Goal: Task Accomplishment & Management: Manage account settings

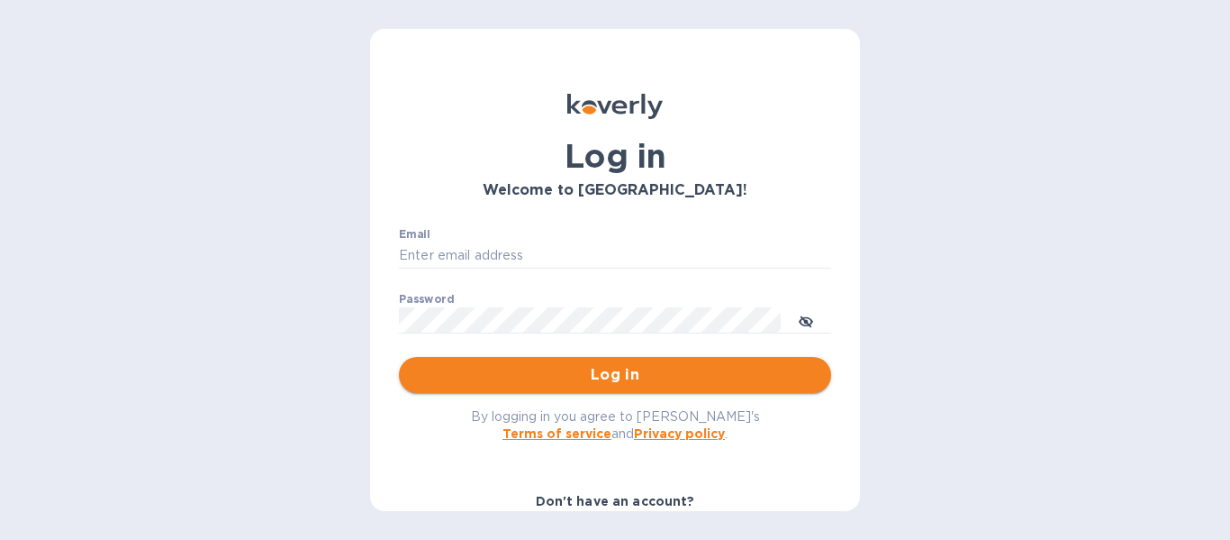
type input "[EMAIL_ADDRESS][DOMAIN_NAME]"
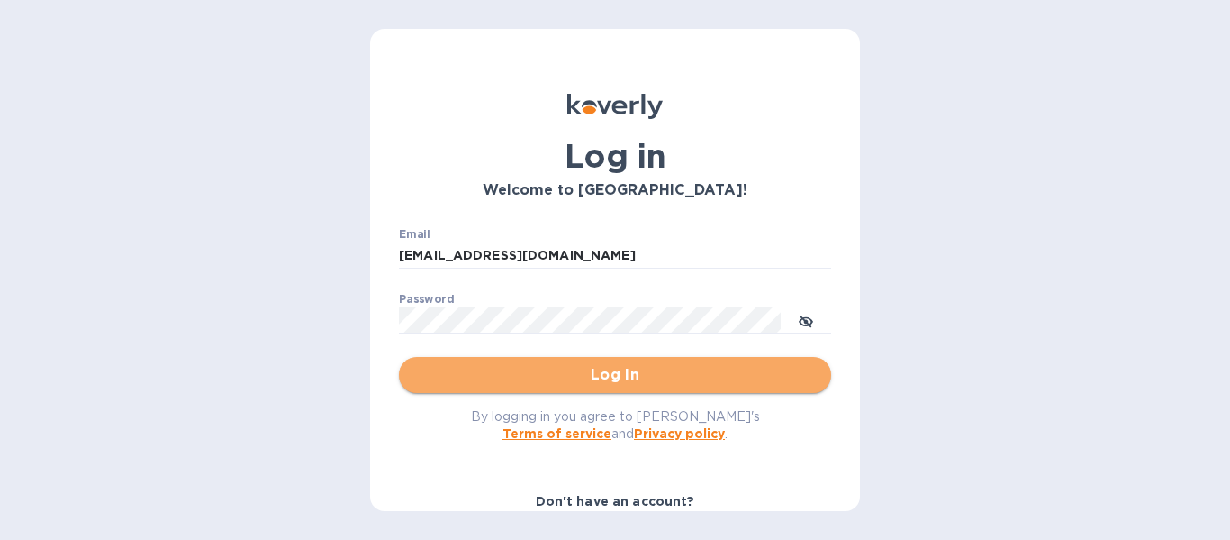
click at [655, 371] on span "Log in" at bounding box center [615, 375] width 404 height 22
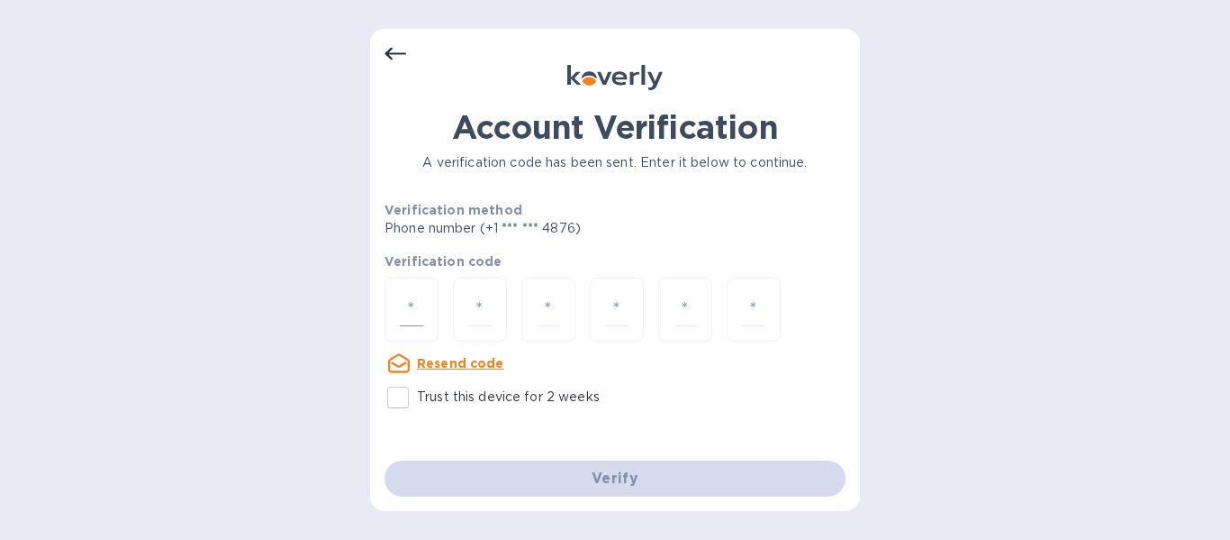
click at [424, 318] on div at bounding box center [412, 309] width 54 height 64
type input "8"
type input "5"
type input "4"
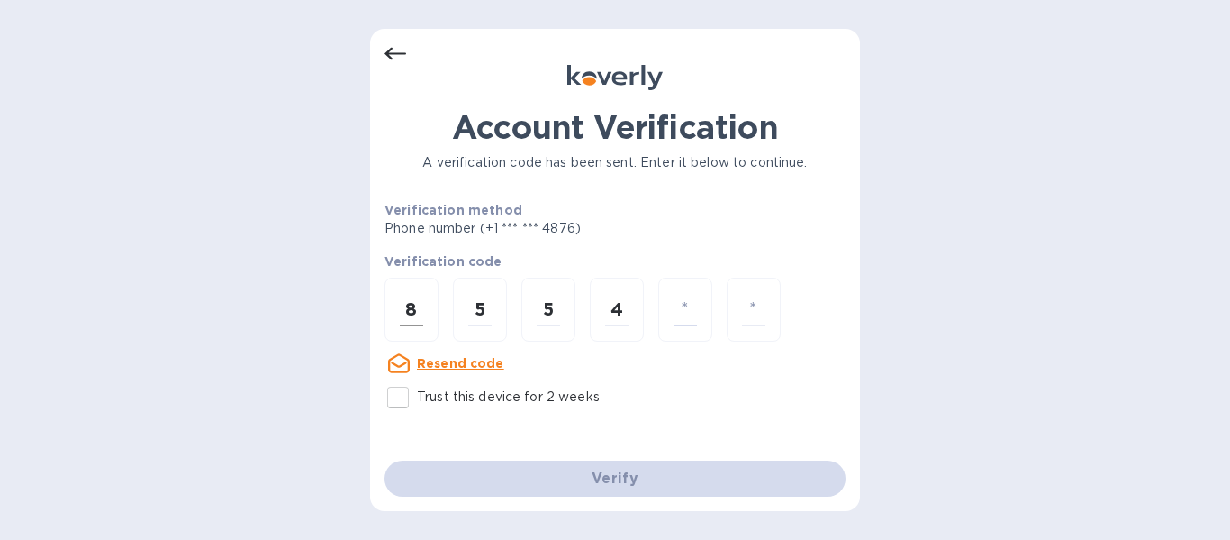
type input "2"
type input "3"
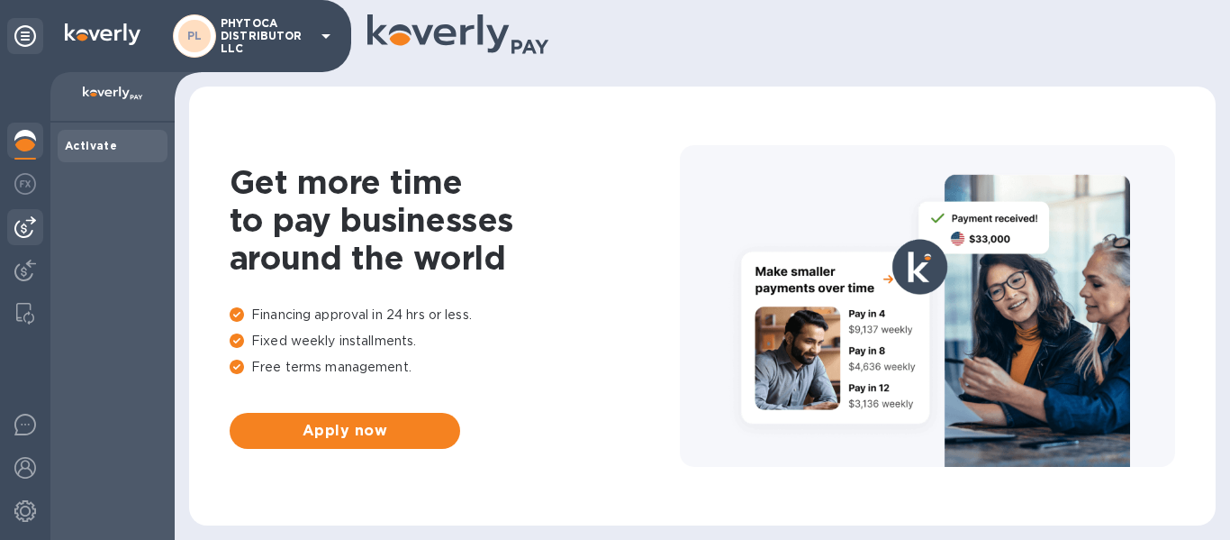
click at [17, 216] on img at bounding box center [25, 227] width 22 height 22
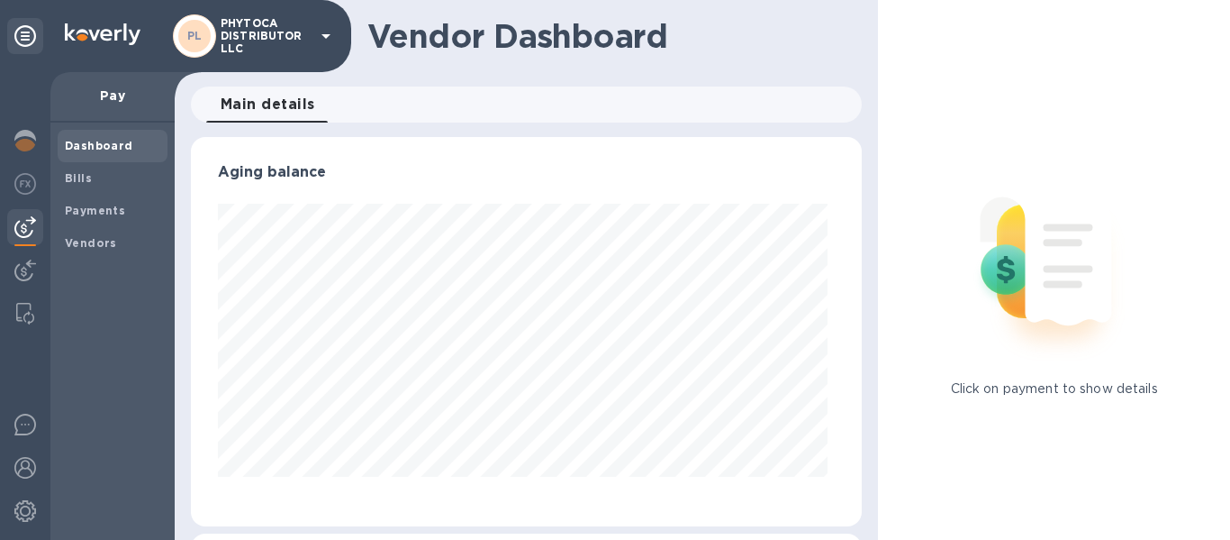
scroll to position [389, 665]
click at [95, 89] on p "Pay" at bounding box center [112, 95] width 95 height 18
click at [93, 206] on b "Payments" at bounding box center [95, 211] width 60 height 14
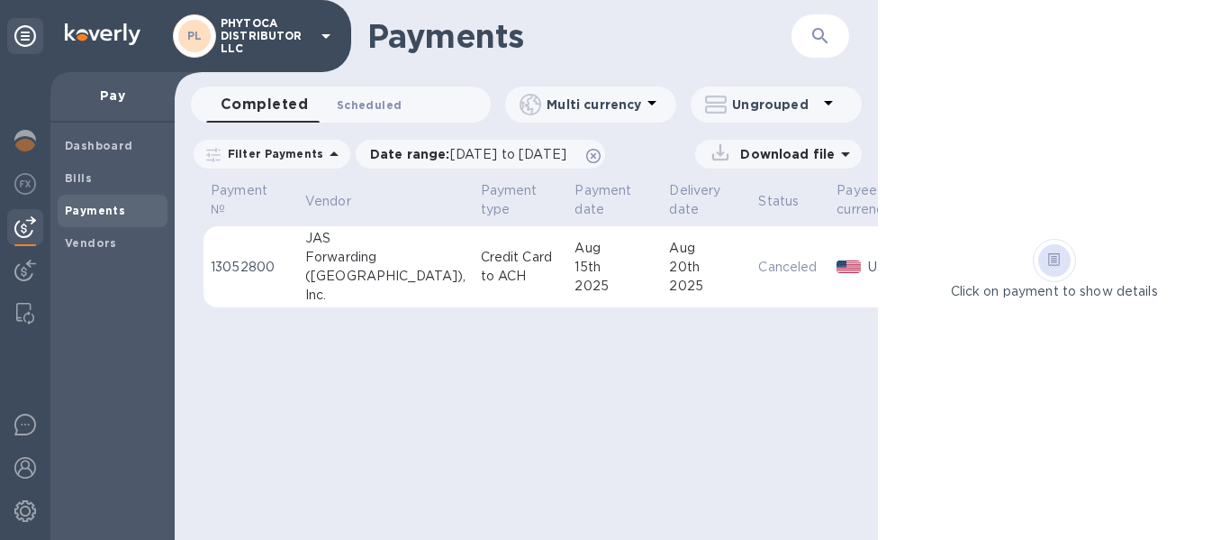
click at [343, 107] on span "Scheduled 0" at bounding box center [369, 104] width 65 height 19
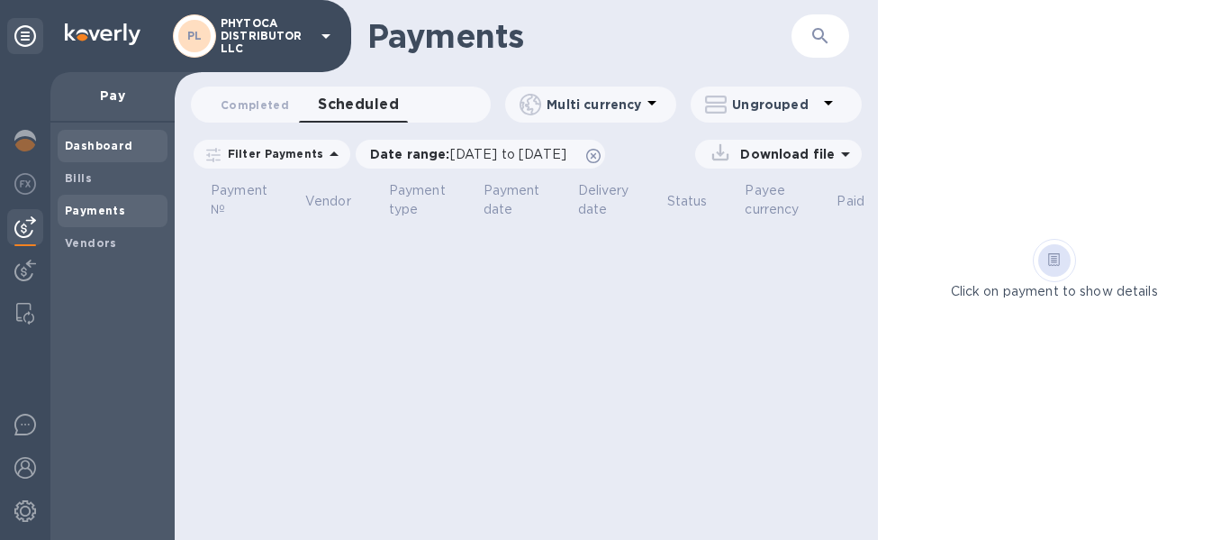
click at [105, 139] on b "Dashboard" at bounding box center [99, 146] width 68 height 14
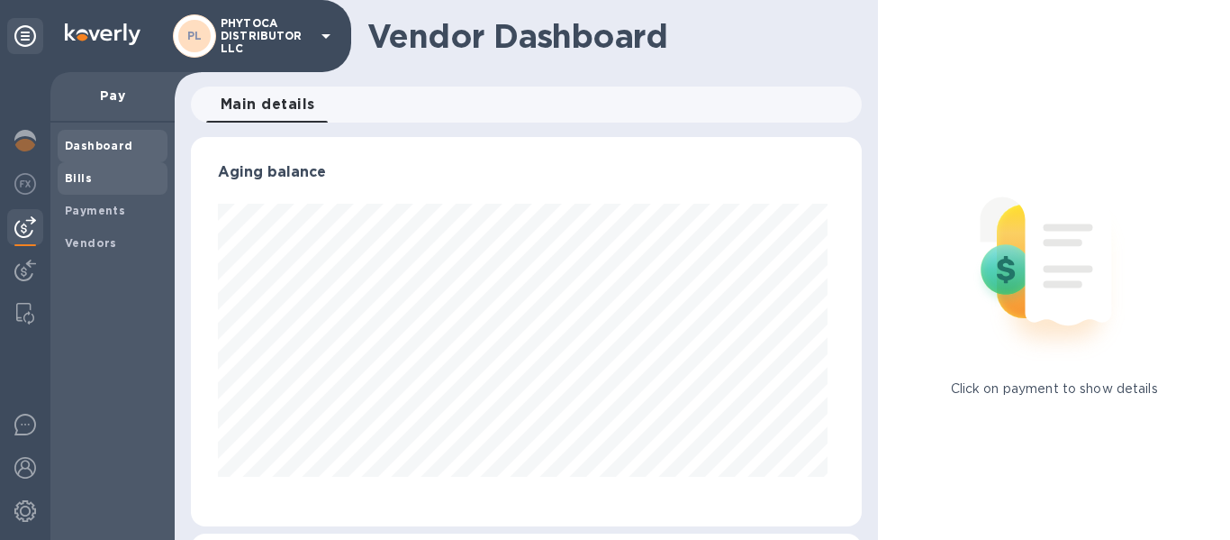
click at [102, 183] on span "Bills" at bounding box center [112, 178] width 95 height 18
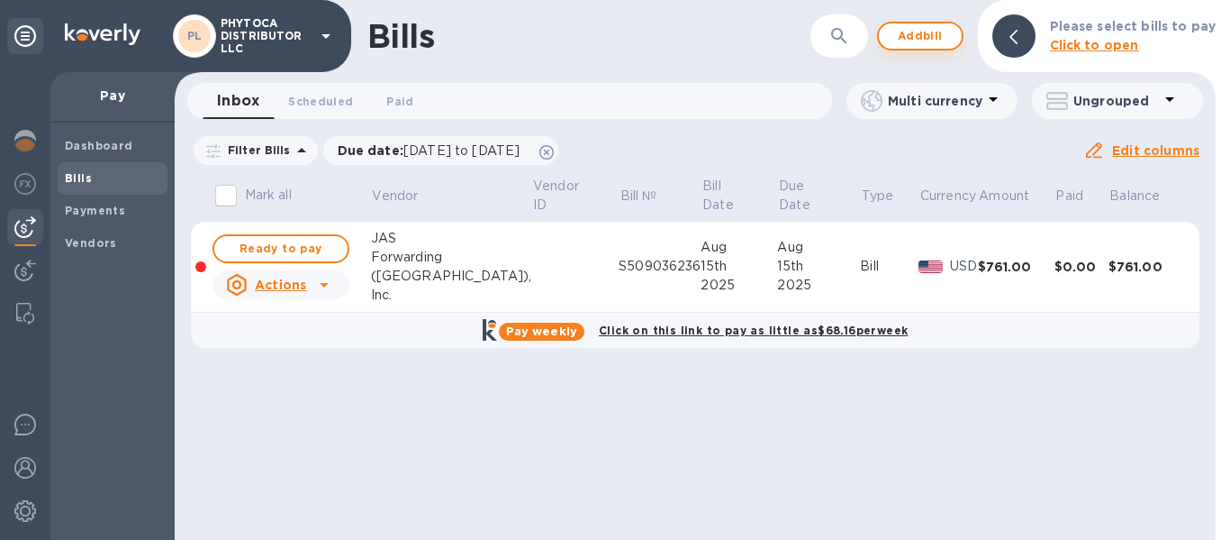
click at [912, 40] on span "Add bill" at bounding box center [921, 36] width 54 height 22
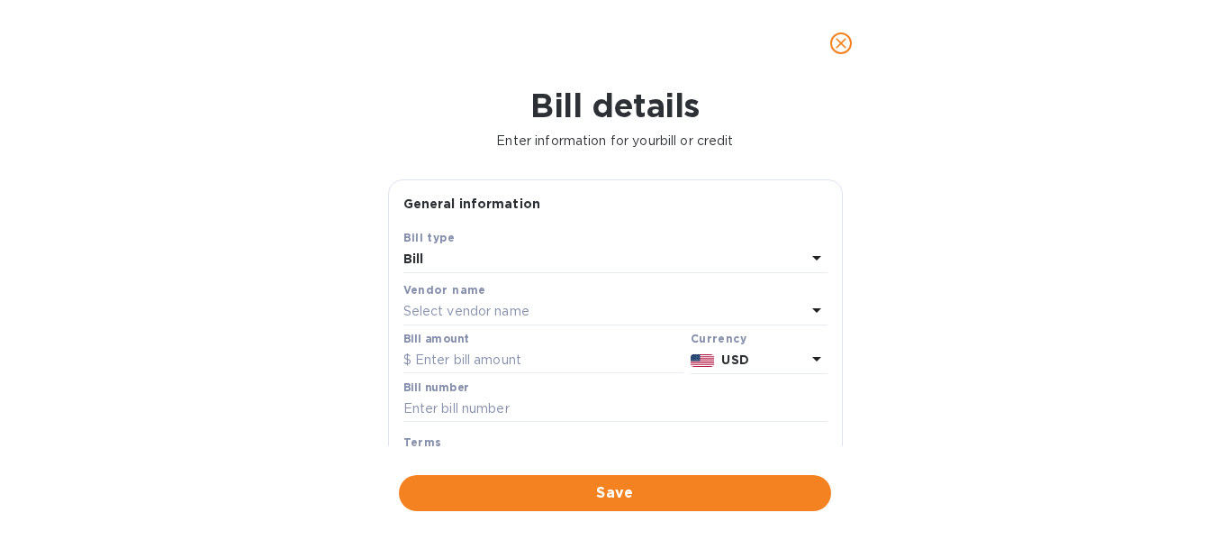
click at [812, 259] on icon at bounding box center [817, 258] width 22 height 22
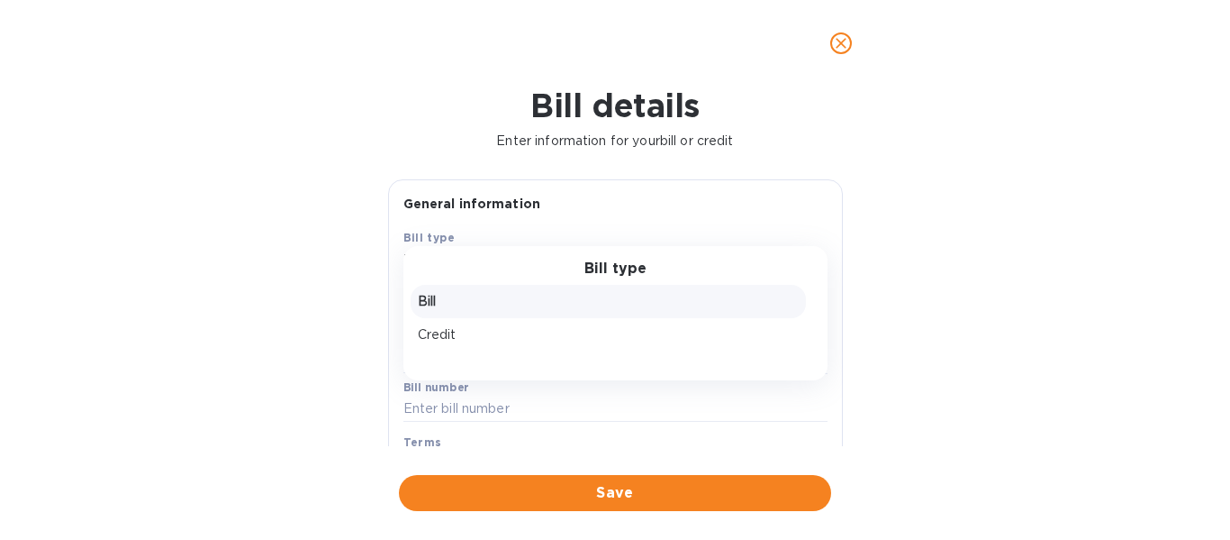
click at [431, 297] on p "Bill" at bounding box center [608, 301] width 381 height 19
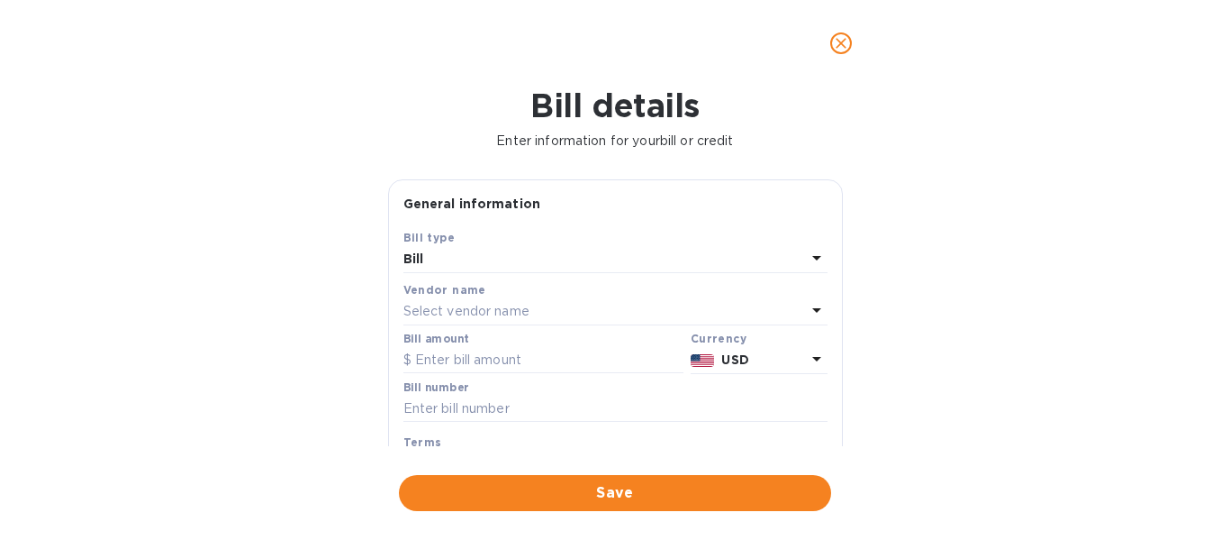
click at [814, 264] on icon at bounding box center [817, 258] width 22 height 22
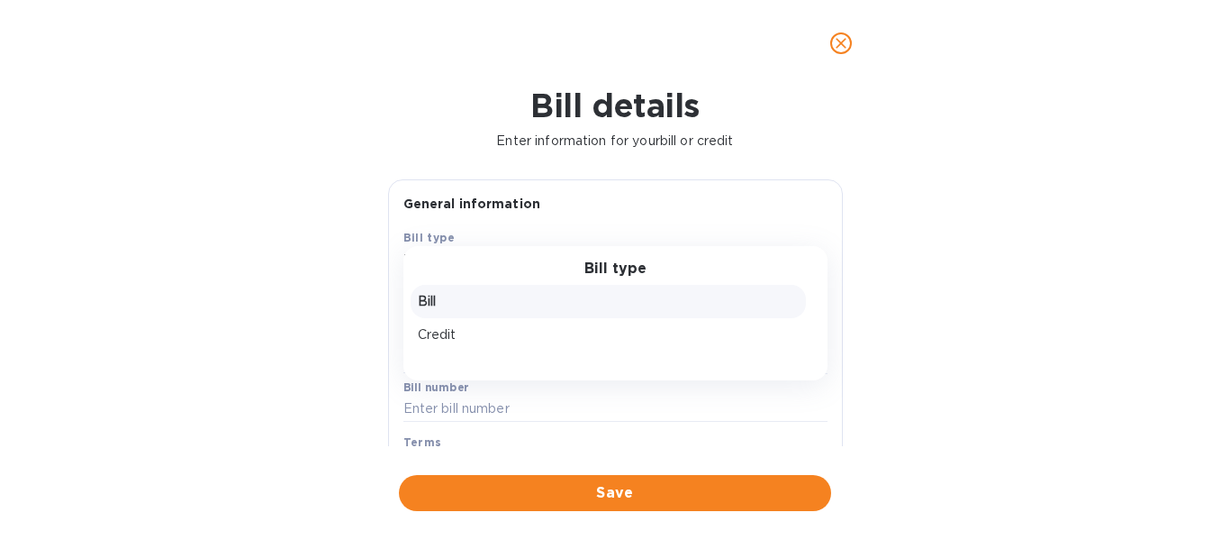
click at [566, 302] on p "Bill" at bounding box center [608, 301] width 381 height 19
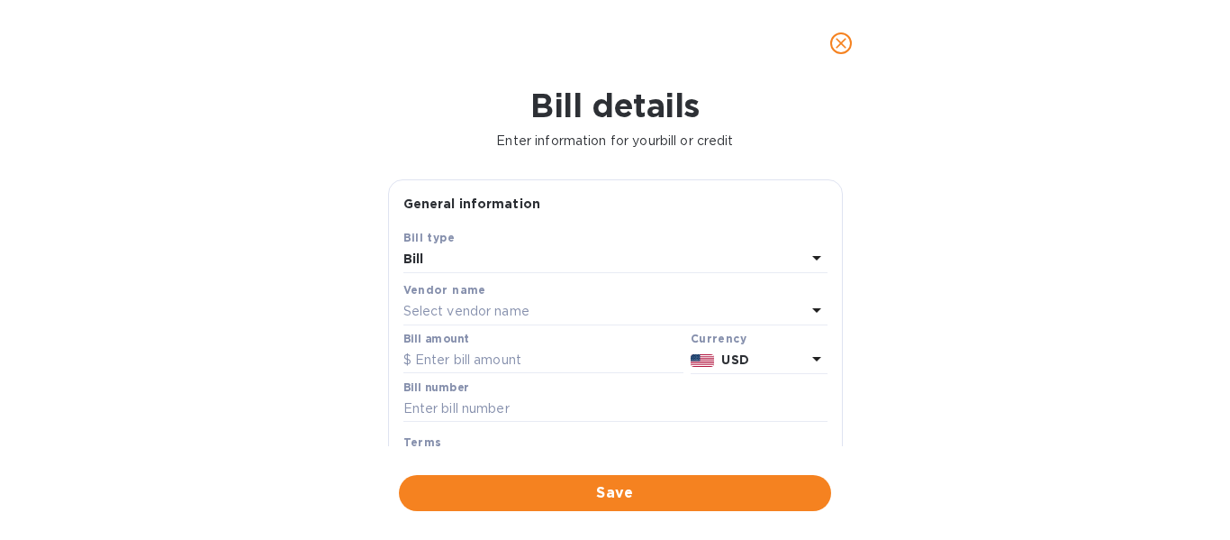
click at [498, 306] on p "Select vendor name" at bounding box center [467, 311] width 126 height 19
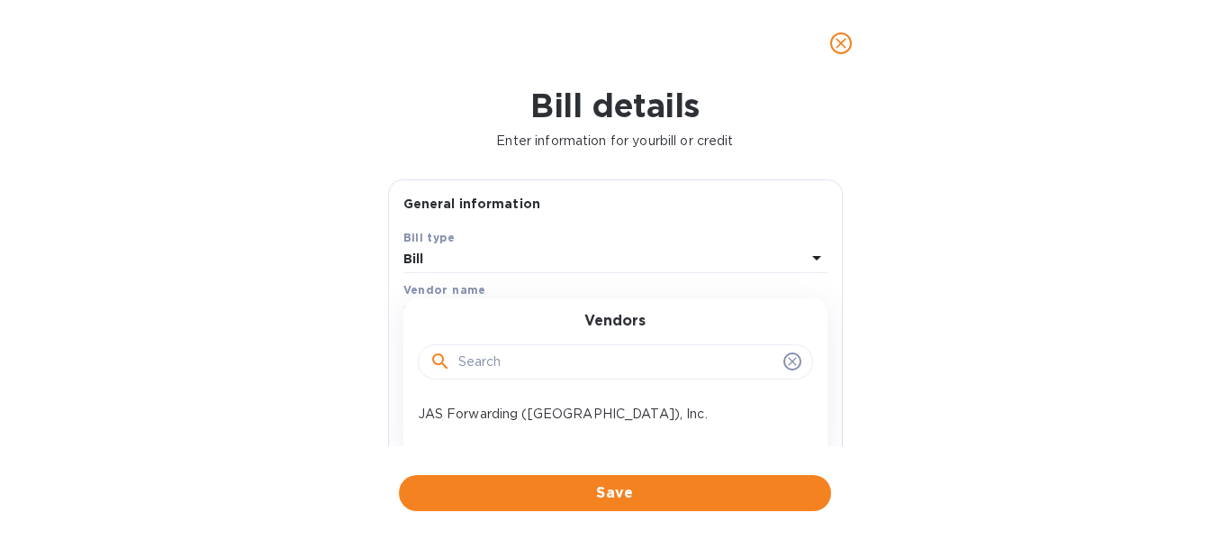
click at [494, 357] on input "text" at bounding box center [617, 362] width 318 height 27
click at [501, 408] on p "JAS Forwarding ([GEOGRAPHIC_DATA]), Inc." at bounding box center [608, 413] width 381 height 19
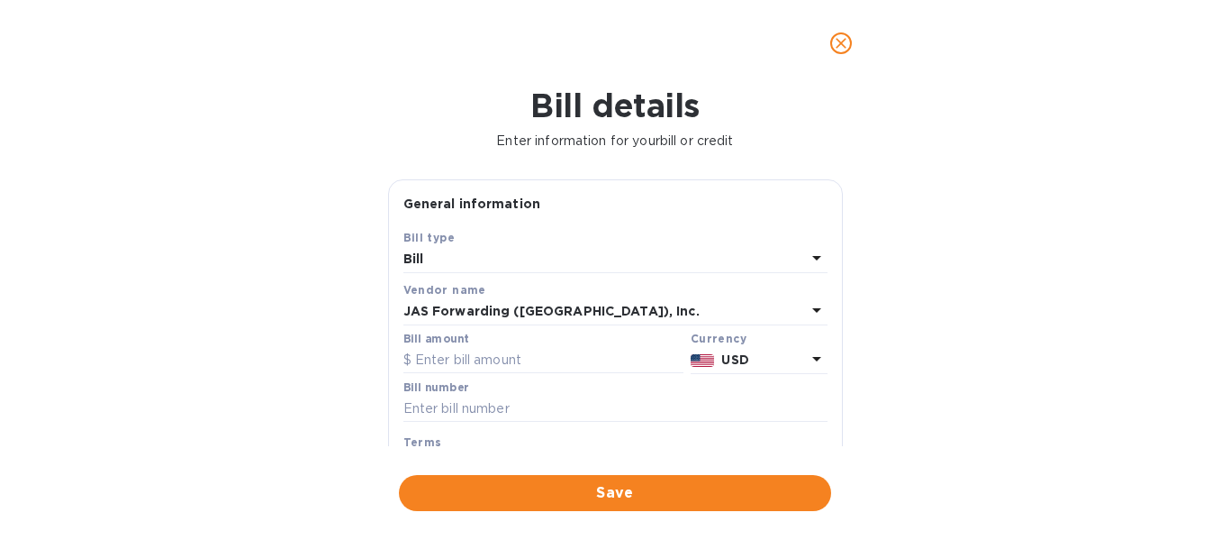
click at [602, 304] on div "JAS Forwarding ([GEOGRAPHIC_DATA]), Inc." at bounding box center [605, 311] width 403 height 25
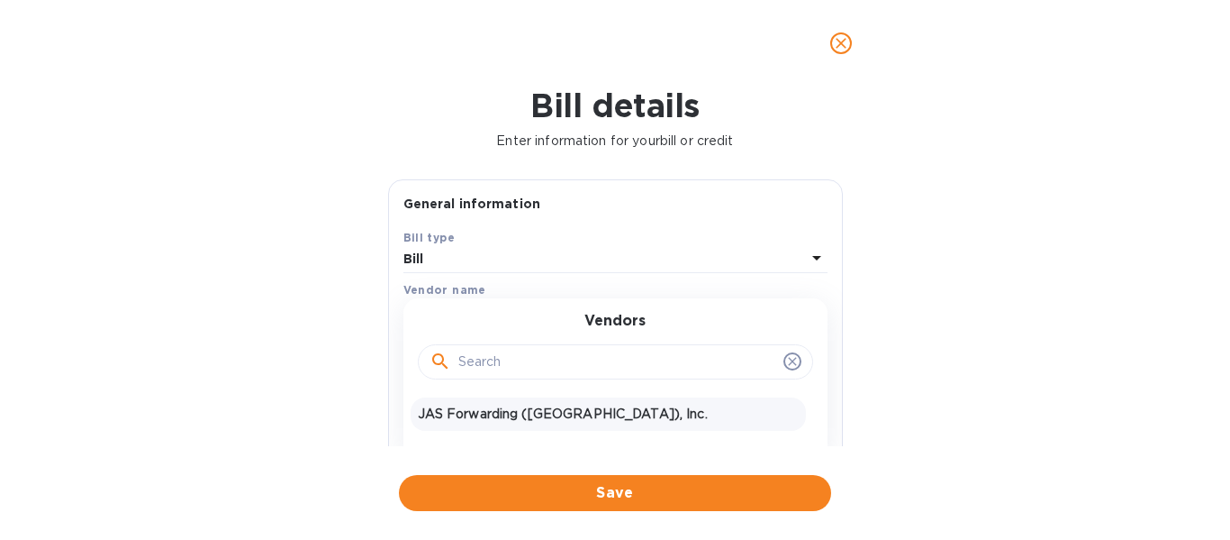
click at [499, 363] on input "text" at bounding box center [617, 362] width 318 height 27
drag, startPoint x: 521, startPoint y: 412, endPoint x: 410, endPoint y: 413, distance: 110.8
click at [411, 413] on div "JAS Forwarding ([GEOGRAPHIC_DATA]), Inc." at bounding box center [608, 413] width 395 height 33
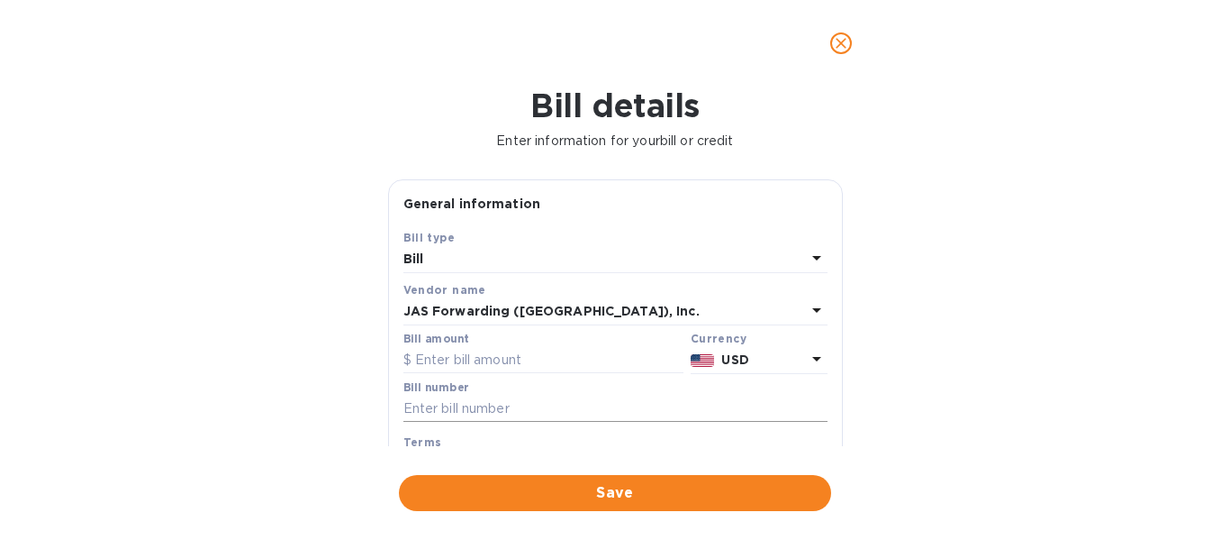
copy p "JAS Forwarding"
click at [588, 300] on div "JAS Forwarding ([GEOGRAPHIC_DATA]), Inc." at bounding box center [605, 311] width 403 height 25
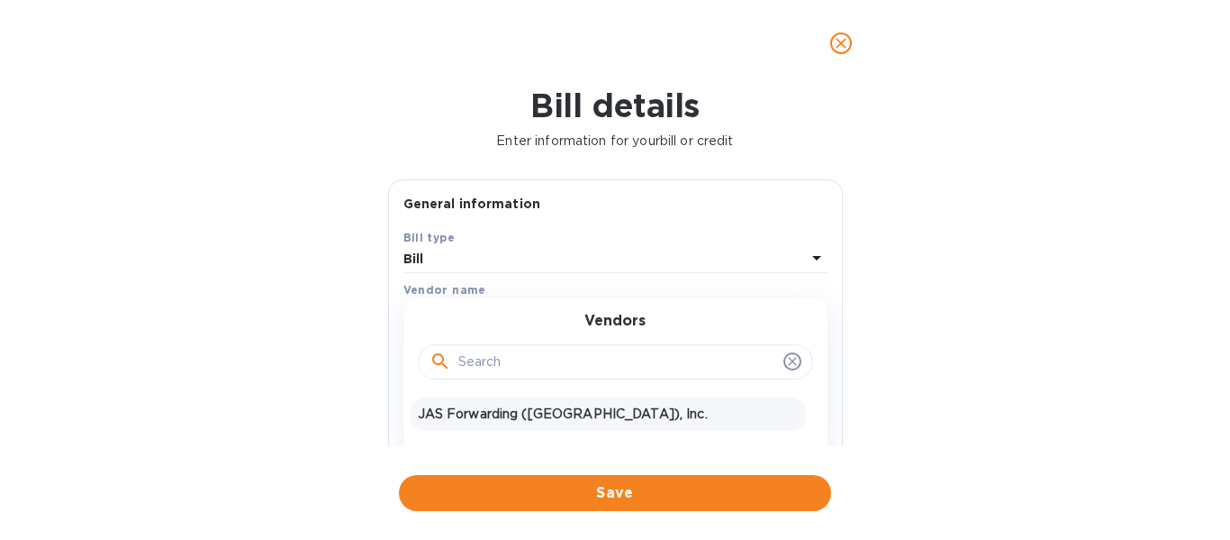
click at [496, 358] on input "text" at bounding box center [617, 362] width 318 height 27
drag, startPoint x: 419, startPoint y: 410, endPoint x: 516, endPoint y: 410, distance: 97.3
click at [516, 410] on p "JAS Forwarding ([GEOGRAPHIC_DATA]), Inc." at bounding box center [608, 413] width 381 height 19
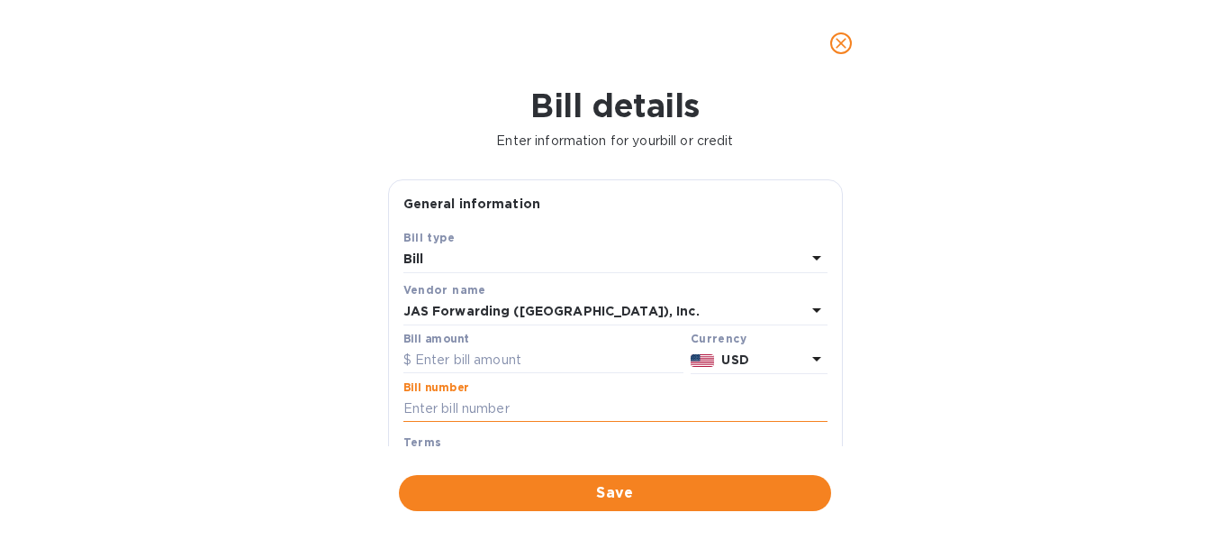
click at [500, 408] on input "text" at bounding box center [616, 408] width 424 height 27
paste input "C5903295094"
type input "C5903295094"
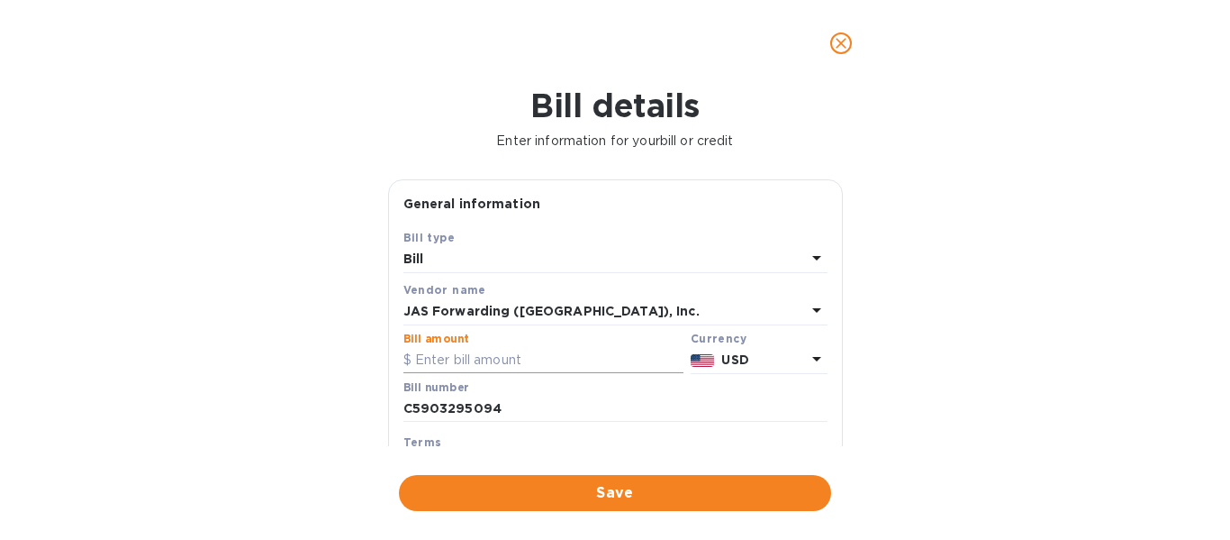
click at [461, 353] on input "text" at bounding box center [544, 360] width 280 height 27
click at [425, 363] on input "text" at bounding box center [544, 360] width 280 height 27
paste input "27,258.40"
type input "27,258.40"
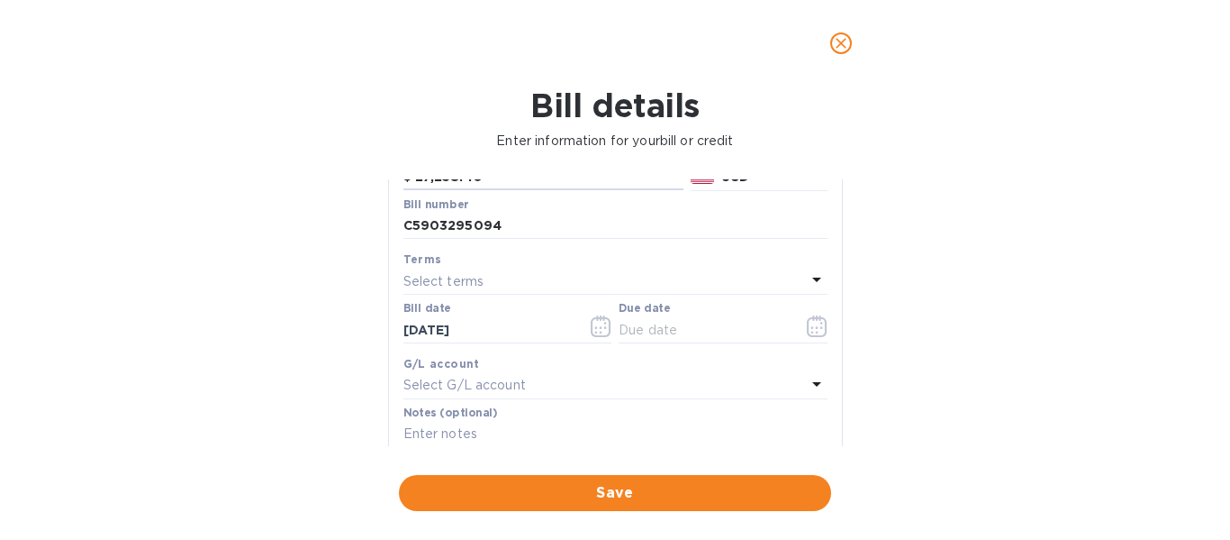
scroll to position [186, 0]
click at [662, 319] on input "text" at bounding box center [704, 326] width 170 height 27
type input "[DATE]"
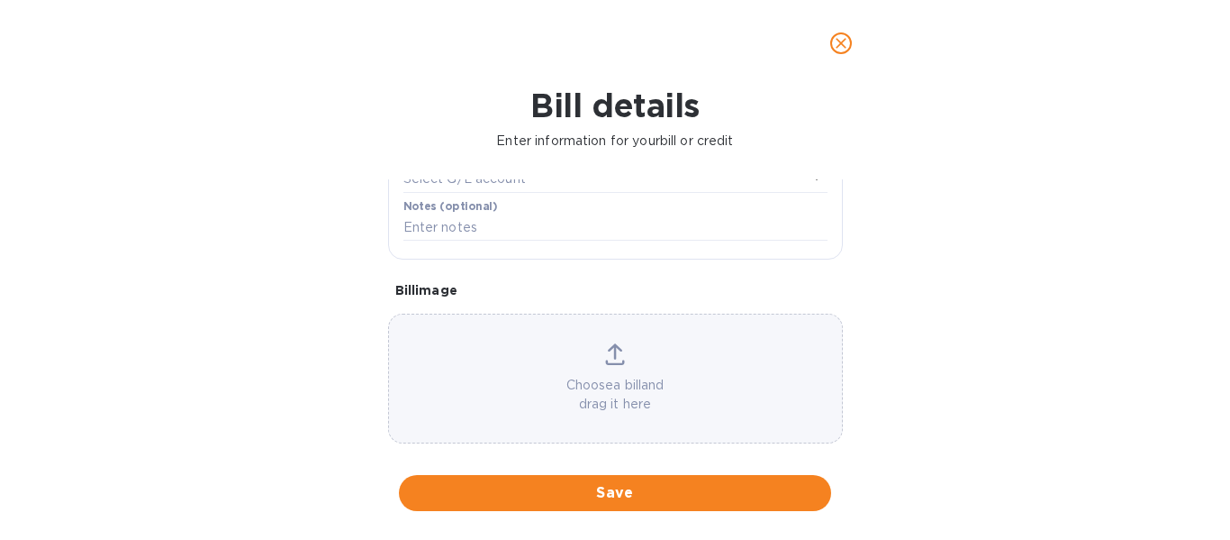
scroll to position [393, 0]
click at [601, 367] on div "Choose a bill and drag it here" at bounding box center [615, 375] width 453 height 70
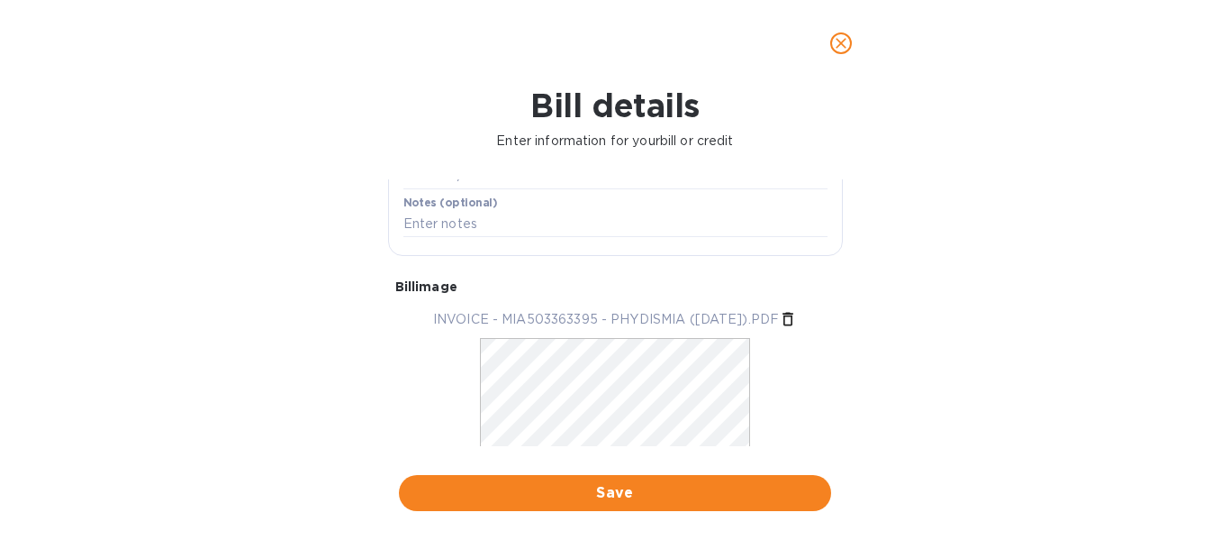
scroll to position [463, 0]
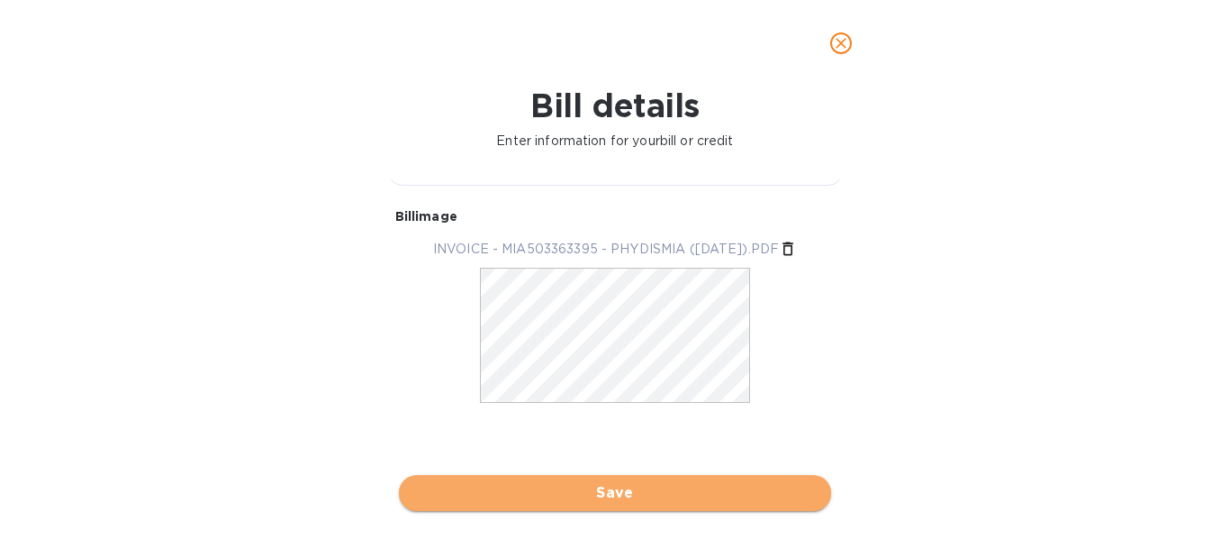
click at [694, 485] on span "Save" at bounding box center [615, 493] width 404 height 22
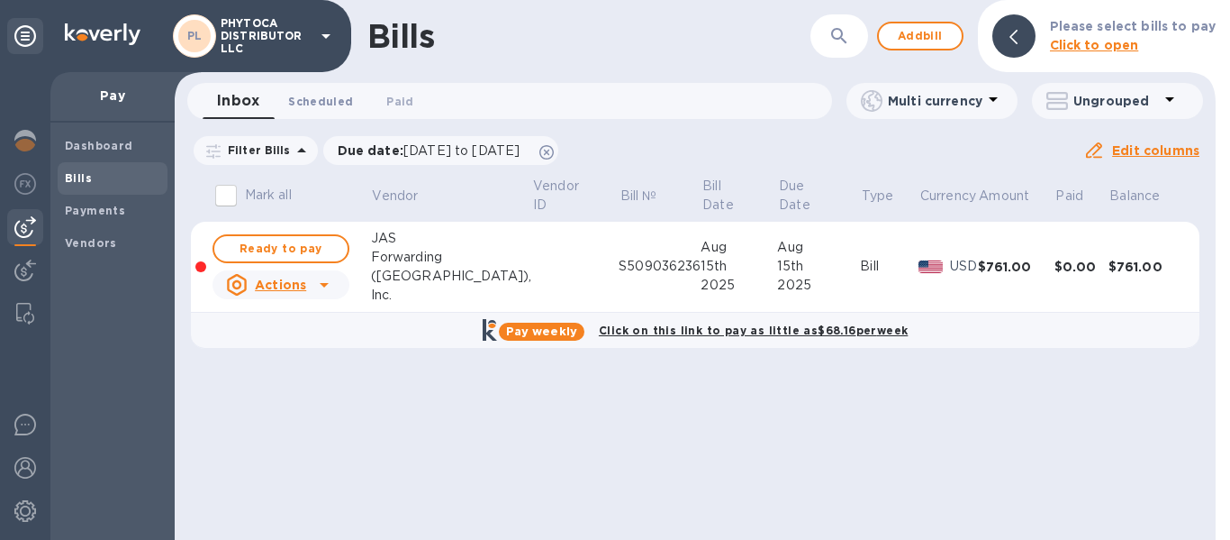
click at [325, 104] on span "Scheduled 0" at bounding box center [320, 101] width 65 height 19
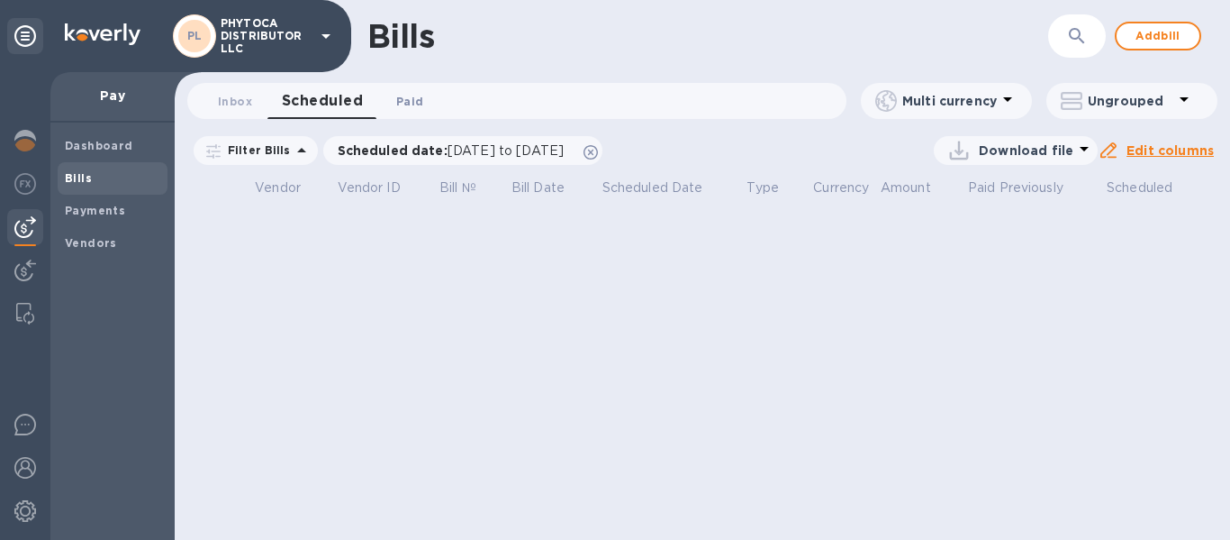
click at [401, 101] on span "Paid 0" at bounding box center [409, 101] width 27 height 19
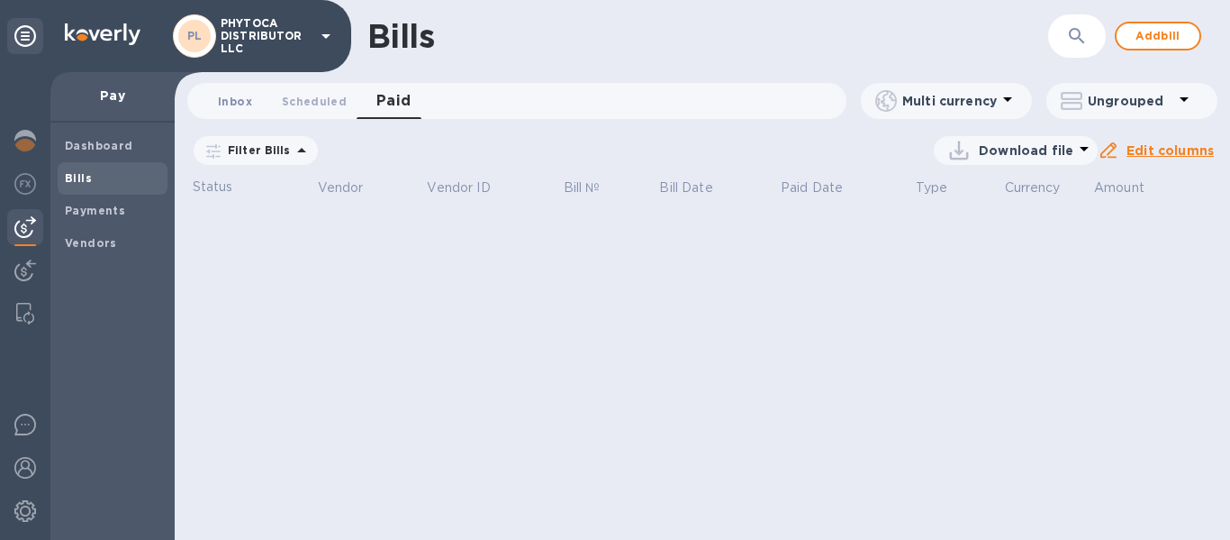
click at [241, 99] on span "Inbox 0" at bounding box center [235, 101] width 34 height 19
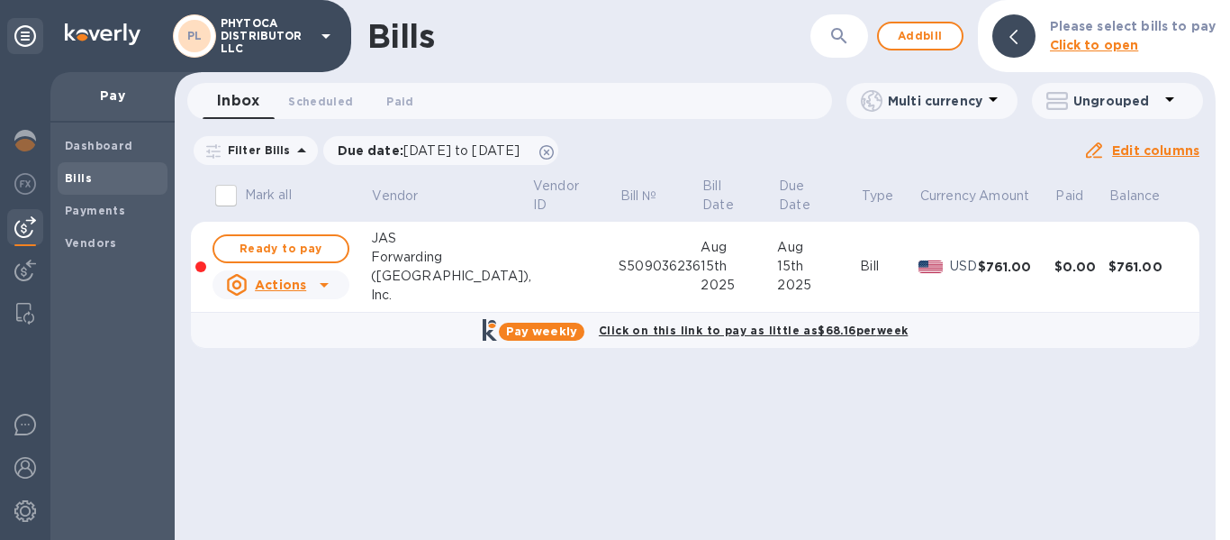
click at [1076, 46] on b "Click to open" at bounding box center [1094, 45] width 89 height 14
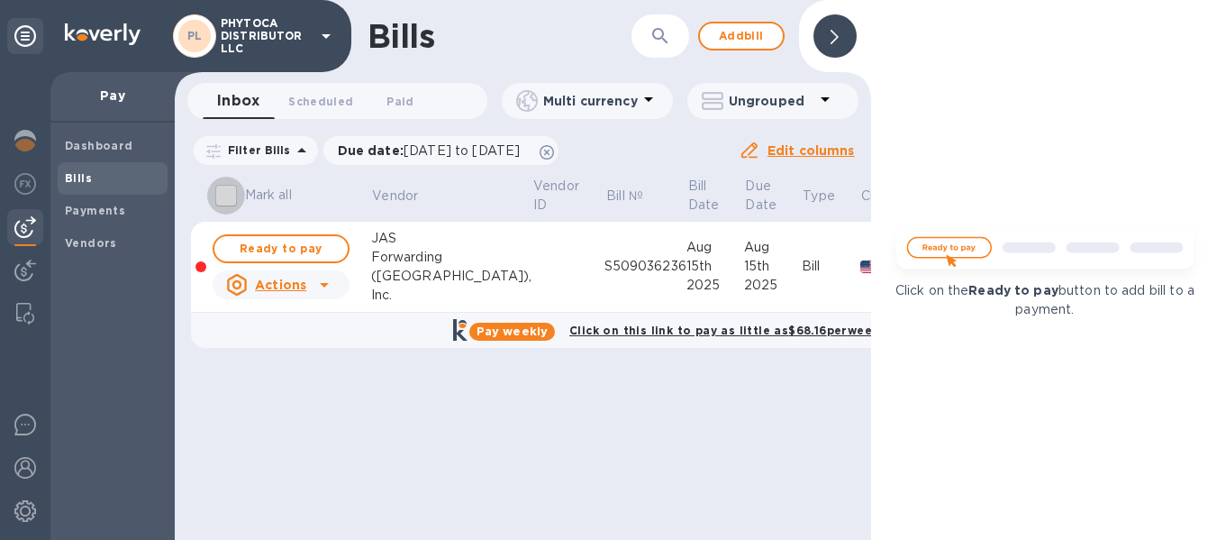
click at [228, 199] on input "Mark all" at bounding box center [226, 196] width 38 height 38
checkbox input "true"
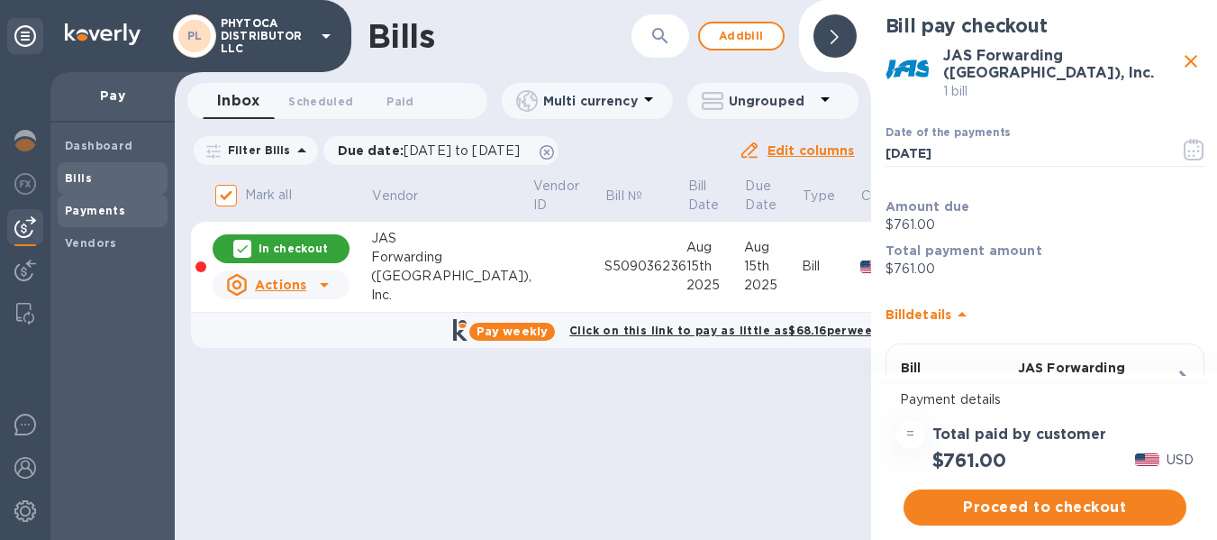
click at [99, 202] on span "Payments" at bounding box center [95, 211] width 60 height 18
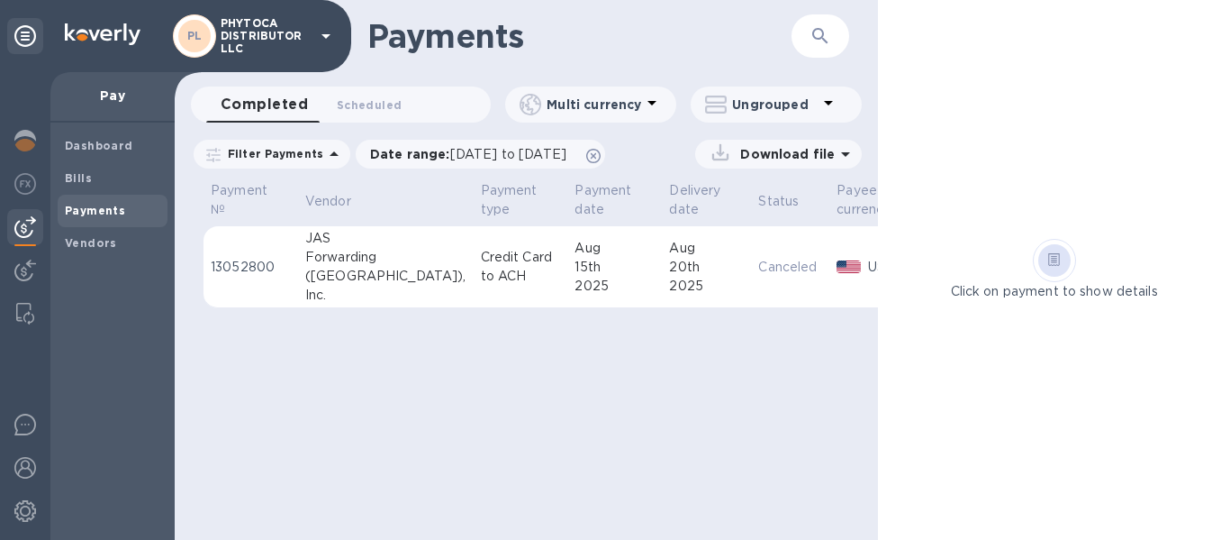
click at [474, 290] on td "Credit Card to ACH" at bounding box center [521, 267] width 95 height 82
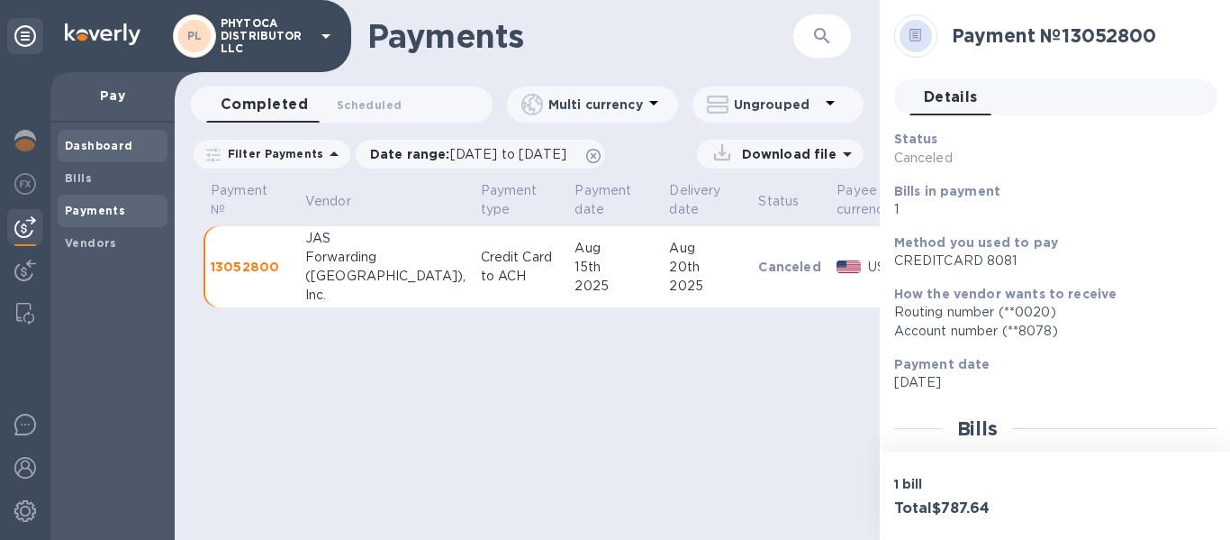
click at [157, 142] on span "Dashboard" at bounding box center [112, 146] width 95 height 18
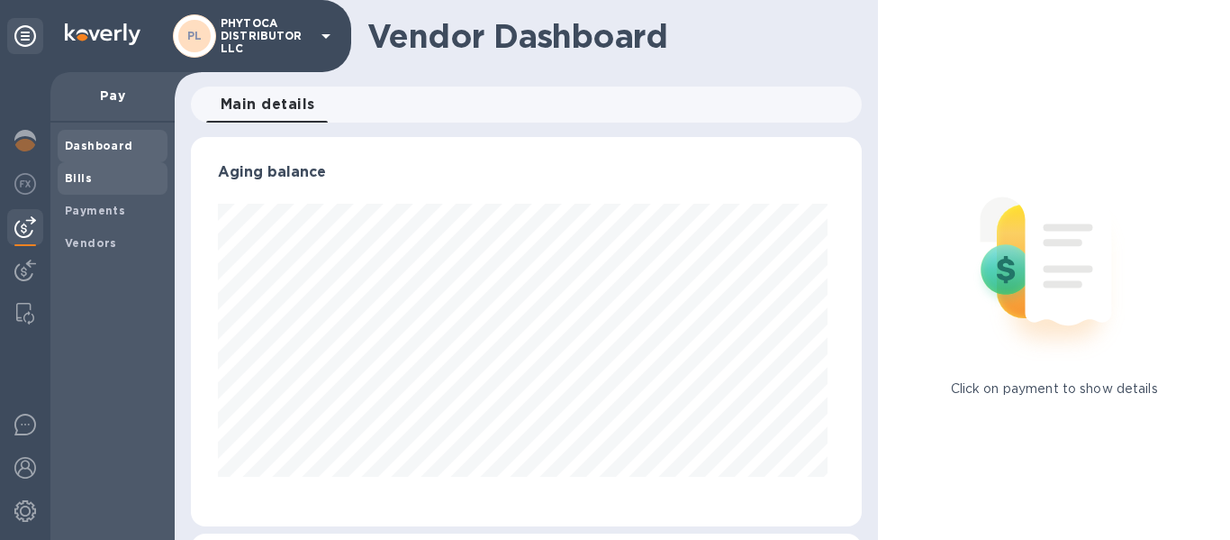
scroll to position [389, 665]
click at [113, 166] on div "Bills" at bounding box center [113, 178] width 110 height 32
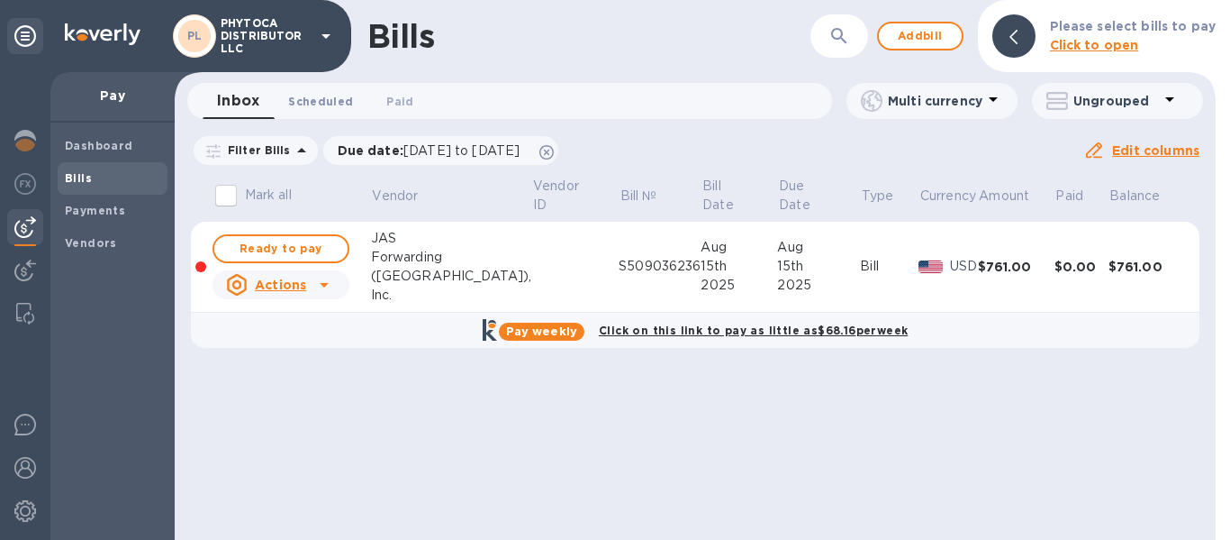
click at [306, 100] on span "Scheduled 0" at bounding box center [320, 101] width 65 height 19
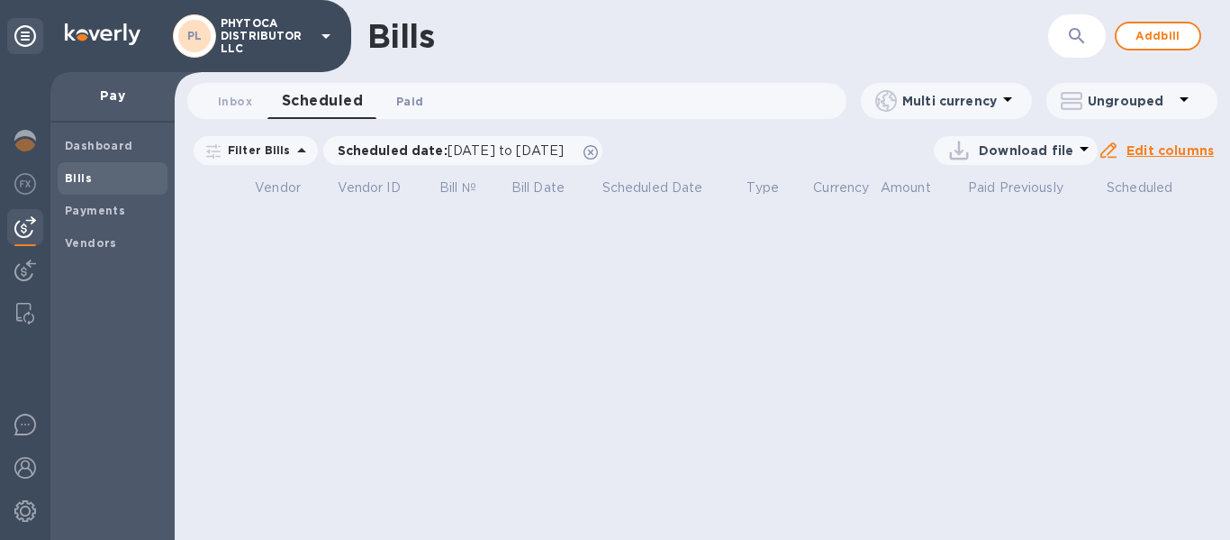
click at [419, 104] on span "Paid 0" at bounding box center [409, 101] width 27 height 19
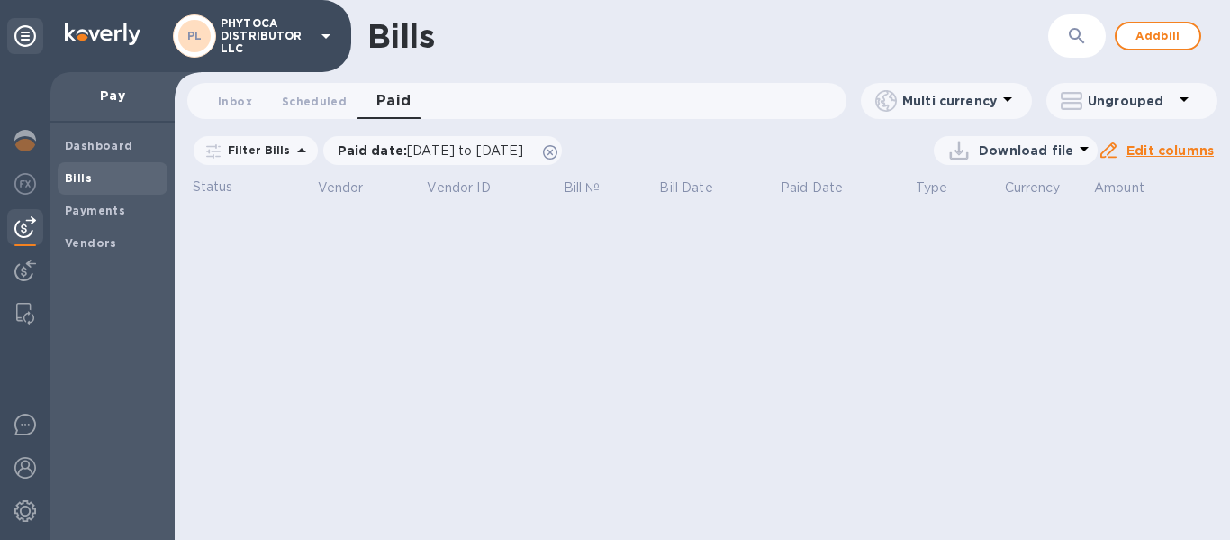
click at [121, 182] on span "Bills" at bounding box center [112, 178] width 95 height 18
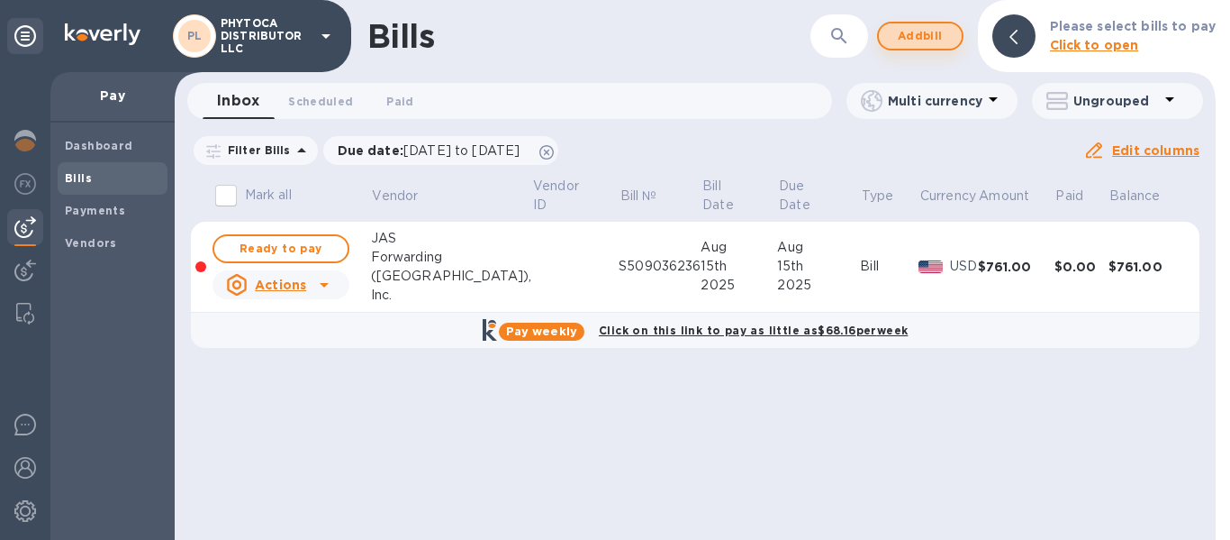
click at [911, 32] on span "Add bill" at bounding box center [921, 36] width 54 height 22
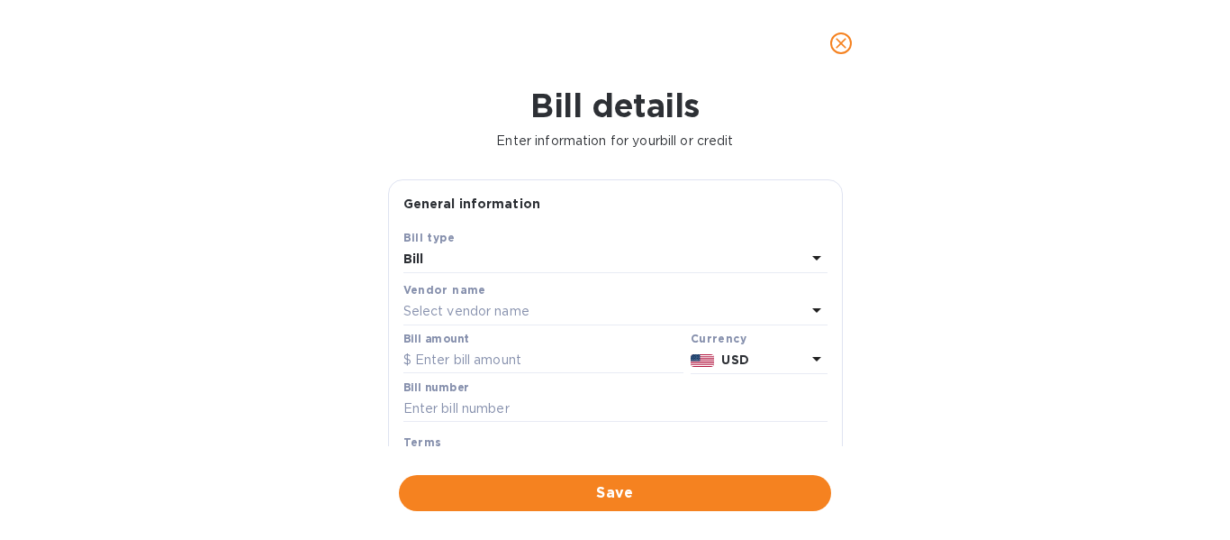
click at [531, 310] on div "Select vendor name" at bounding box center [605, 311] width 403 height 25
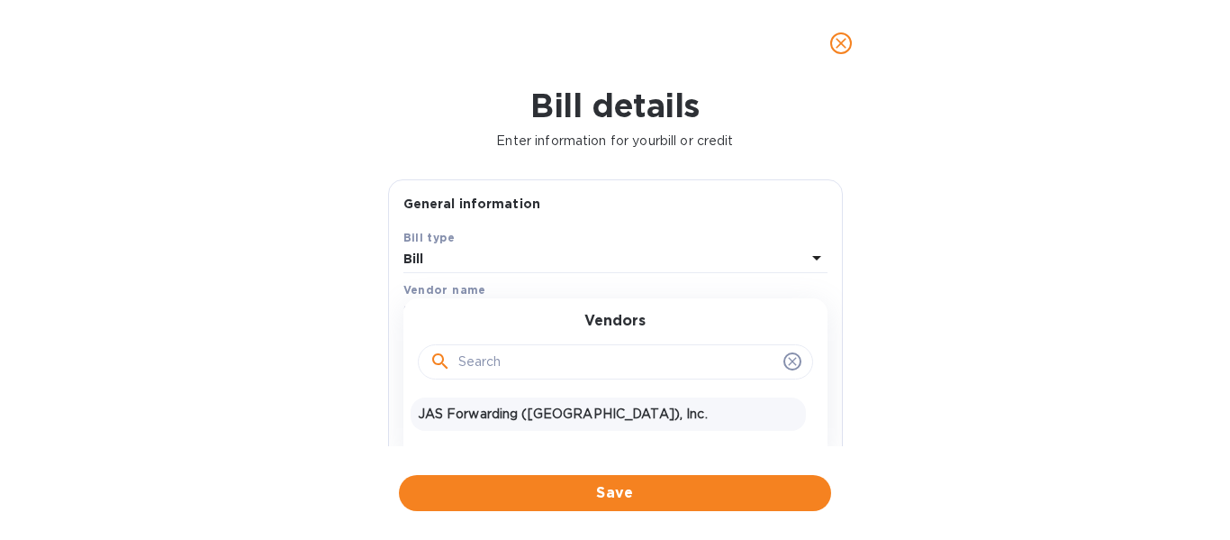
click at [506, 413] on p "JAS Forwarding ([GEOGRAPHIC_DATA]), Inc." at bounding box center [608, 413] width 381 height 19
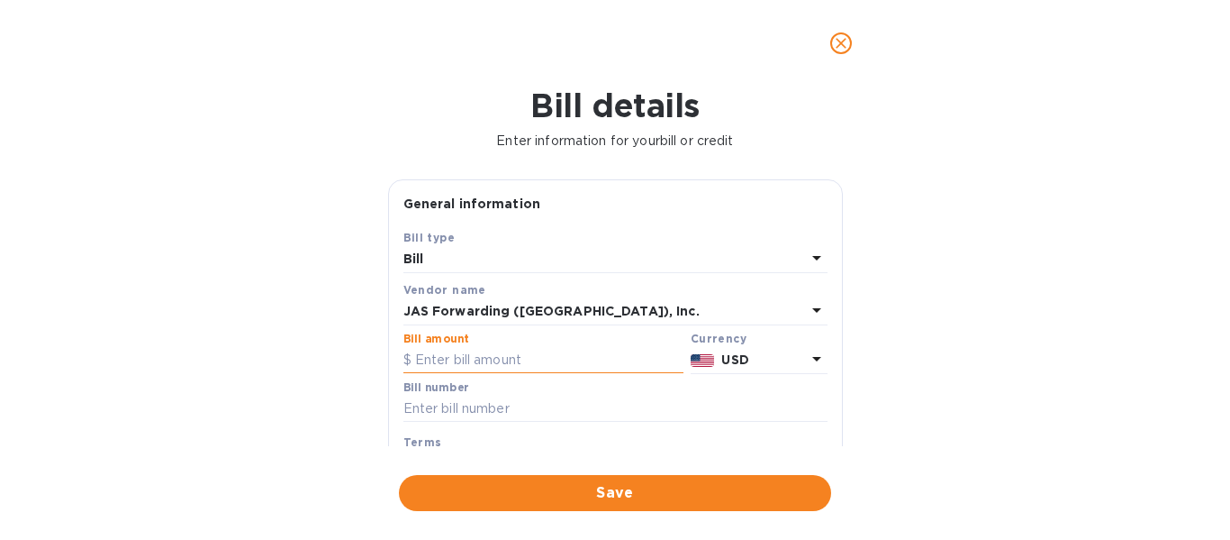
click at [506, 356] on input "text" at bounding box center [544, 360] width 280 height 27
click at [488, 363] on input "text" at bounding box center [544, 360] width 280 height 27
paste input "27,258.40"
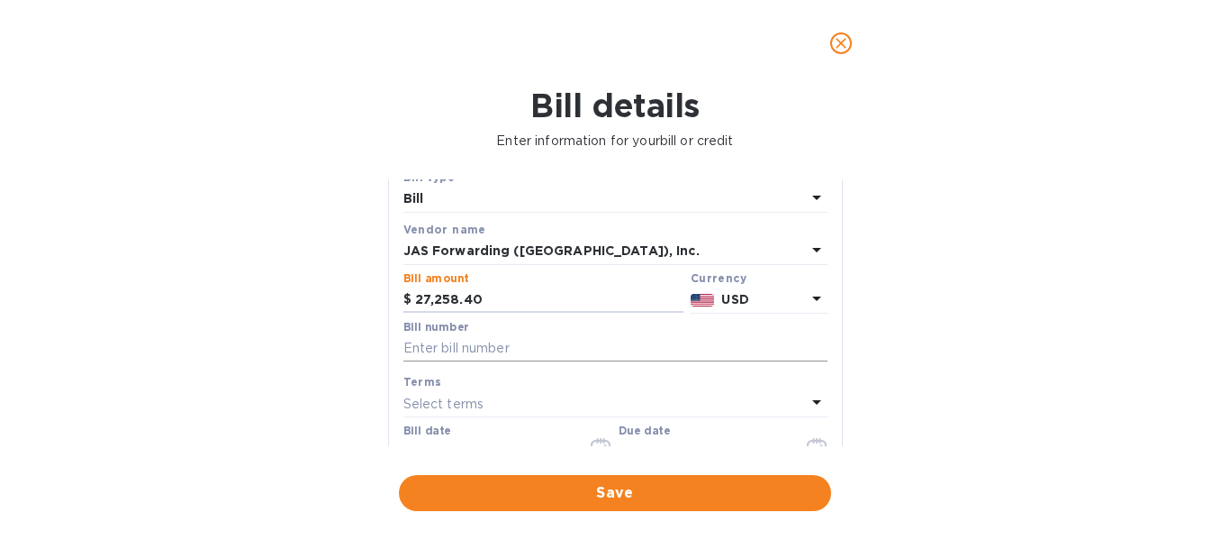
scroll to position [62, 0]
type input "27,258.40"
click at [476, 349] on input "text" at bounding box center [616, 346] width 424 height 27
click at [440, 336] on input "text" at bounding box center [616, 346] width 424 height 27
paste input "C5903295094"
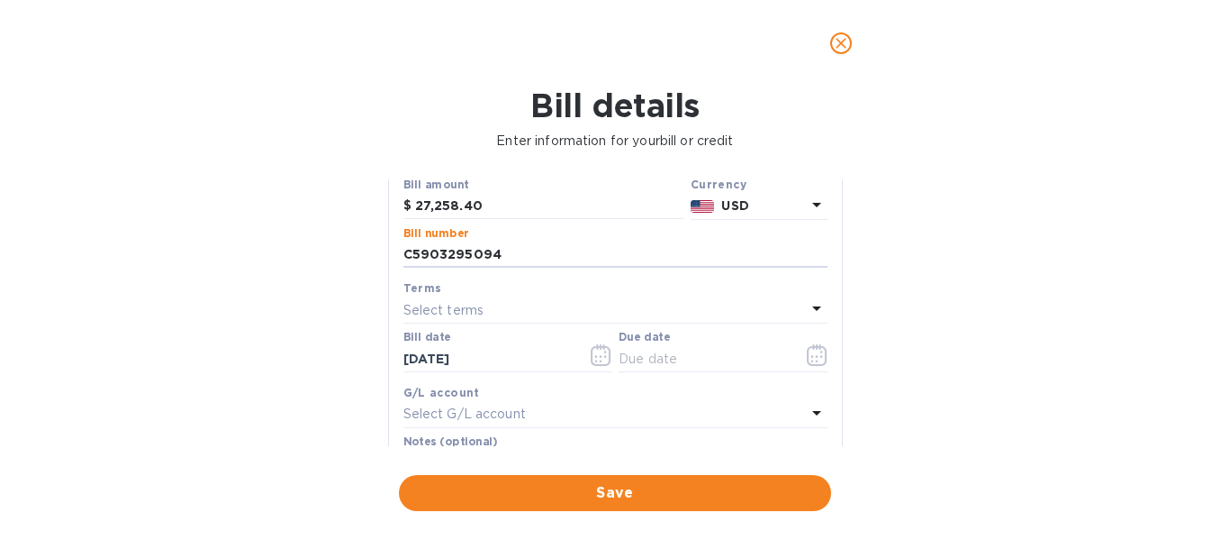
scroll to position [156, 0]
type input "C5903295094"
click at [673, 357] on input "text" at bounding box center [704, 356] width 170 height 27
click at [811, 355] on icon "button" at bounding box center [812, 354] width 3 height 3
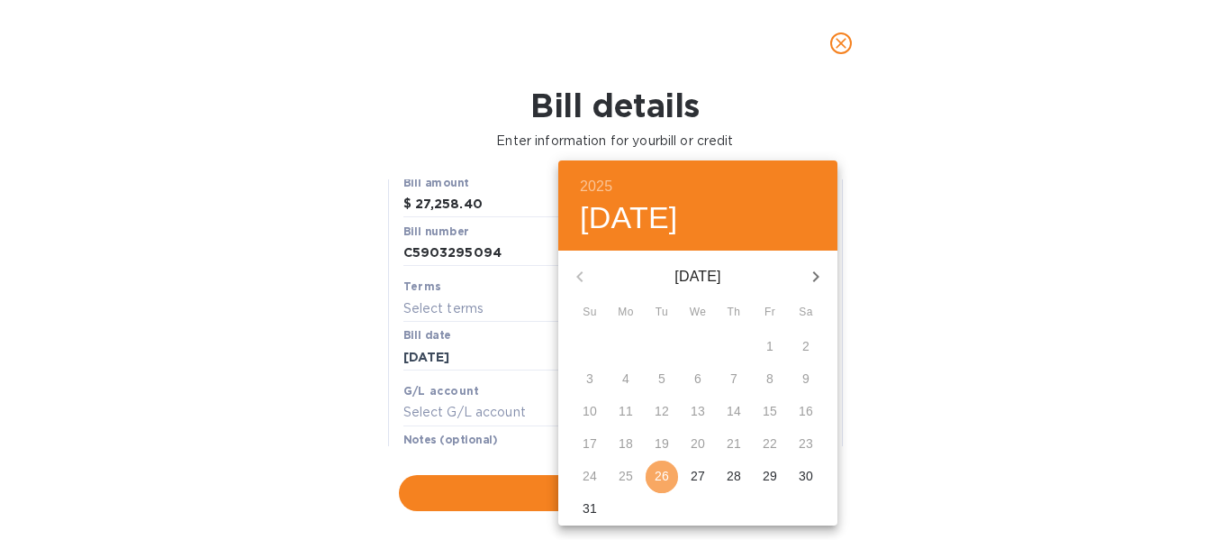
click at [659, 476] on p "26" at bounding box center [662, 476] width 14 height 18
type input "[DATE]"
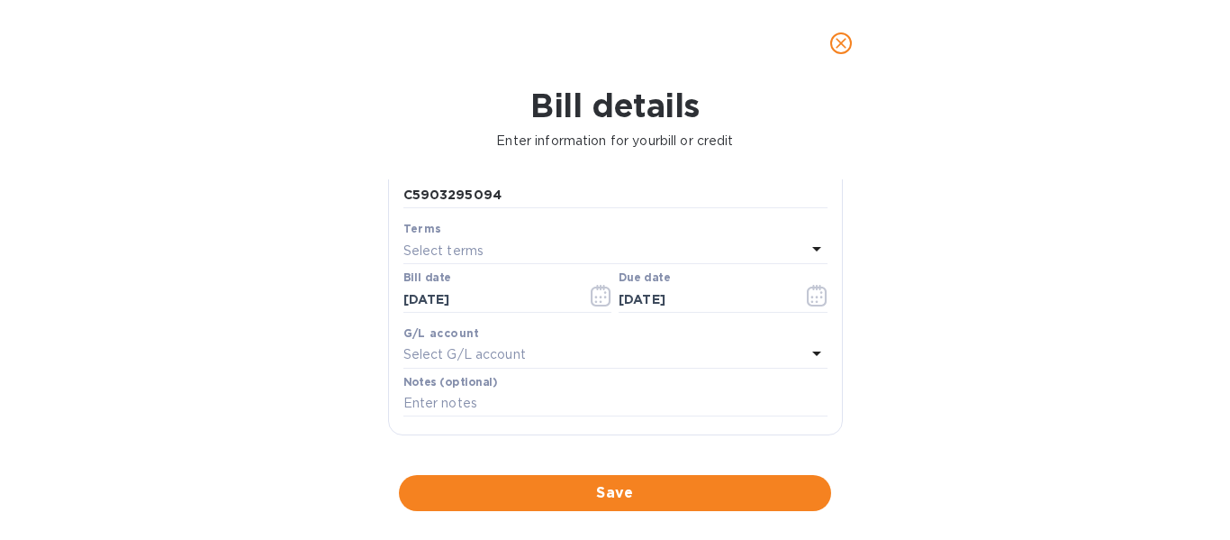
scroll to position [209, 0]
click at [809, 351] on icon at bounding box center [817, 358] width 22 height 22
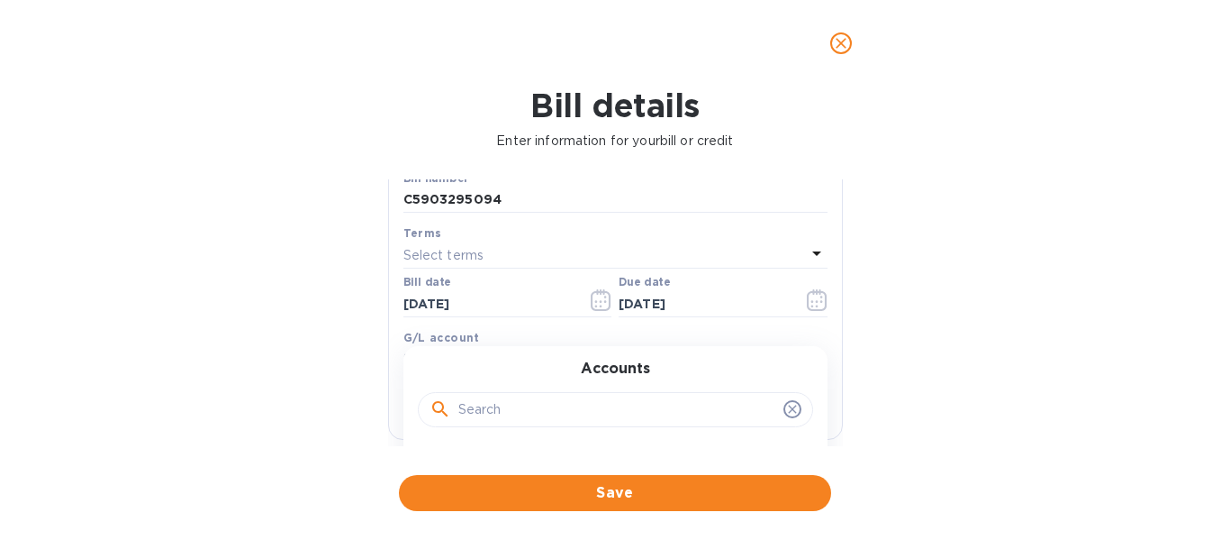
scroll to position [301, 0]
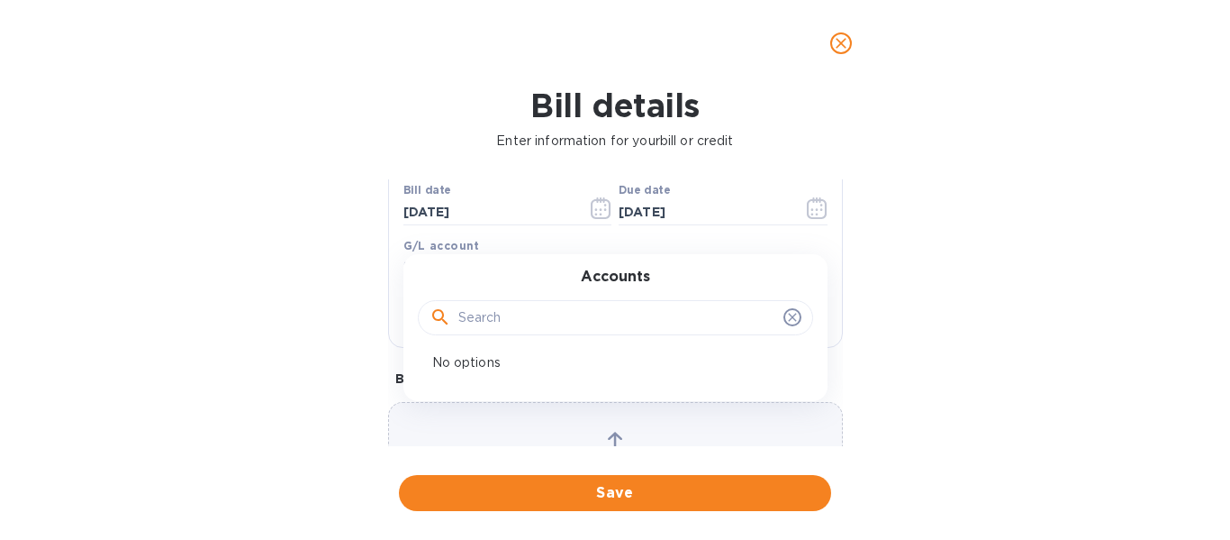
click at [703, 325] on input "text" at bounding box center [617, 317] width 318 height 27
click at [785, 324] on icon at bounding box center [792, 317] width 14 height 14
click at [785, 319] on icon at bounding box center [792, 317] width 14 height 14
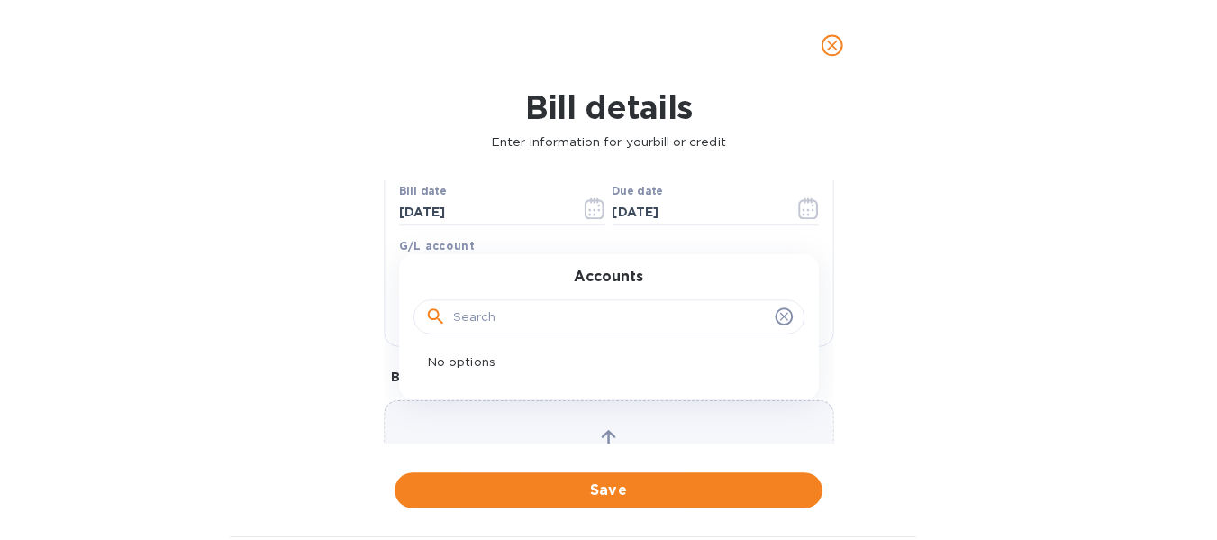
scroll to position [408, 0]
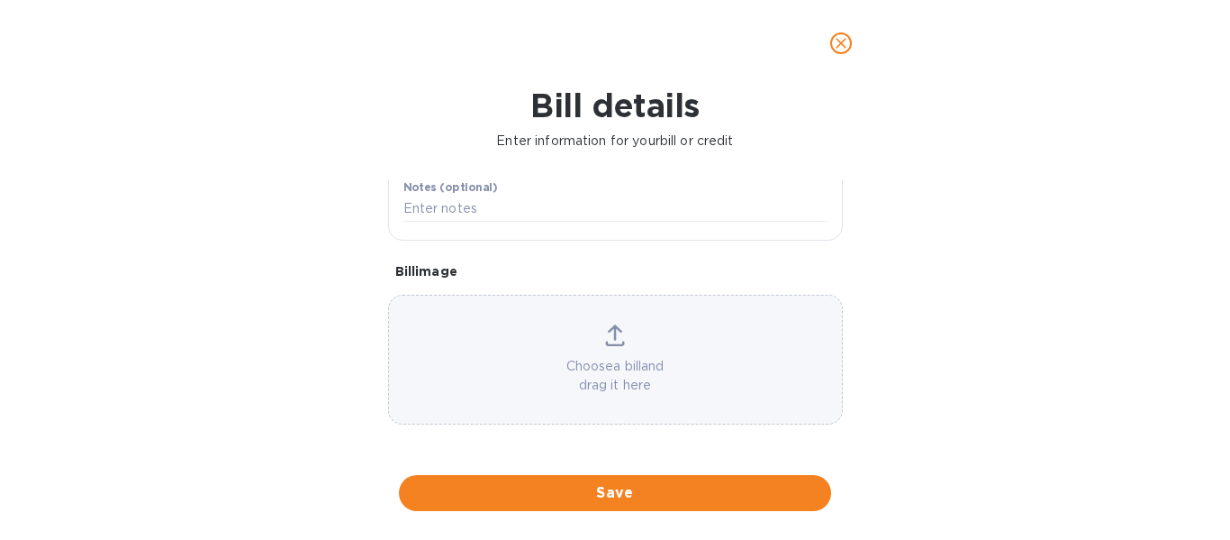
click at [606, 381] on p "Choose a bill and drag it here" at bounding box center [615, 376] width 453 height 38
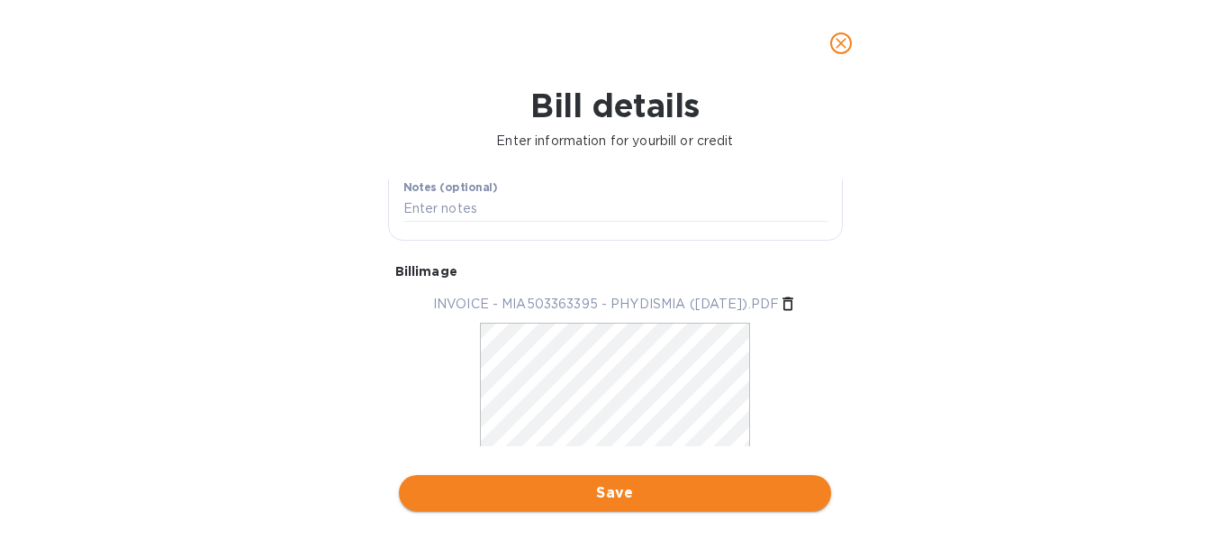
click at [517, 490] on span "Save" at bounding box center [615, 493] width 404 height 22
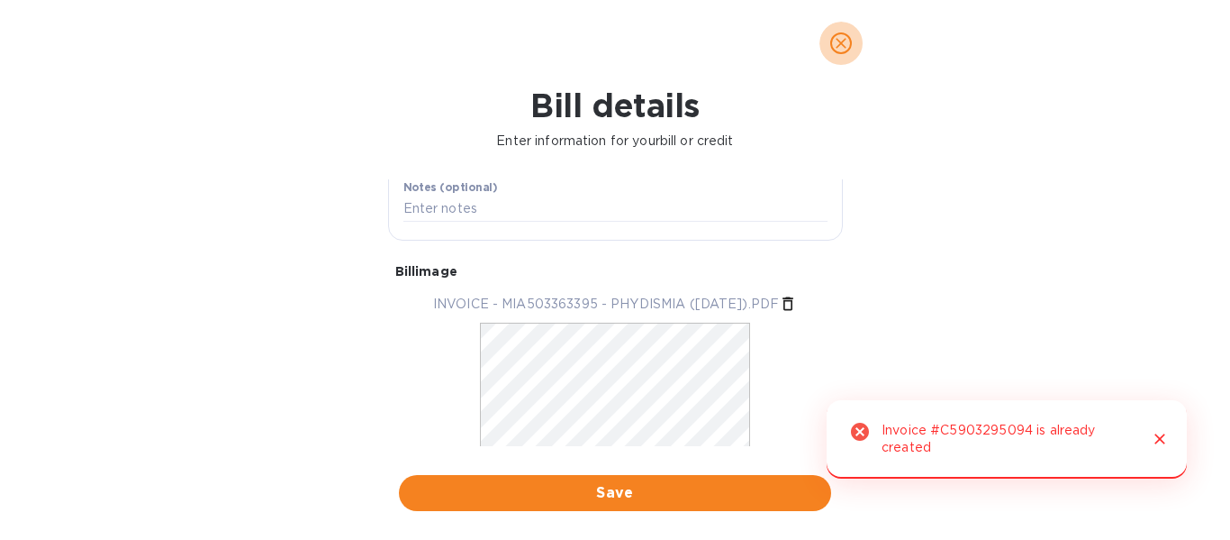
click at [838, 41] on icon "close" at bounding box center [841, 43] width 11 height 11
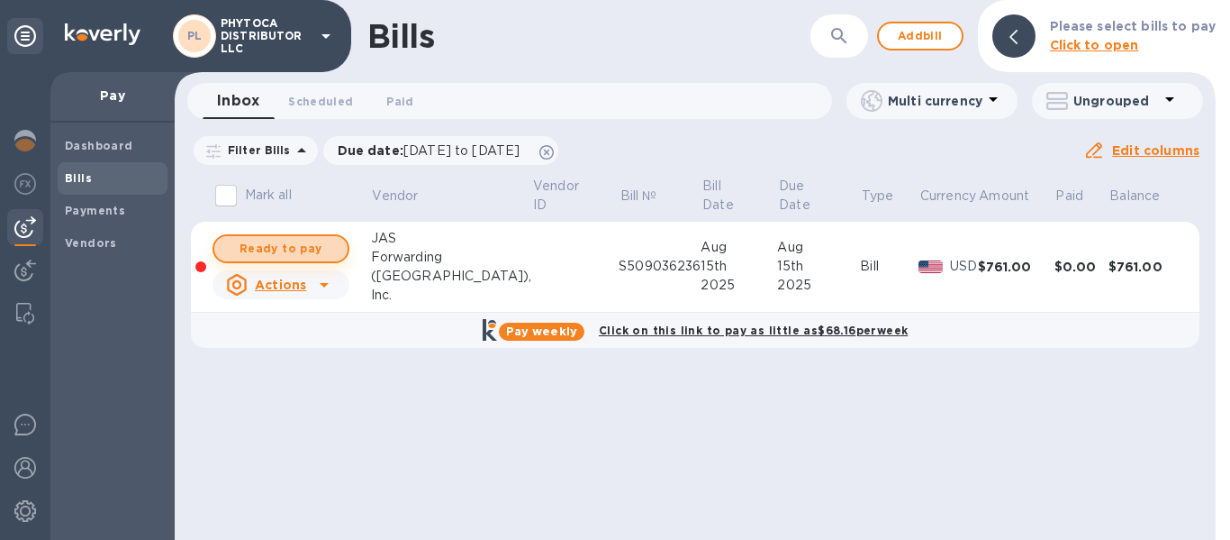
click at [304, 244] on span "Ready to pay" at bounding box center [281, 249] width 104 height 22
checkbox input "true"
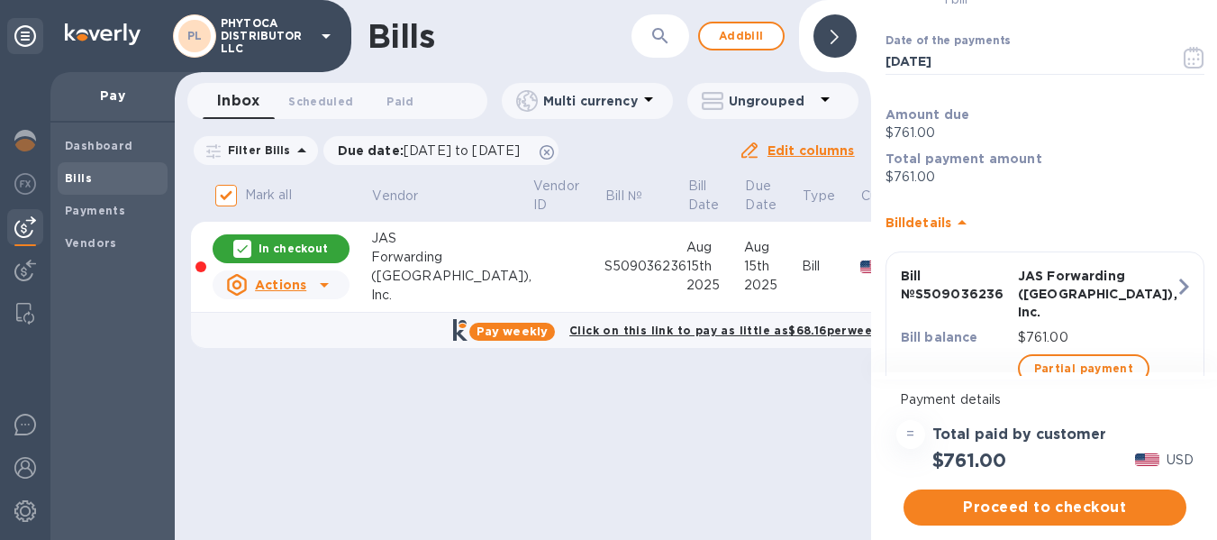
scroll to position [93, 0]
click at [88, 139] on b "Dashboard" at bounding box center [99, 146] width 68 height 14
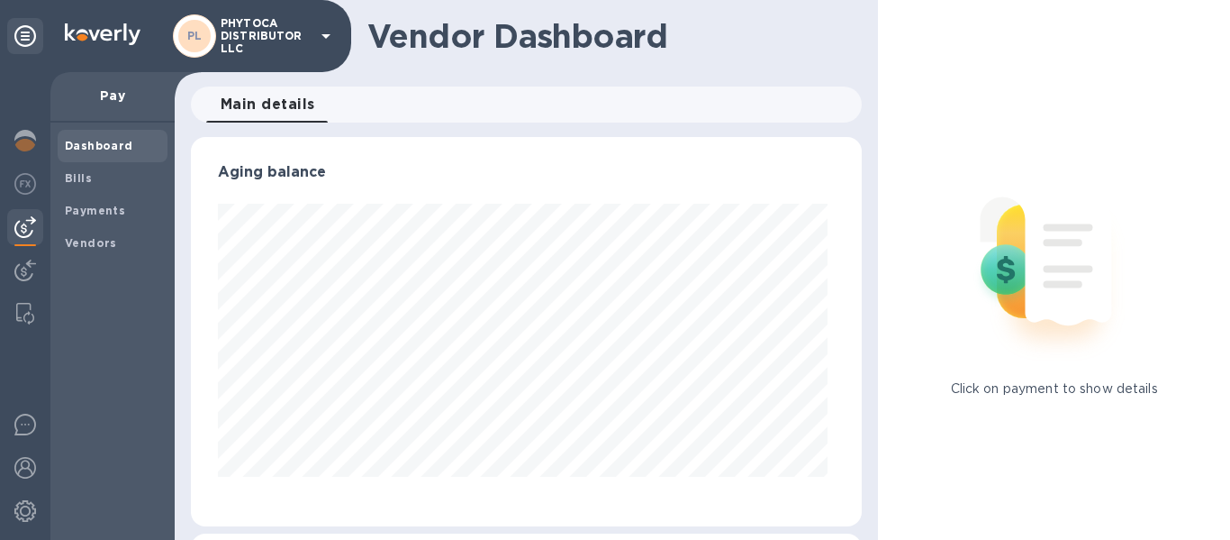
scroll to position [389, 665]
click at [115, 102] on p "Pay" at bounding box center [112, 95] width 95 height 18
click at [105, 198] on div "Payments" at bounding box center [113, 211] width 110 height 32
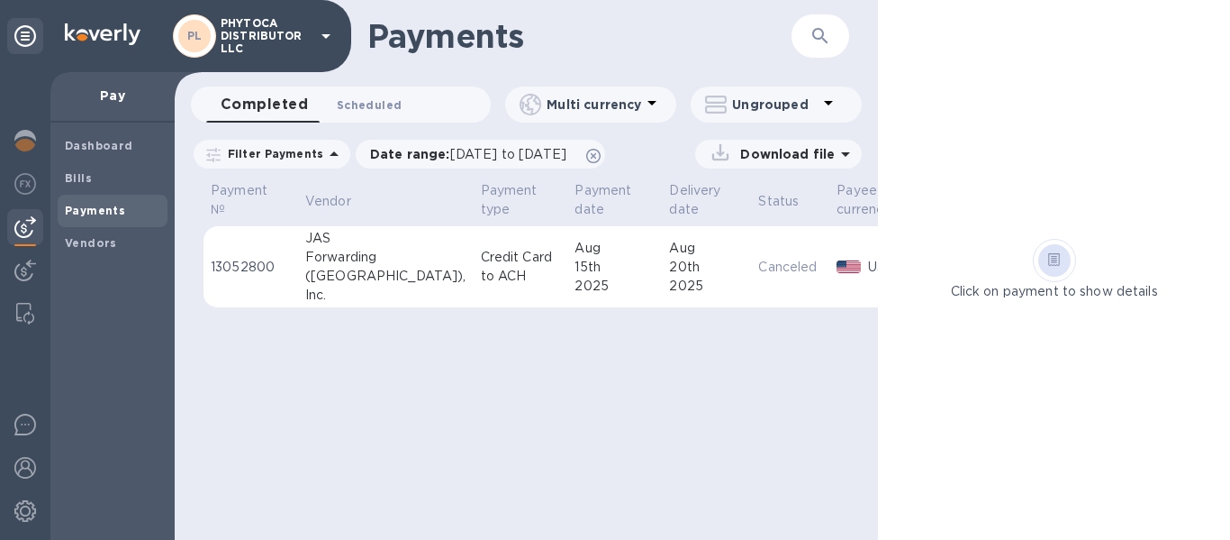
click at [367, 102] on span "Scheduled 0" at bounding box center [369, 104] width 65 height 19
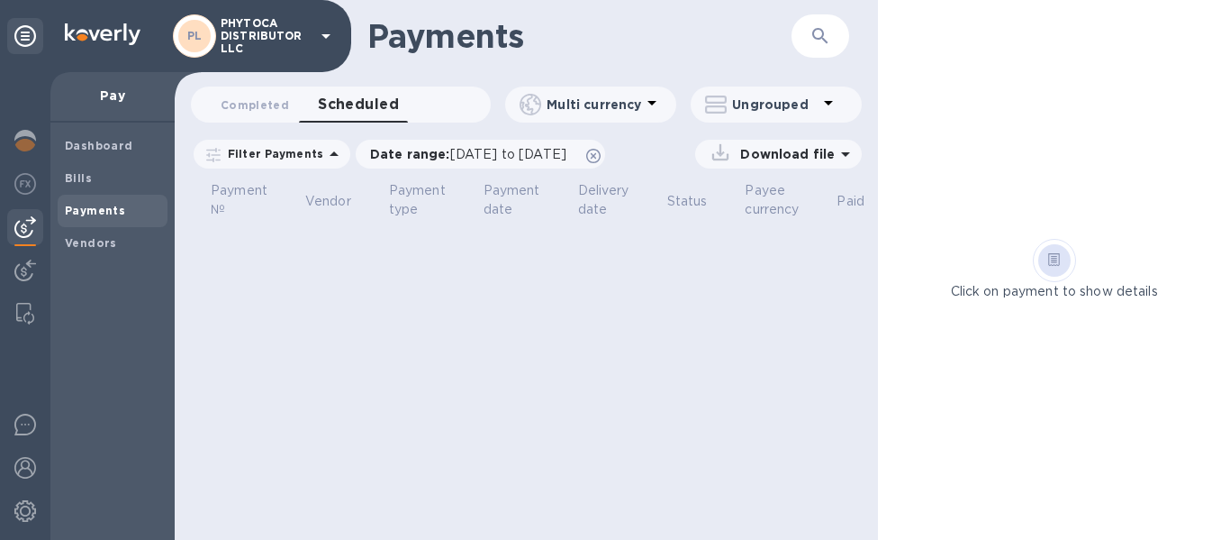
click at [367, 102] on span "Scheduled 0" at bounding box center [358, 104] width 81 height 25
click at [275, 96] on span "Completed 0" at bounding box center [255, 104] width 68 height 19
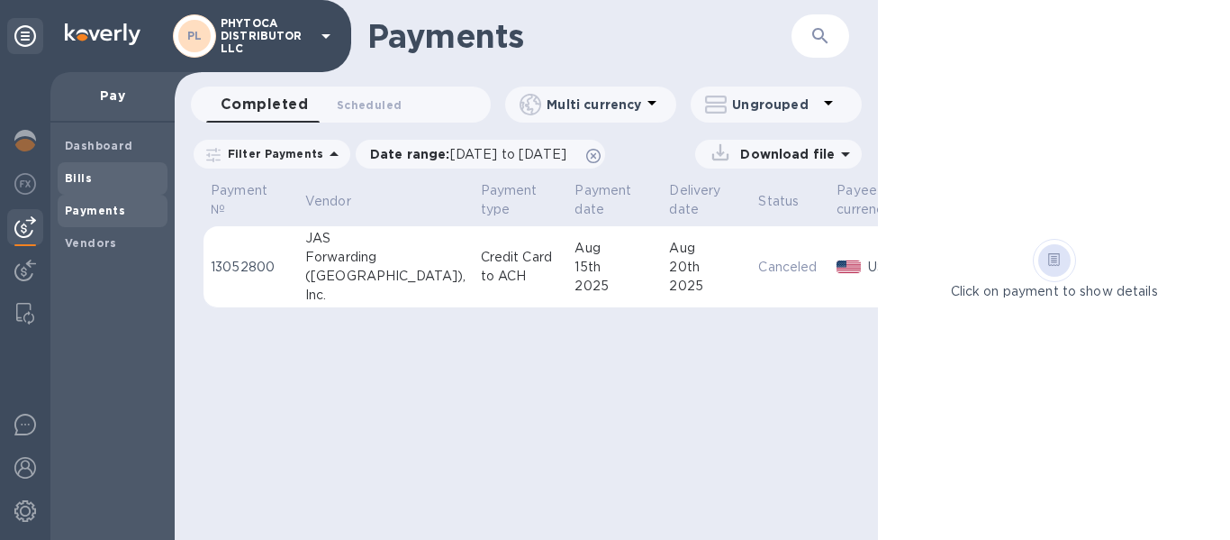
click at [133, 175] on span "Bills" at bounding box center [112, 178] width 95 height 18
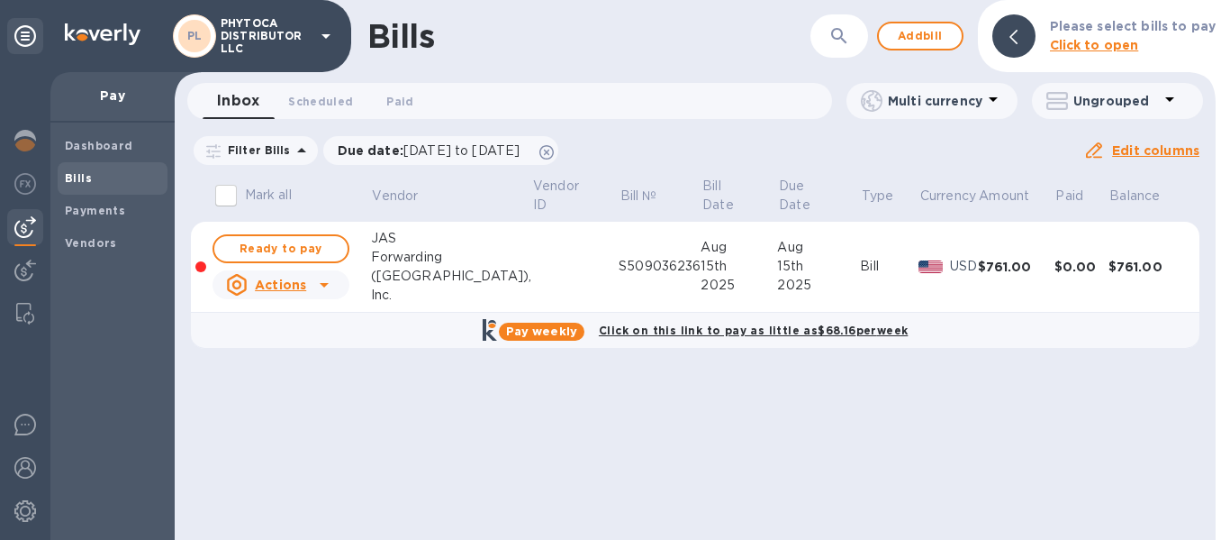
click at [1125, 150] on u "Edit columns" at bounding box center [1155, 150] width 87 height 14
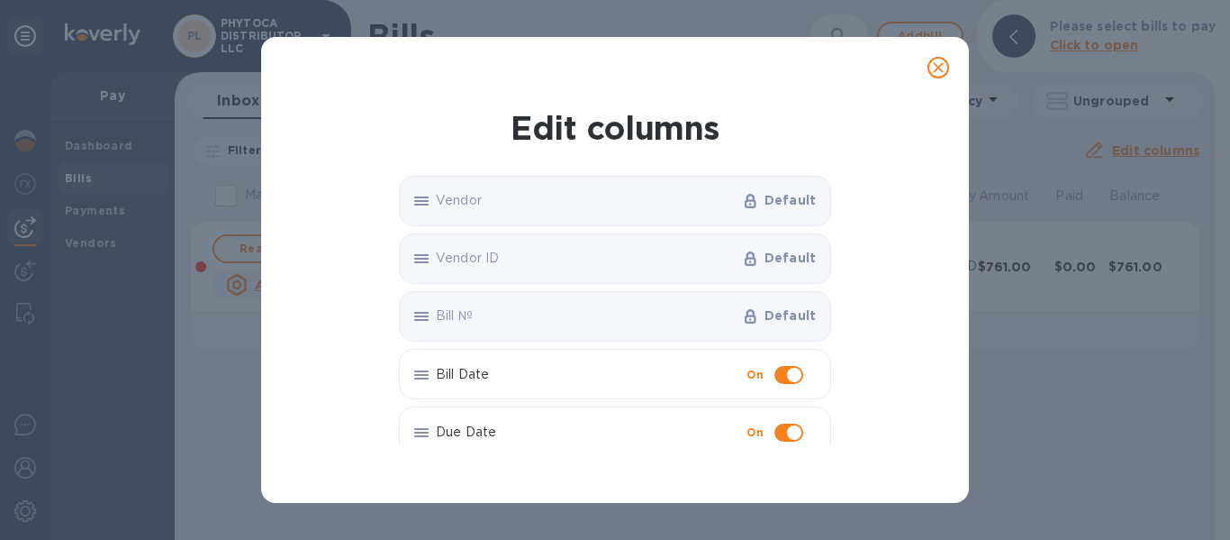
scroll to position [300, 0]
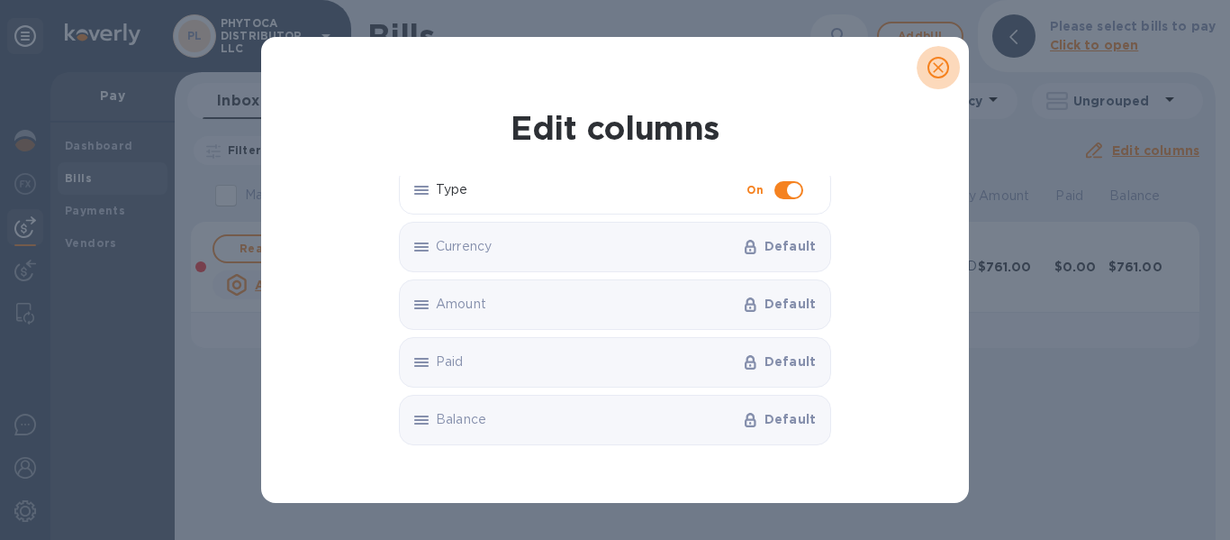
click at [933, 67] on icon "close" at bounding box center [939, 68] width 18 height 18
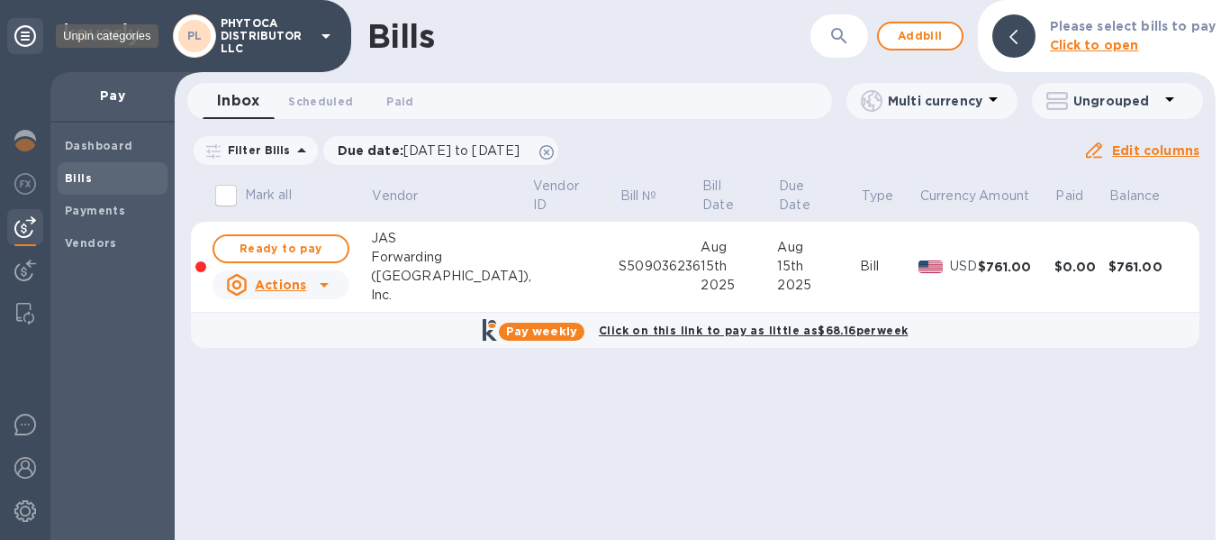
click at [26, 36] on icon at bounding box center [25, 36] width 22 height 22
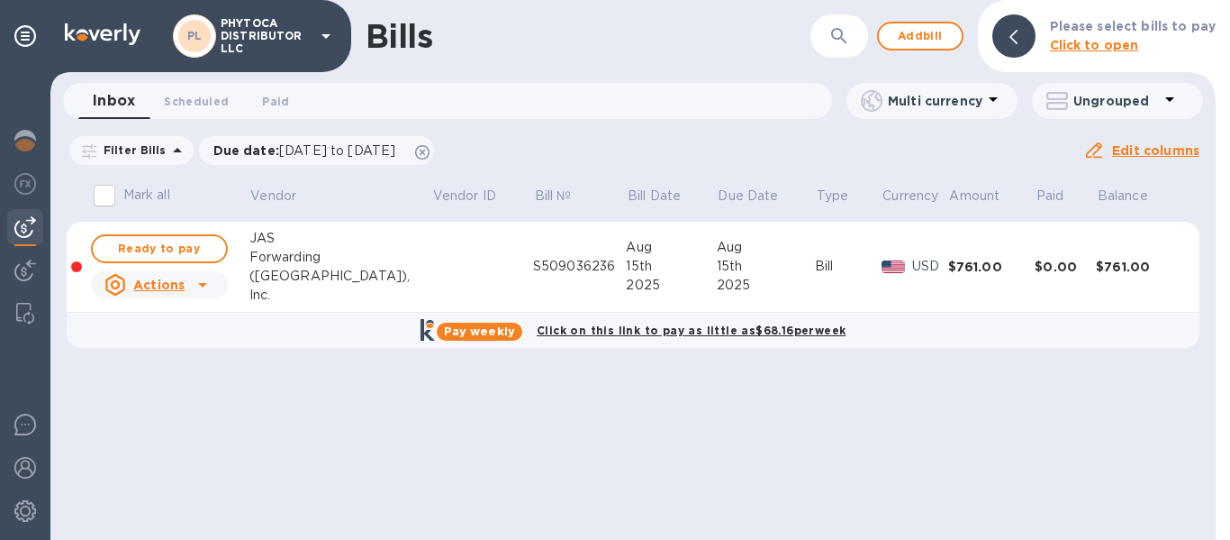
click at [175, 282] on u "Actions" at bounding box center [158, 284] width 51 height 14
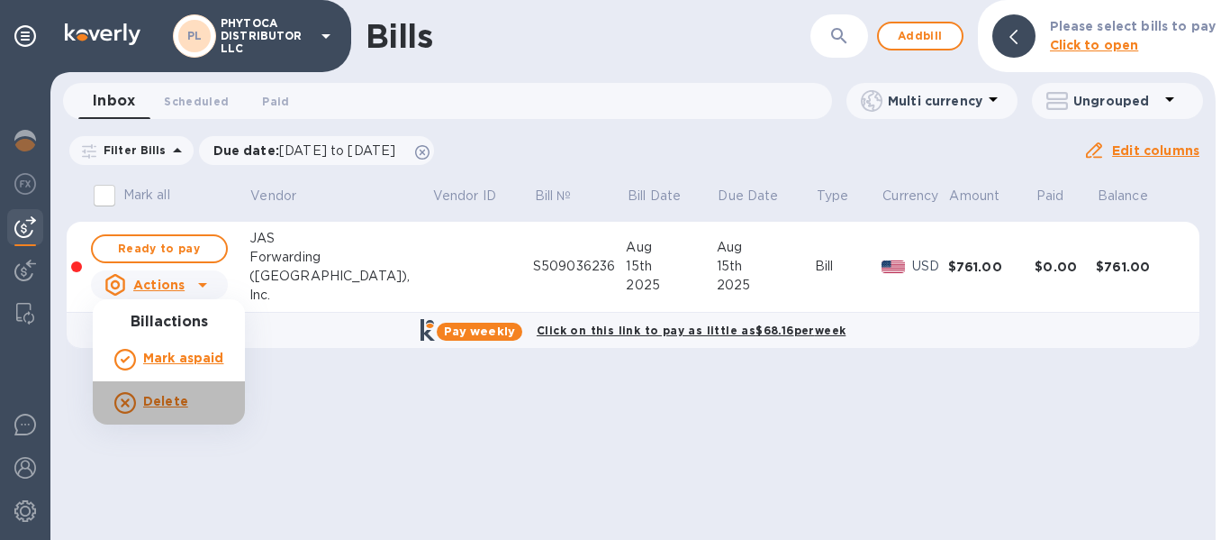
click at [120, 402] on icon at bounding box center [125, 403] width 22 height 22
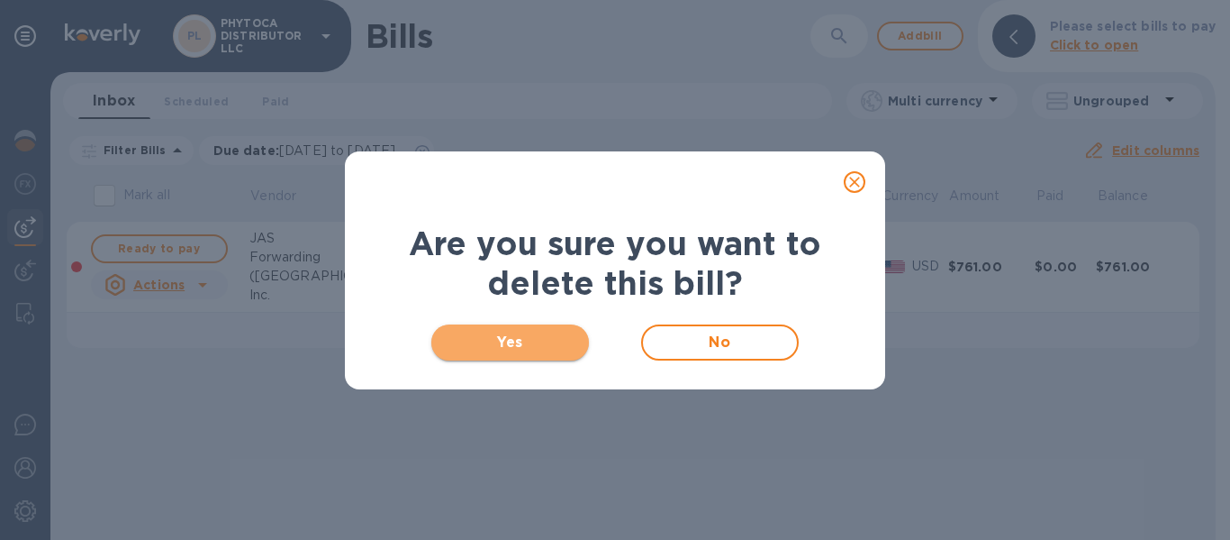
click at [541, 351] on span "Yes" at bounding box center [510, 342] width 129 height 22
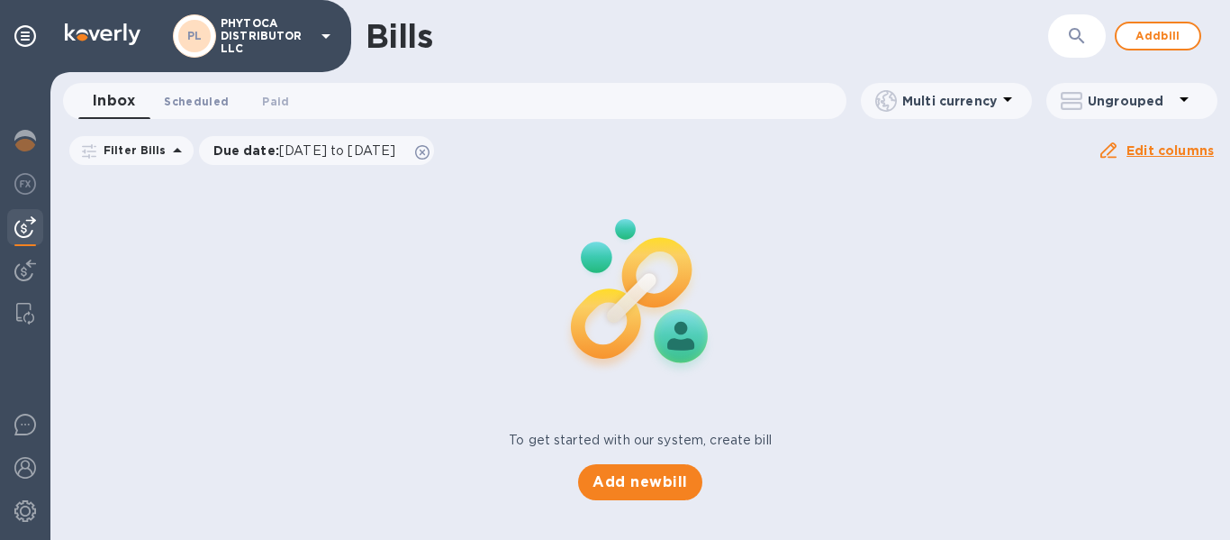
click at [183, 95] on span "Scheduled 0" at bounding box center [196, 101] width 65 height 19
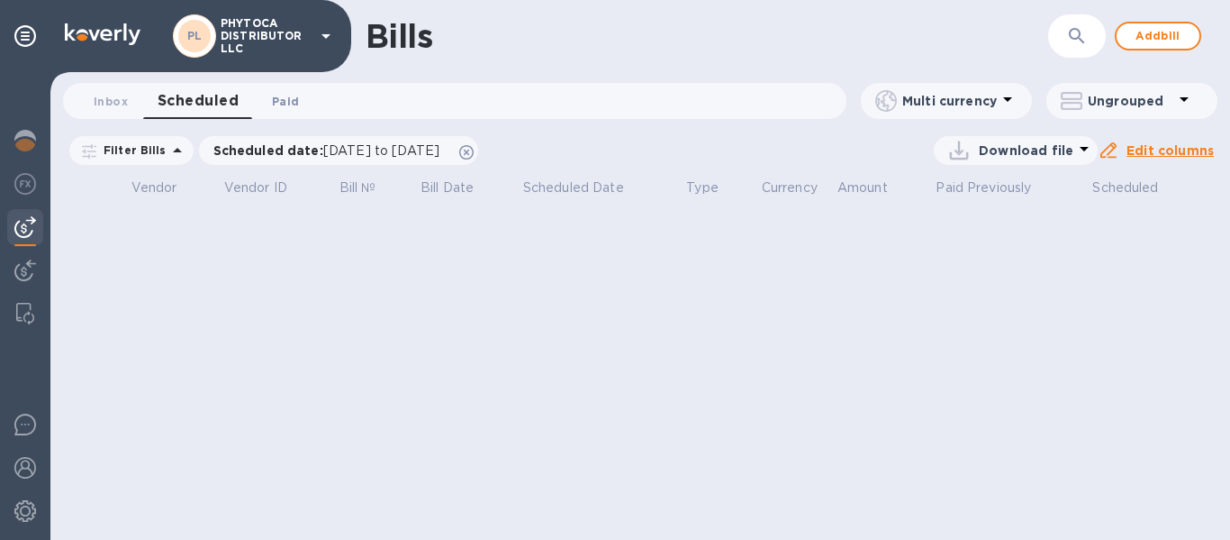
click at [286, 97] on span "Paid 0" at bounding box center [285, 101] width 27 height 19
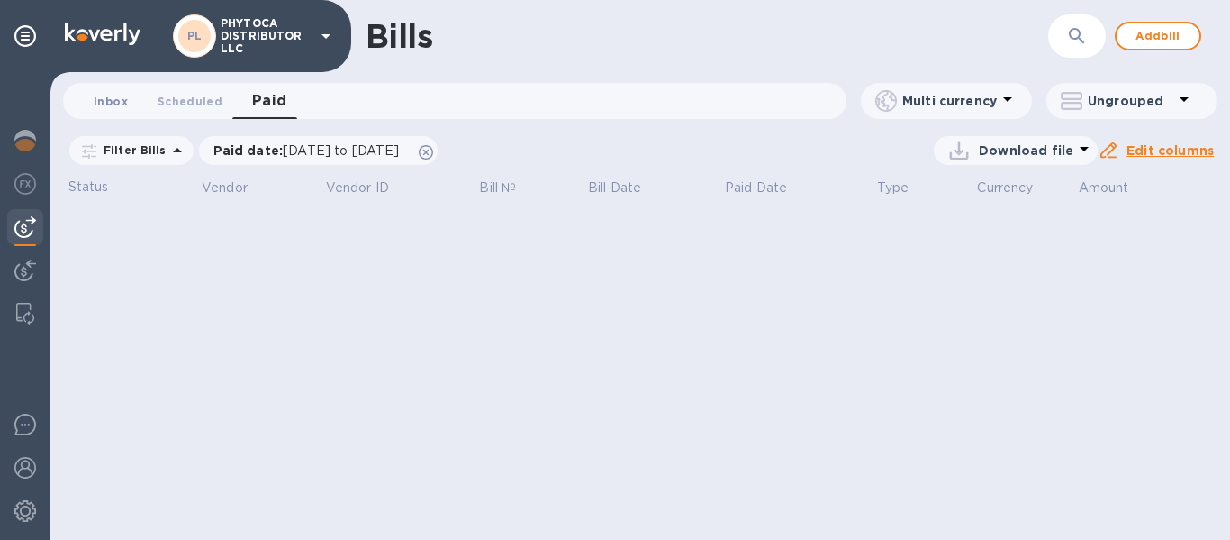
click at [102, 99] on span "Inbox 0" at bounding box center [111, 101] width 34 height 19
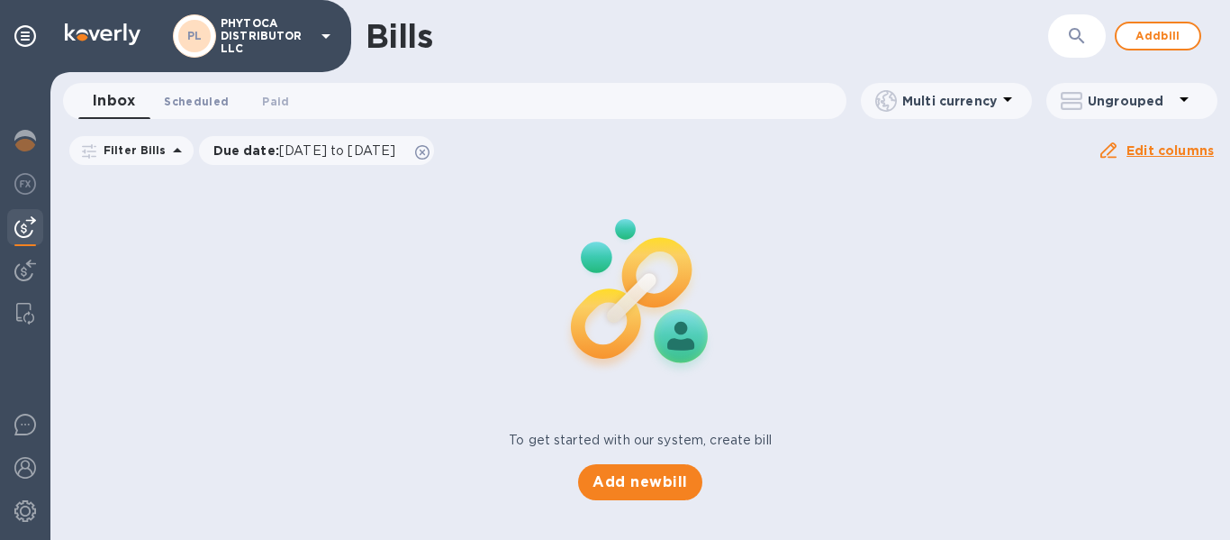
click at [210, 108] on span "Scheduled 0" at bounding box center [196, 101] width 65 height 19
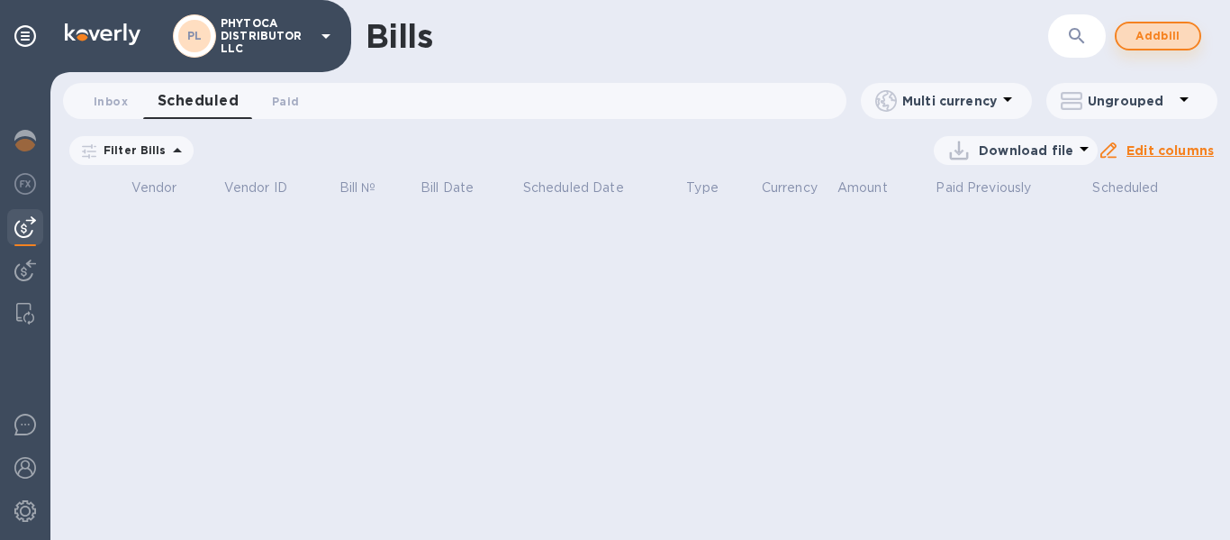
click at [1141, 33] on span "Add bill" at bounding box center [1158, 36] width 54 height 22
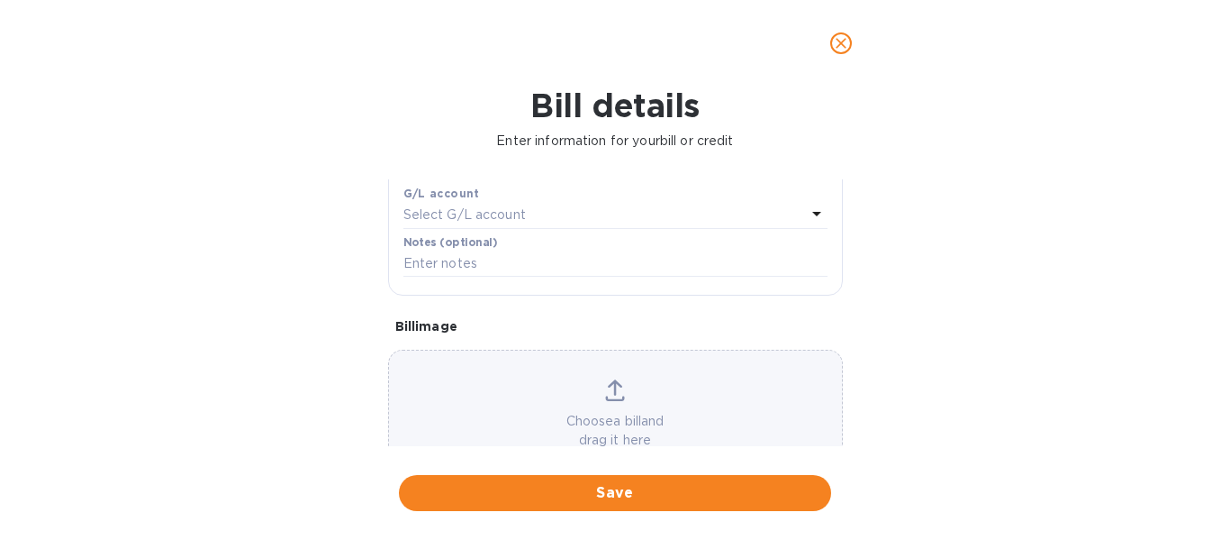
scroll to position [408, 0]
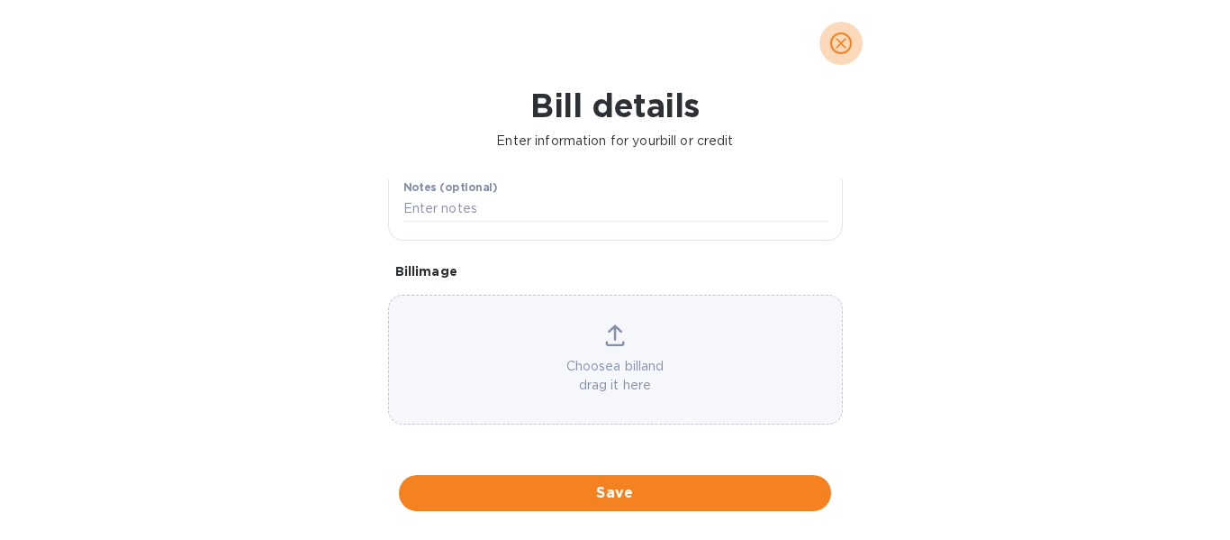
click at [838, 38] on icon "close" at bounding box center [841, 43] width 18 height 18
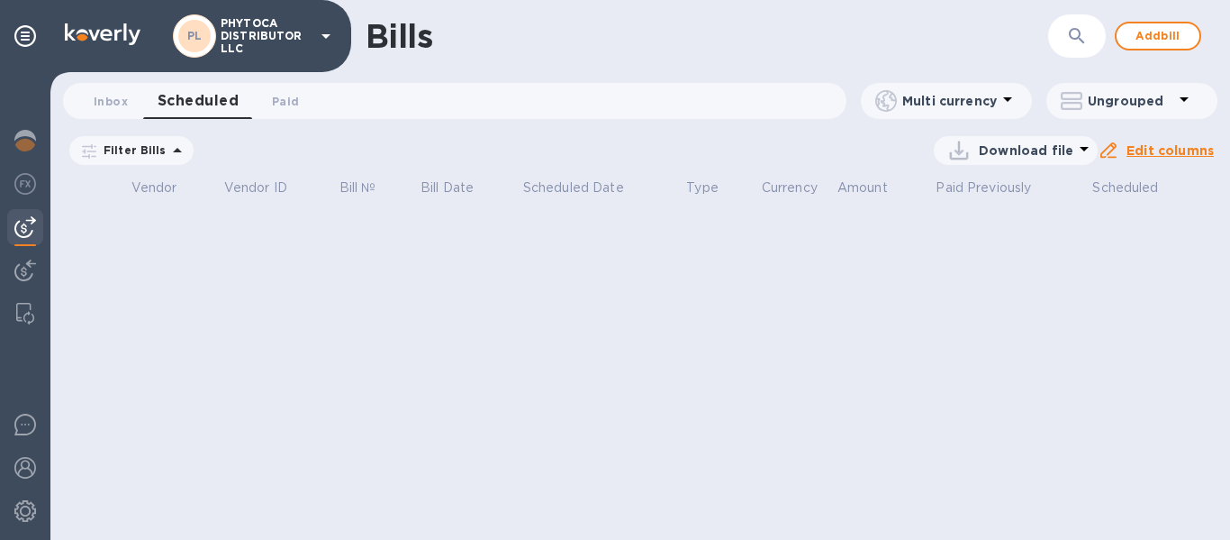
click at [0, 0] on p "Scheduled date : [DATE] to [DATE]" at bounding box center [0, 0] width 0 height 0
click at [0, 0] on input "[DATE]" at bounding box center [0, 0] width 0 height 0
type input "[DATE]"
click at [0, 0] on u "Apply" at bounding box center [0, 0] width 0 height 0
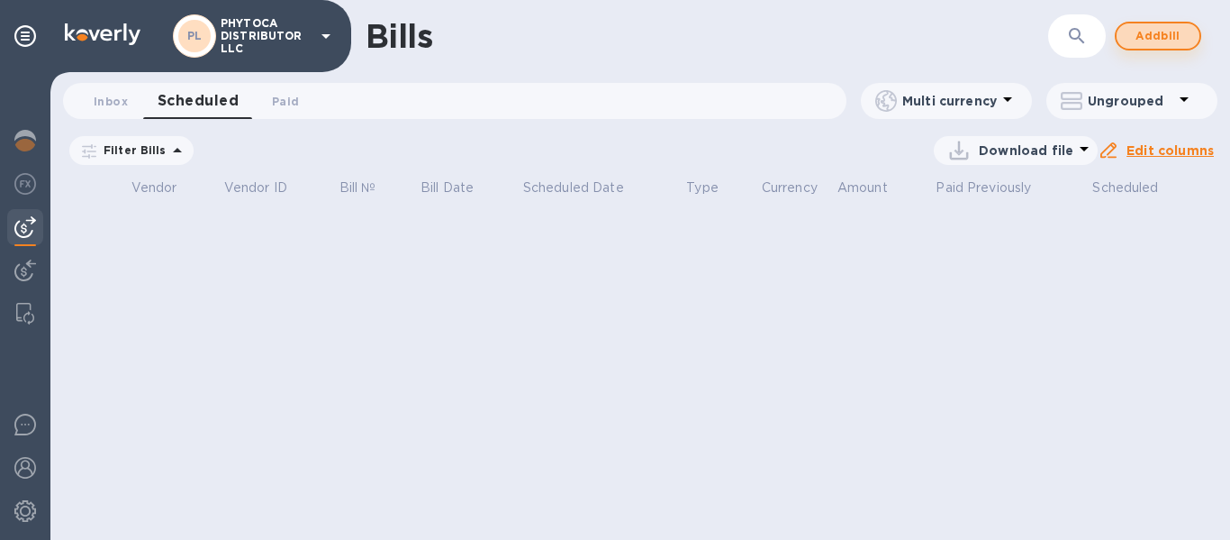
click at [1157, 40] on span "Add bill" at bounding box center [1158, 36] width 54 height 22
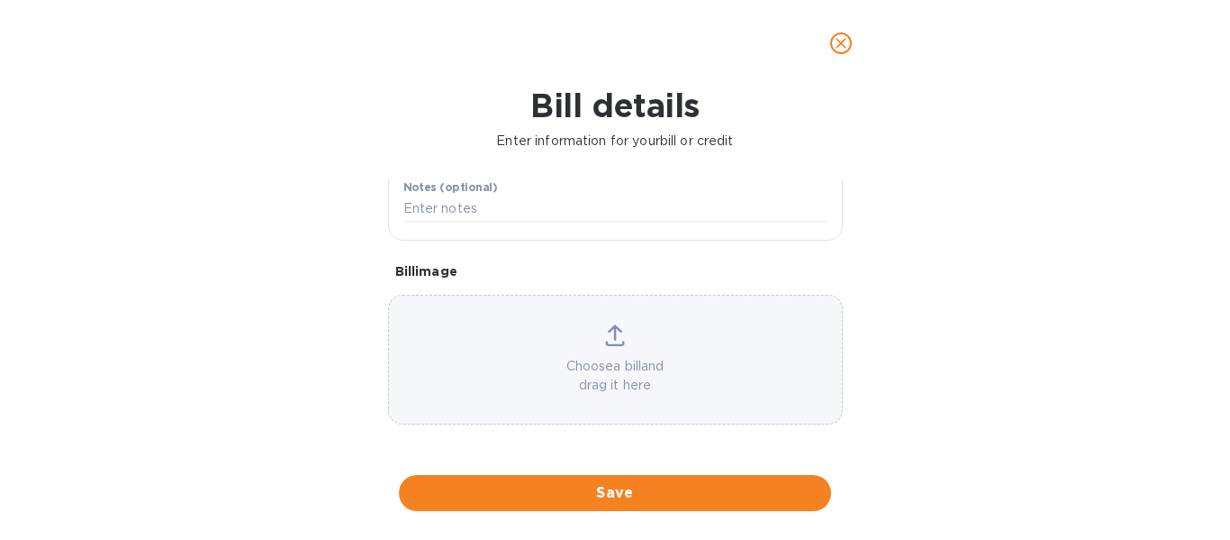
scroll to position [0, 0]
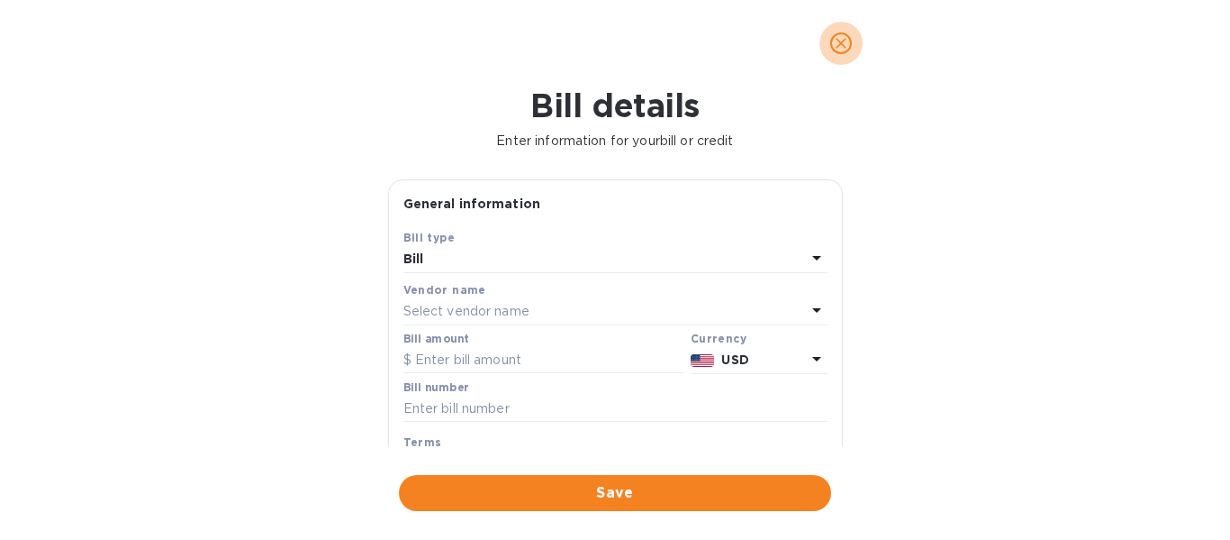
click at [849, 40] on icon "close" at bounding box center [841, 43] width 18 height 18
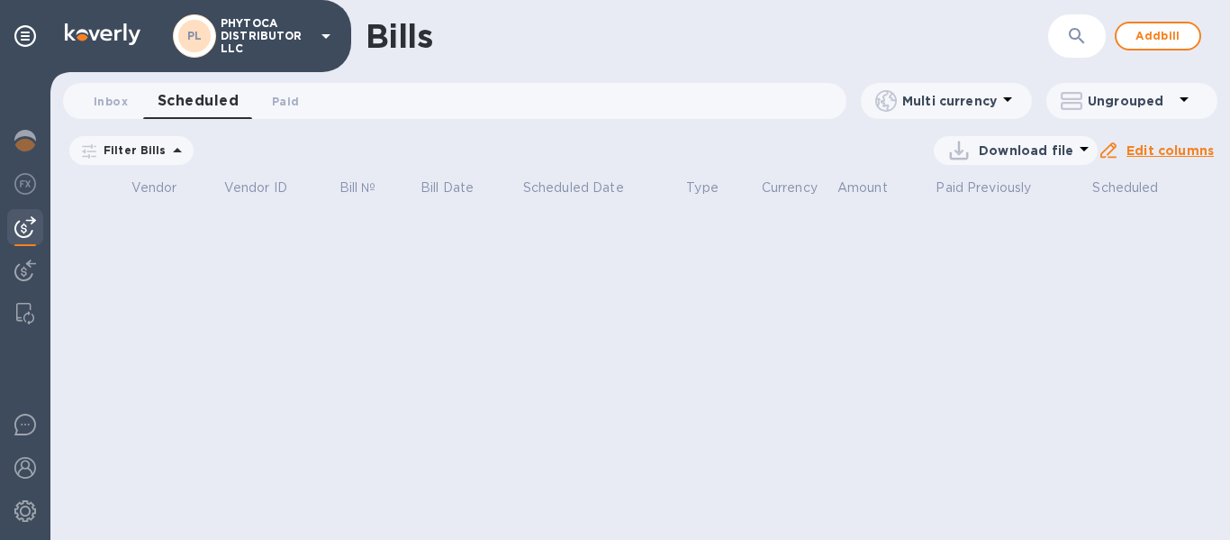
click at [849, 40] on icon "close" at bounding box center [841, 43] width 18 height 18
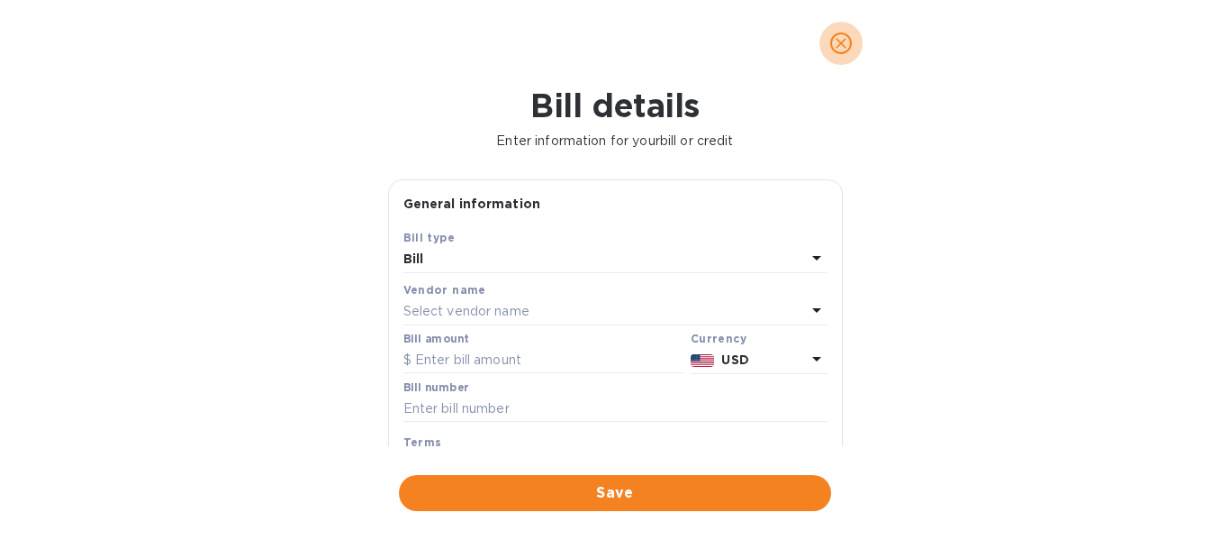
click at [849, 40] on icon "close" at bounding box center [841, 43] width 18 height 18
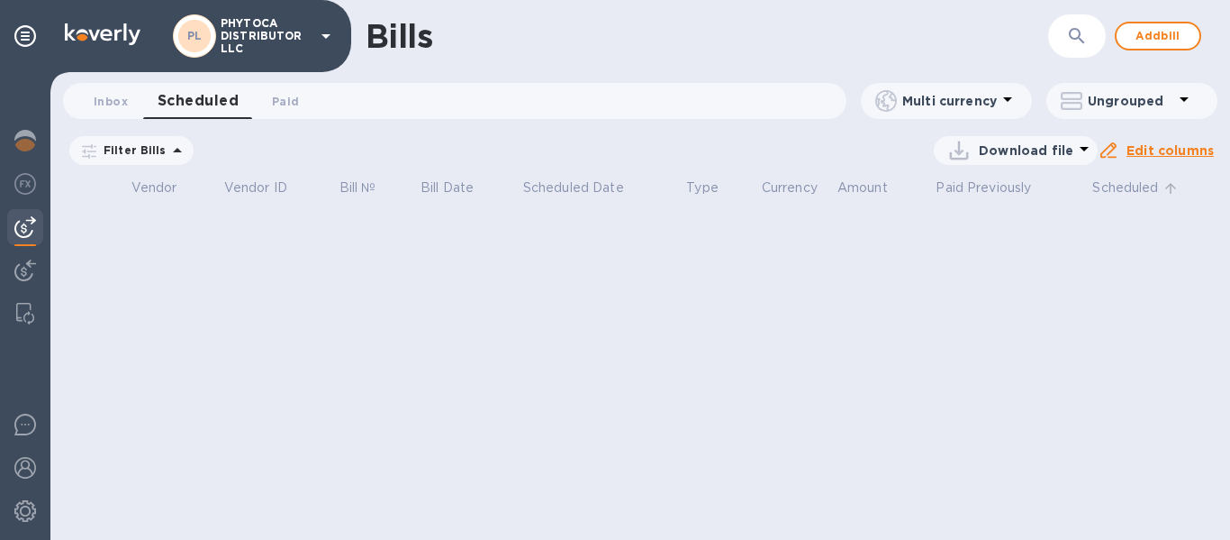
click at [1113, 181] on p "Scheduled" at bounding box center [1126, 187] width 66 height 19
click at [993, 193] on p "Paid Previously" at bounding box center [983, 187] width 95 height 19
click at [869, 192] on p "Amount" at bounding box center [863, 187] width 50 height 19
click at [0, 0] on icon at bounding box center [0, 0] width 0 height 0
click at [101, 98] on span "Inbox 0" at bounding box center [111, 101] width 34 height 19
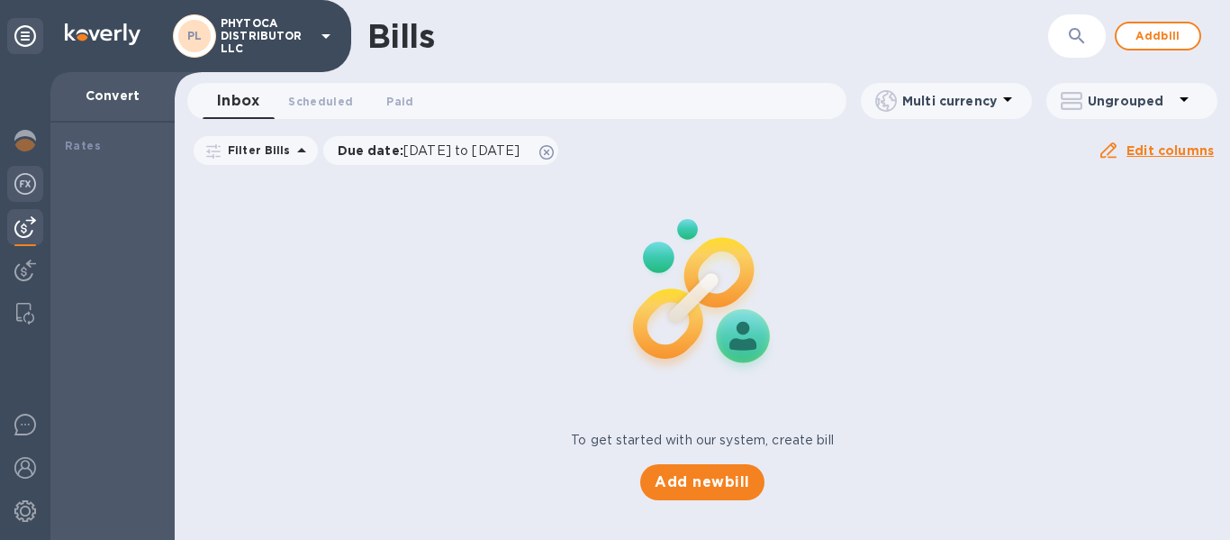
click at [24, 185] on img at bounding box center [25, 184] width 22 height 22
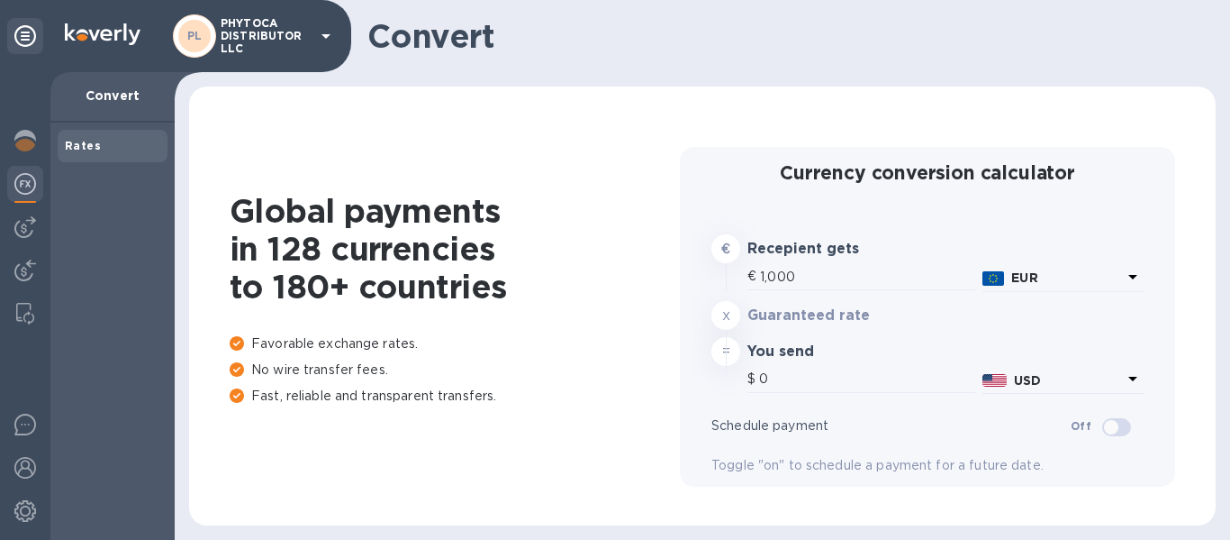
type input "1,170.43"
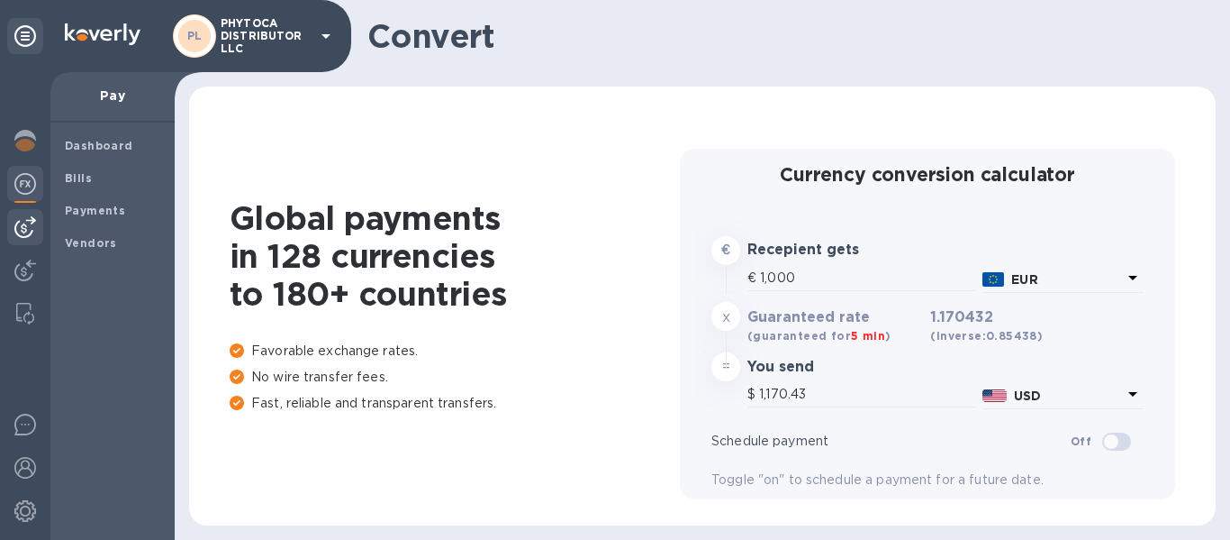
click at [19, 231] on img at bounding box center [25, 227] width 22 height 22
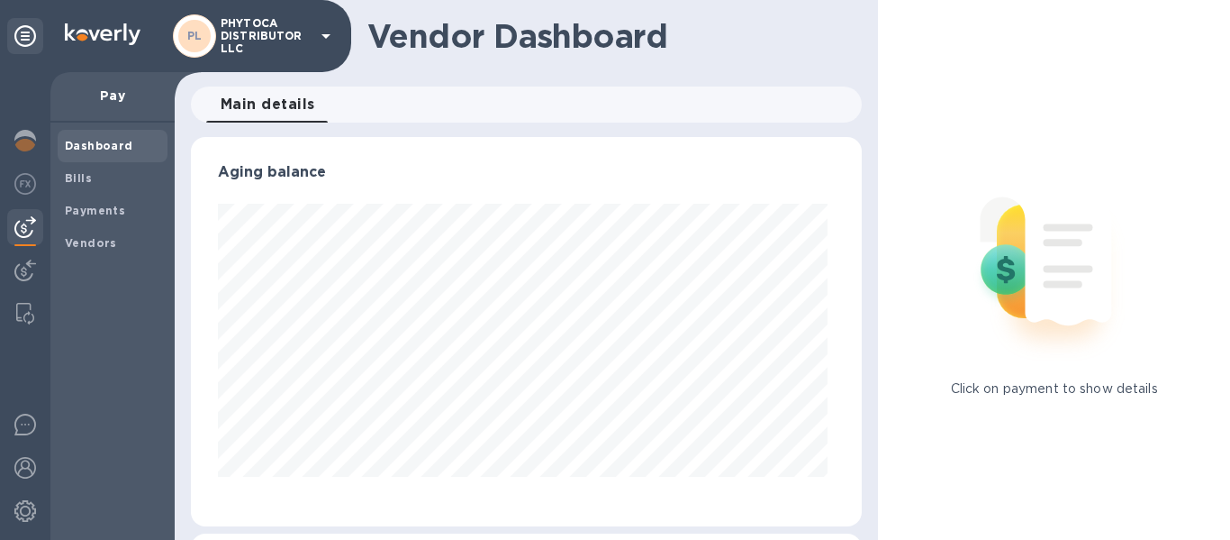
scroll to position [389, 665]
click at [109, 178] on span "Bills" at bounding box center [112, 178] width 95 height 18
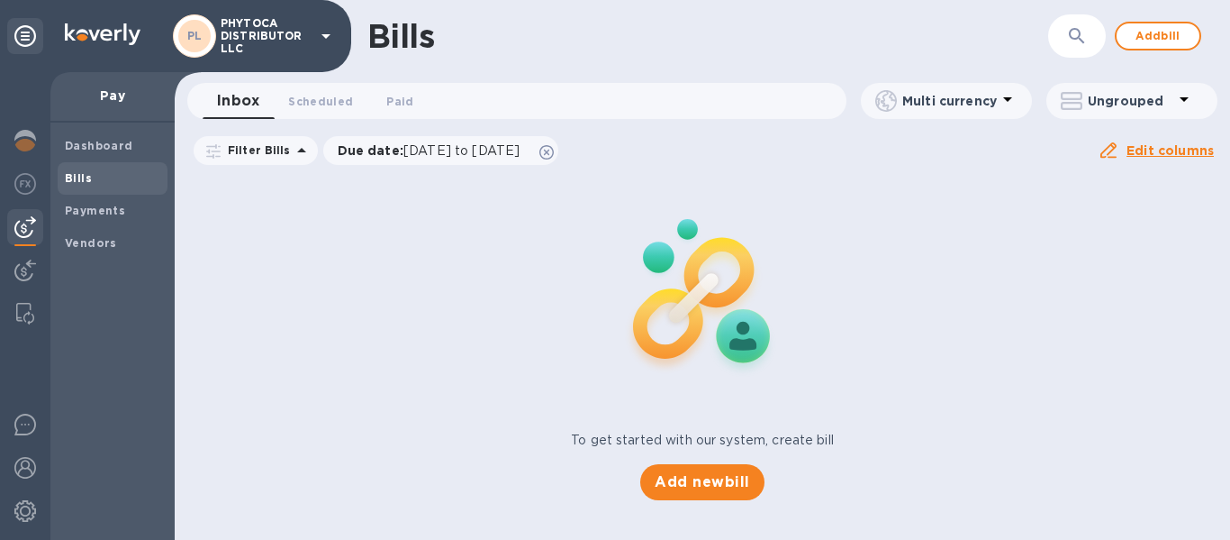
click at [30, 223] on img at bounding box center [25, 227] width 22 height 22
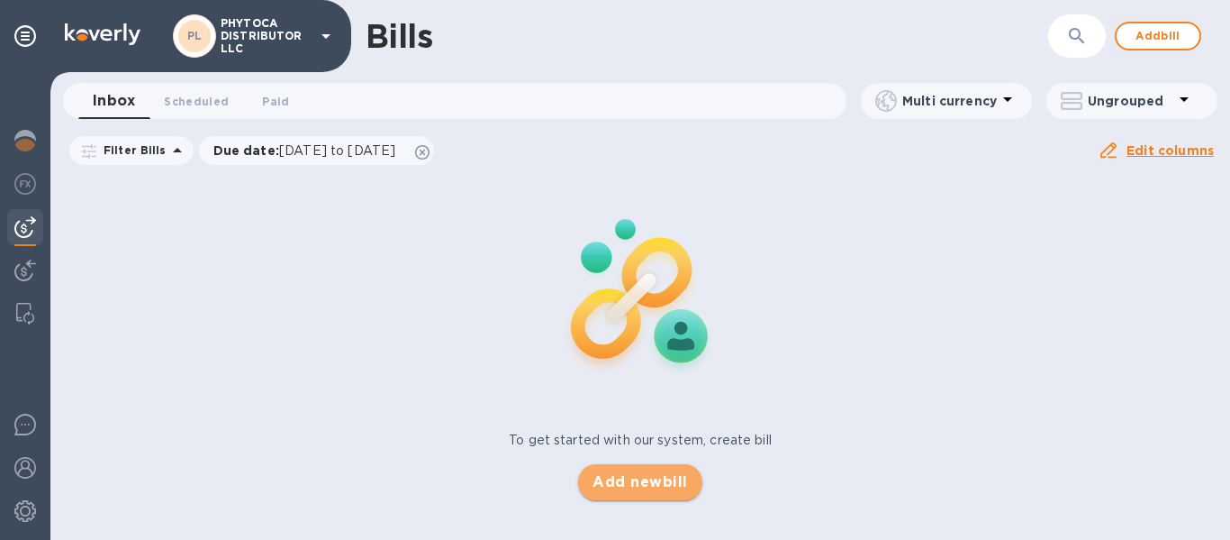
click at [639, 483] on span "Add new bill" at bounding box center [640, 482] width 95 height 22
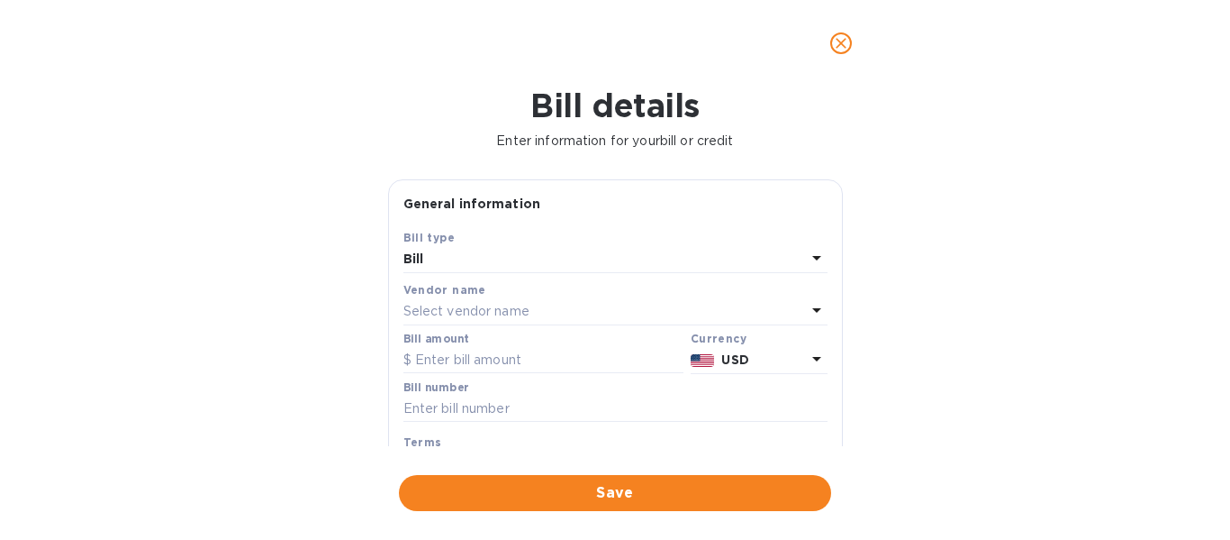
click at [496, 305] on p "Select vendor name" at bounding box center [467, 311] width 126 height 19
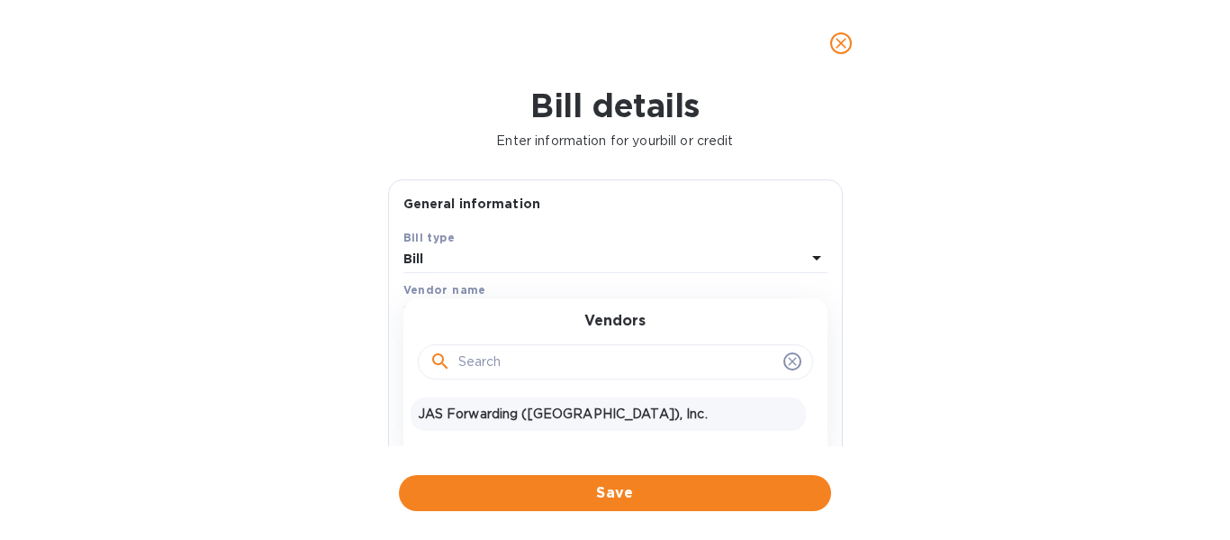
click at [498, 413] on p "JAS Forwarding ([GEOGRAPHIC_DATA]), Inc." at bounding box center [608, 413] width 381 height 19
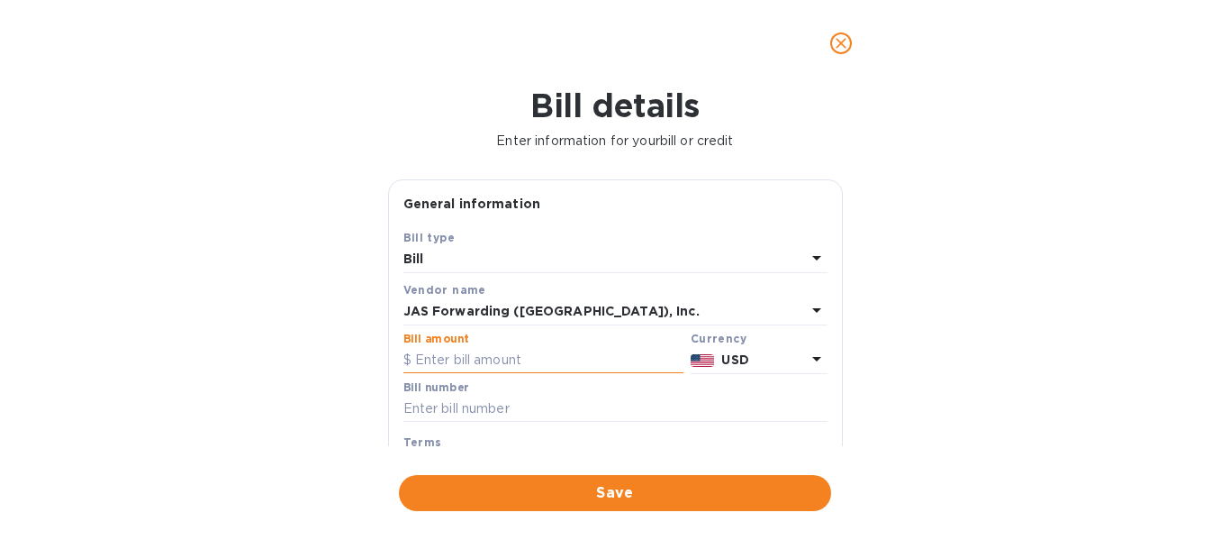
click at [491, 363] on input "text" at bounding box center [544, 360] width 280 height 27
click at [499, 356] on input "text" at bounding box center [544, 360] width 280 height 27
paste input "27,258.40"
type input "27,258.40"
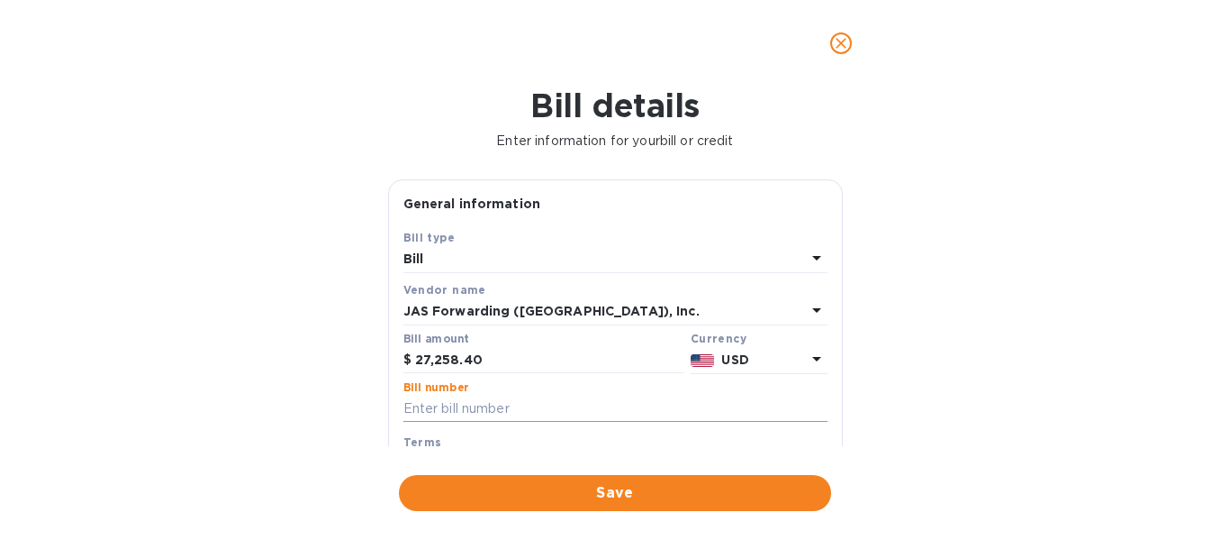
click at [485, 409] on input "text" at bounding box center [616, 408] width 424 height 27
click at [483, 404] on input "text" at bounding box center [616, 408] width 424 height 27
paste input "C5903295094"
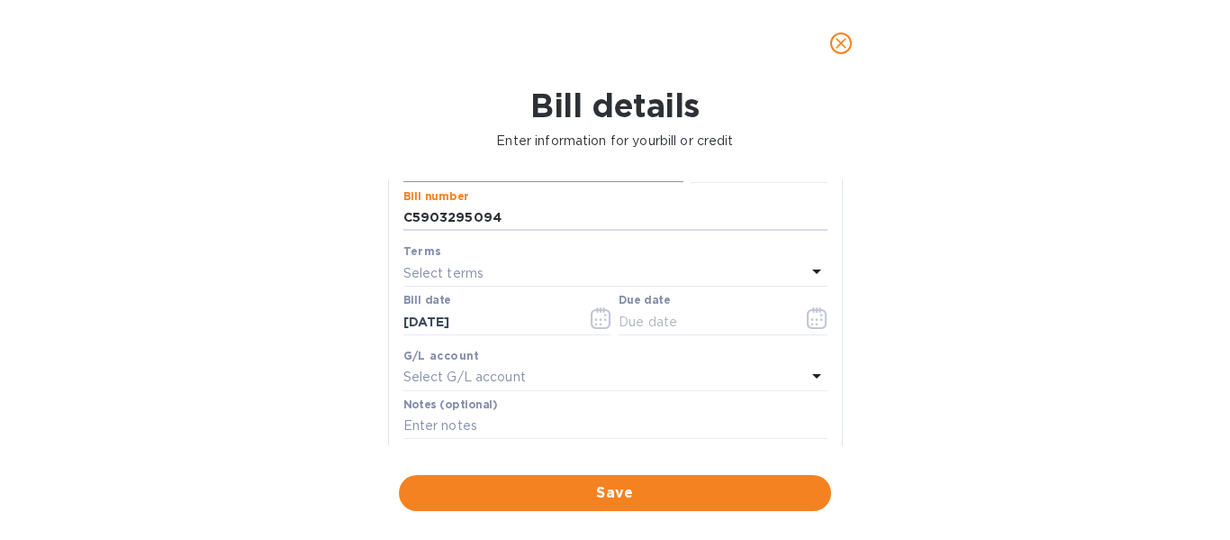
scroll to position [193, 0]
type input "C5903295094"
click at [653, 316] on input "text" at bounding box center [704, 319] width 170 height 27
click at [809, 314] on icon "button" at bounding box center [817, 316] width 21 height 22
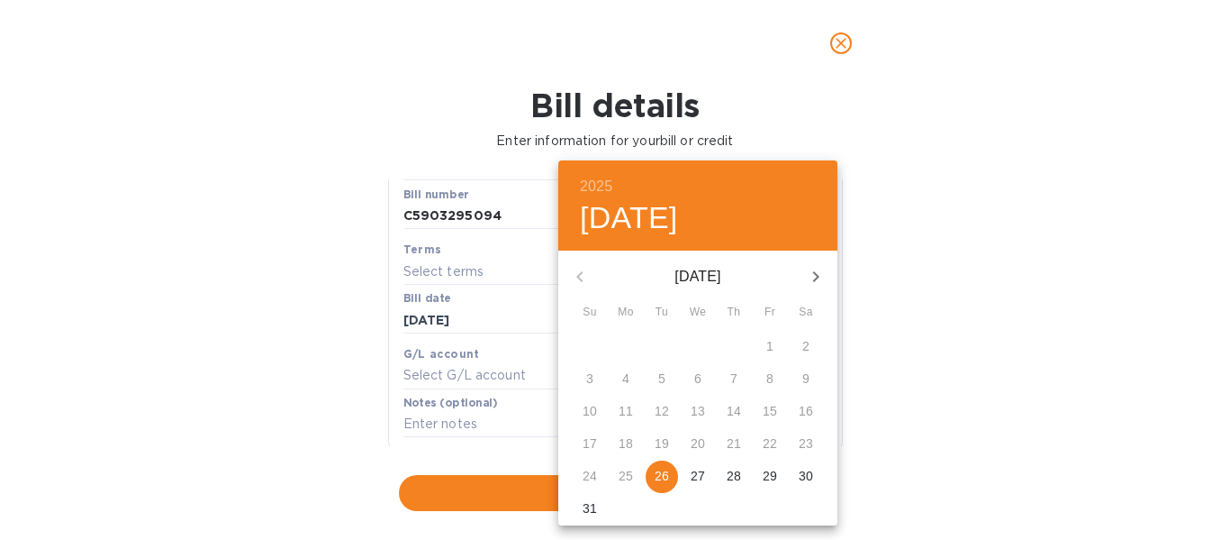
click at [583, 277] on div "[DATE]" at bounding box center [697, 276] width 279 height 43
click at [662, 477] on p "26" at bounding box center [662, 476] width 14 height 18
type input "[DATE]"
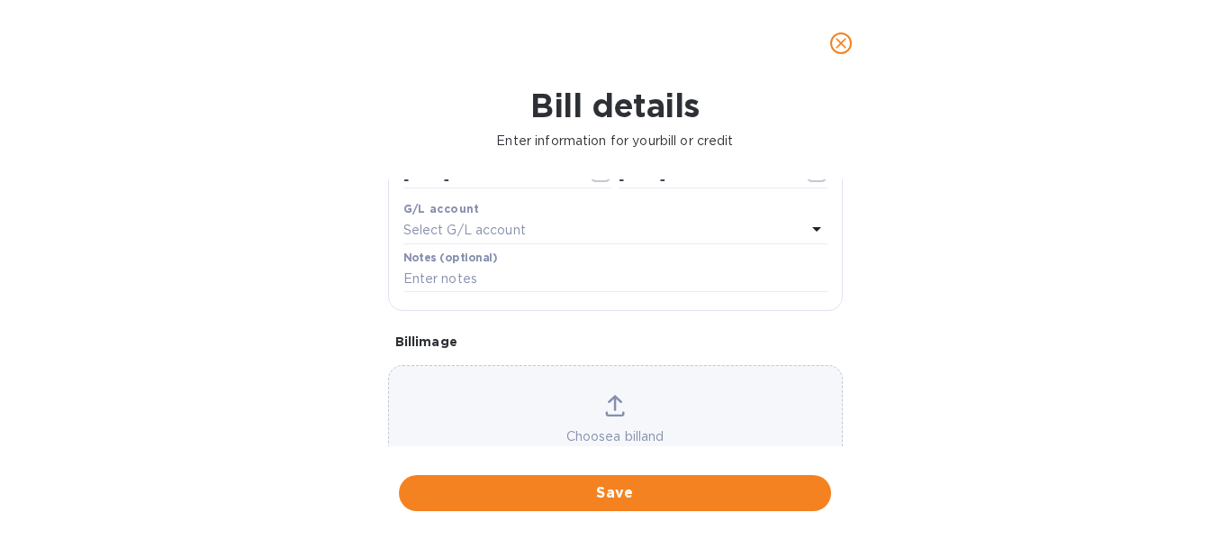
scroll to position [354, 0]
click at [617, 392] on icon at bounding box center [615, 389] width 20 height 22
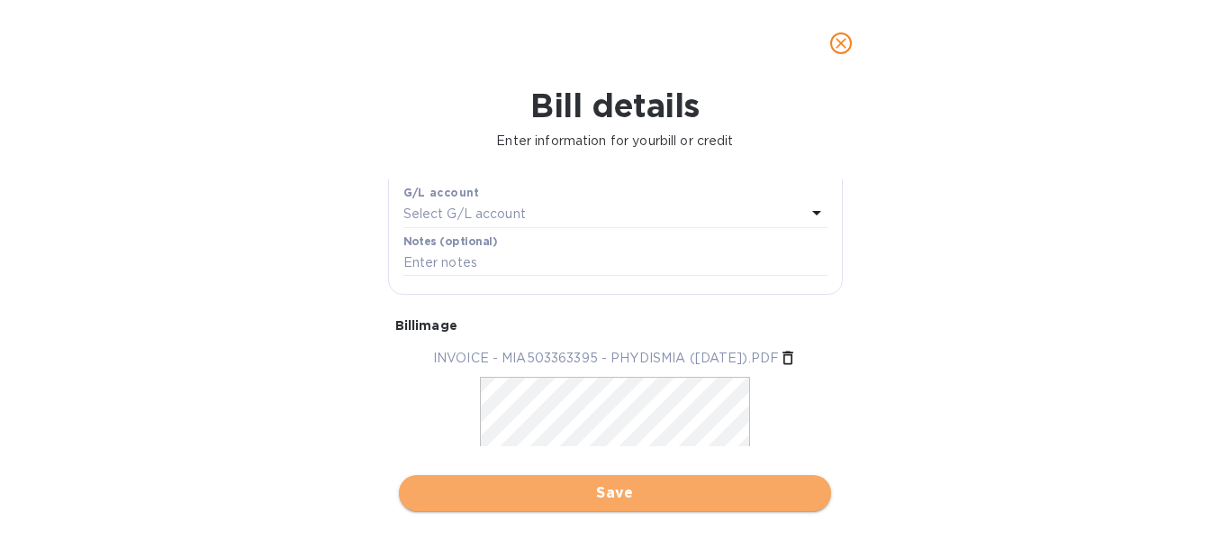
click at [555, 495] on span "Save" at bounding box center [615, 493] width 404 height 22
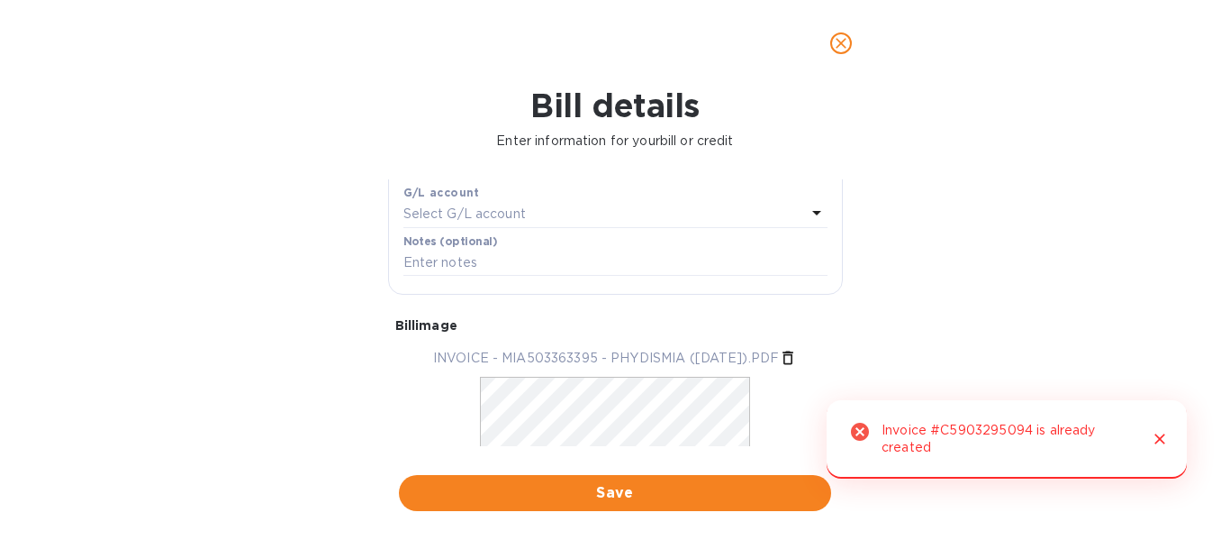
click at [941, 432] on div "Invoice #C5903295094 is already created" at bounding box center [1008, 439] width 252 height 50
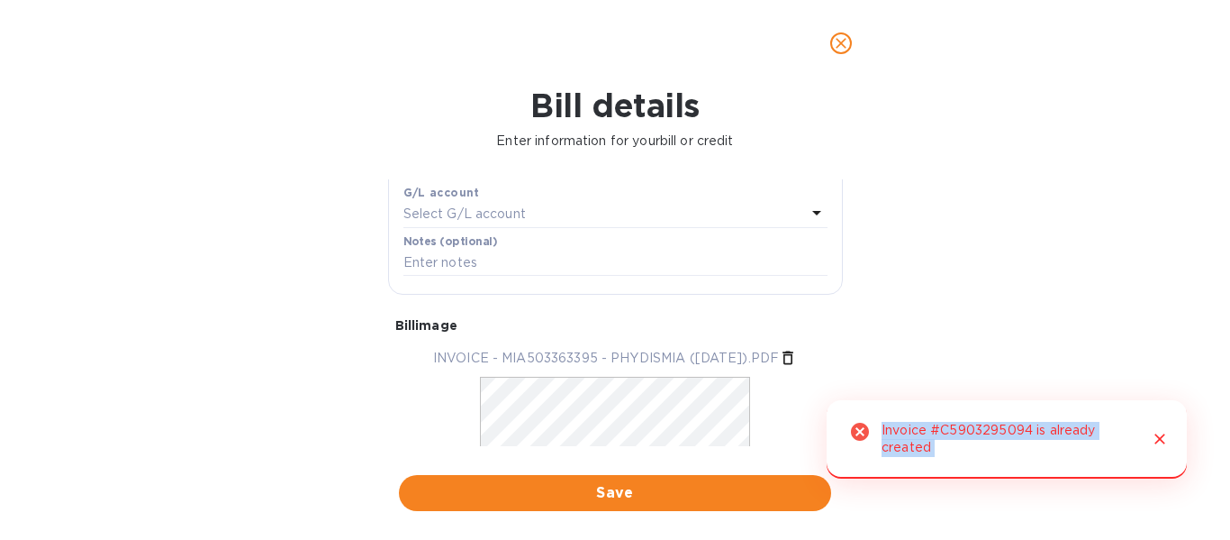
click at [941, 432] on div "Invoice #C5903295094 is already created" at bounding box center [1008, 439] width 252 height 50
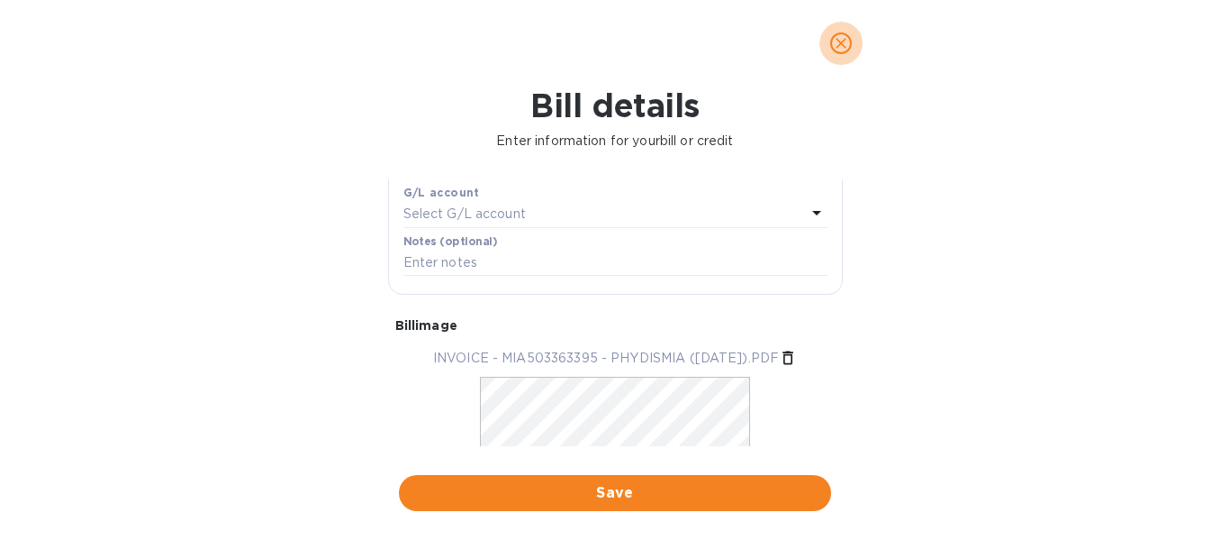
click at [845, 38] on icon "close" at bounding box center [841, 43] width 18 height 18
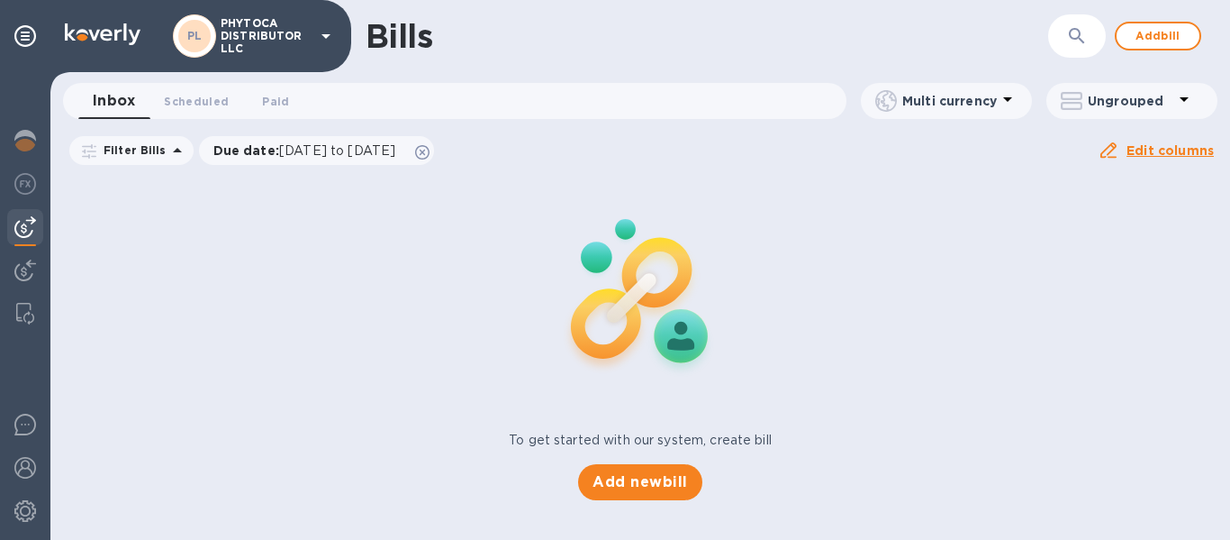
click at [932, 97] on p "Multi currency" at bounding box center [950, 101] width 95 height 18
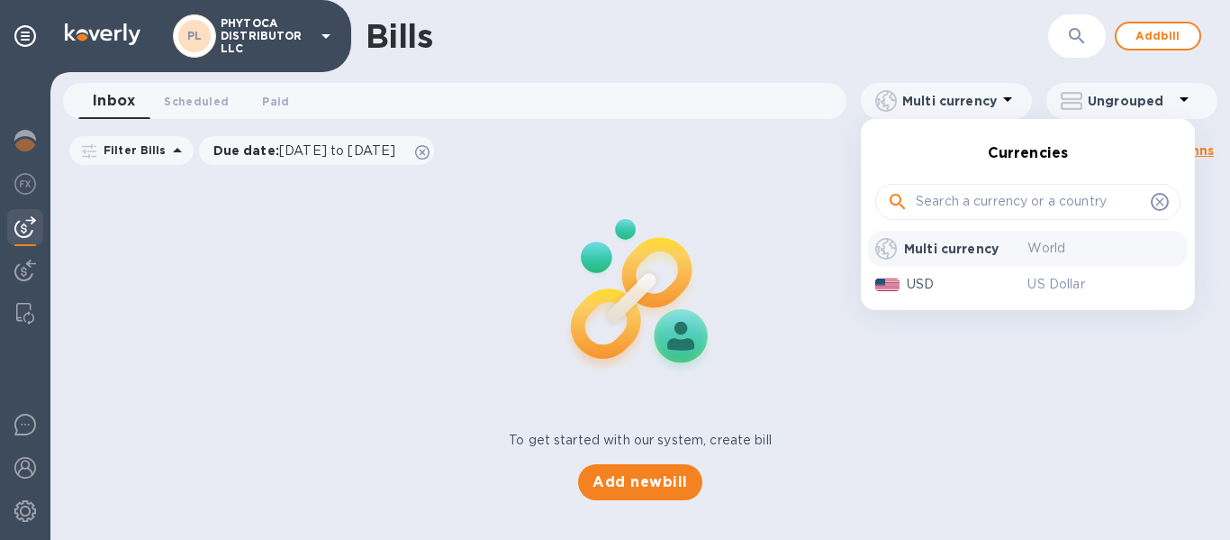
click at [1108, 94] on div at bounding box center [615, 270] width 1230 height 540
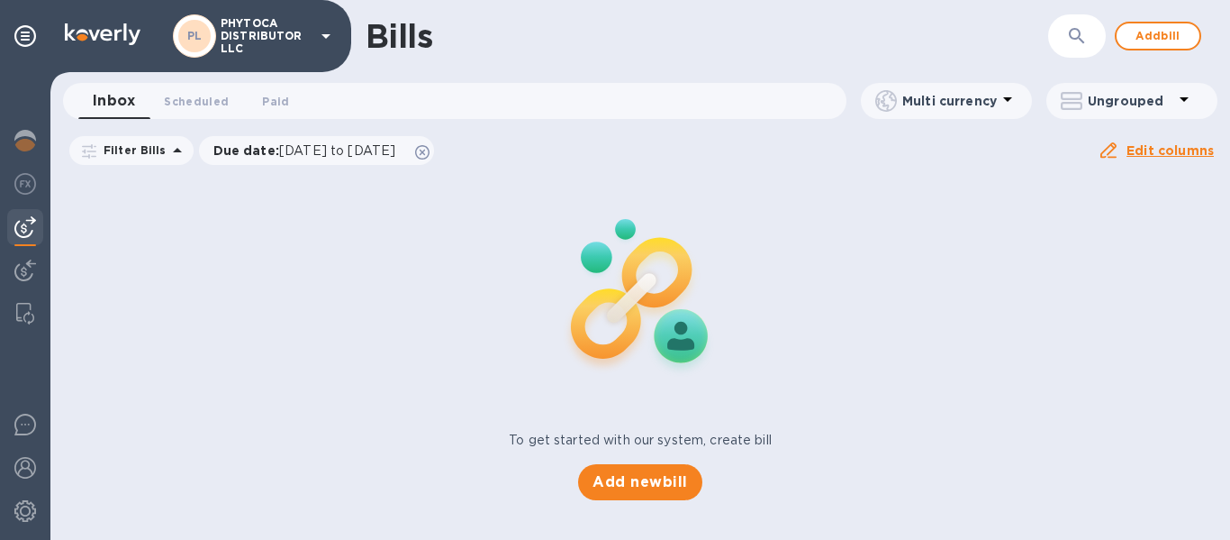
click at [1108, 94] on p "Ungrouped" at bounding box center [1131, 101] width 86 height 18
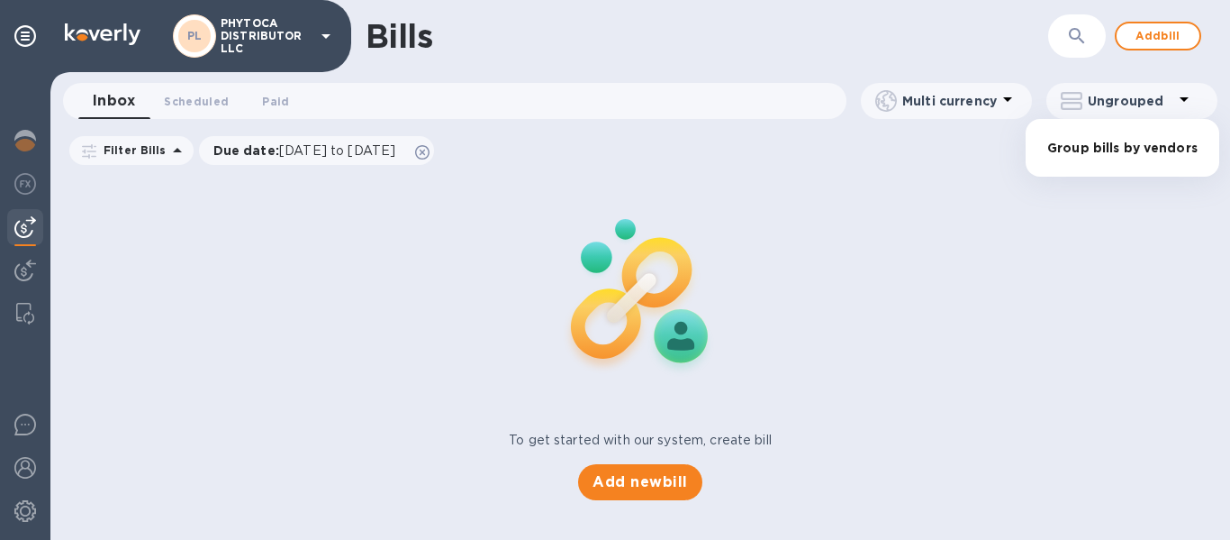
click at [1108, 94] on div at bounding box center [615, 270] width 1230 height 540
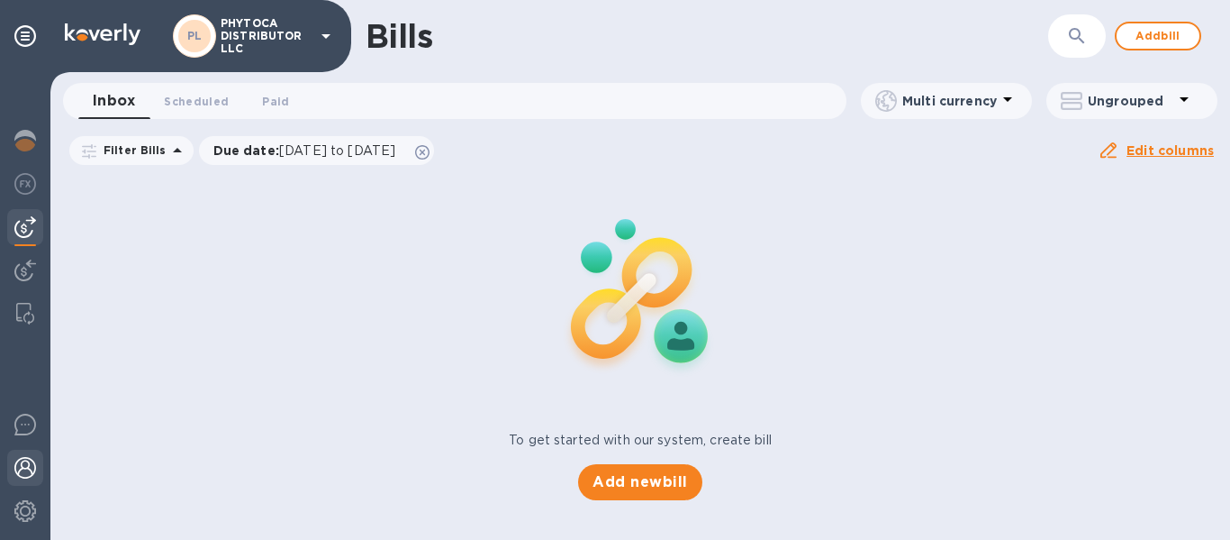
click at [32, 469] on img at bounding box center [25, 468] width 22 height 22
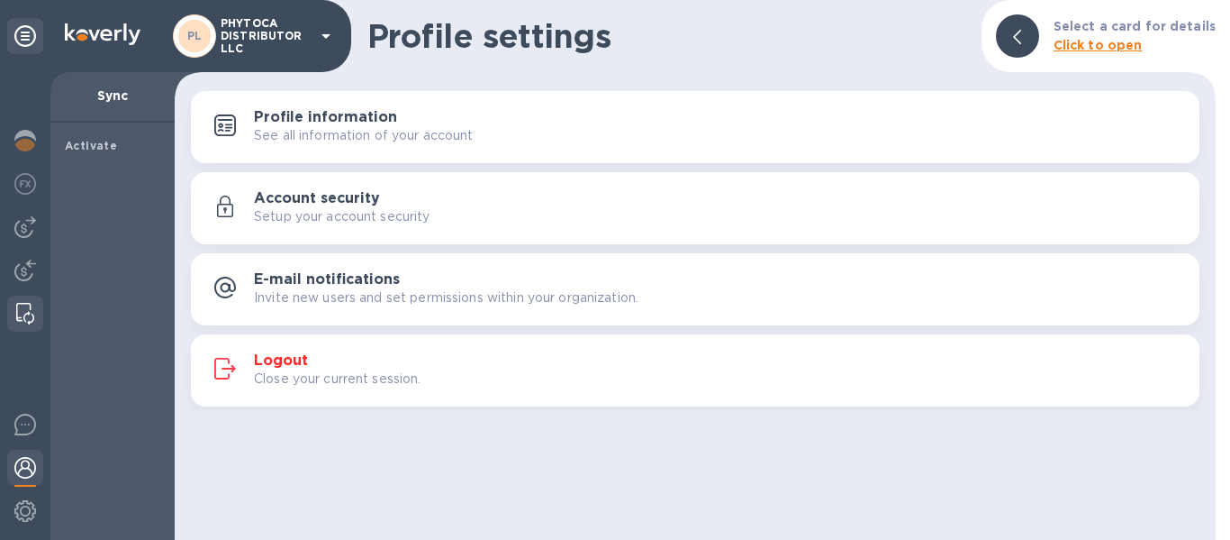
click at [19, 313] on img at bounding box center [25, 314] width 18 height 22
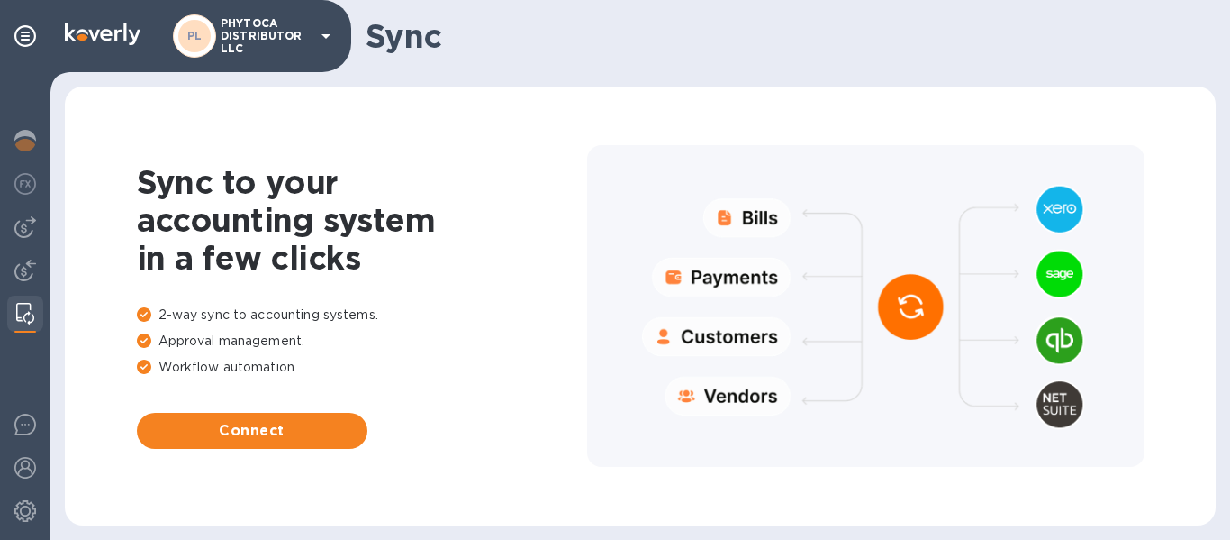
click at [753, 222] on div at bounding box center [866, 306] width 558 height 322
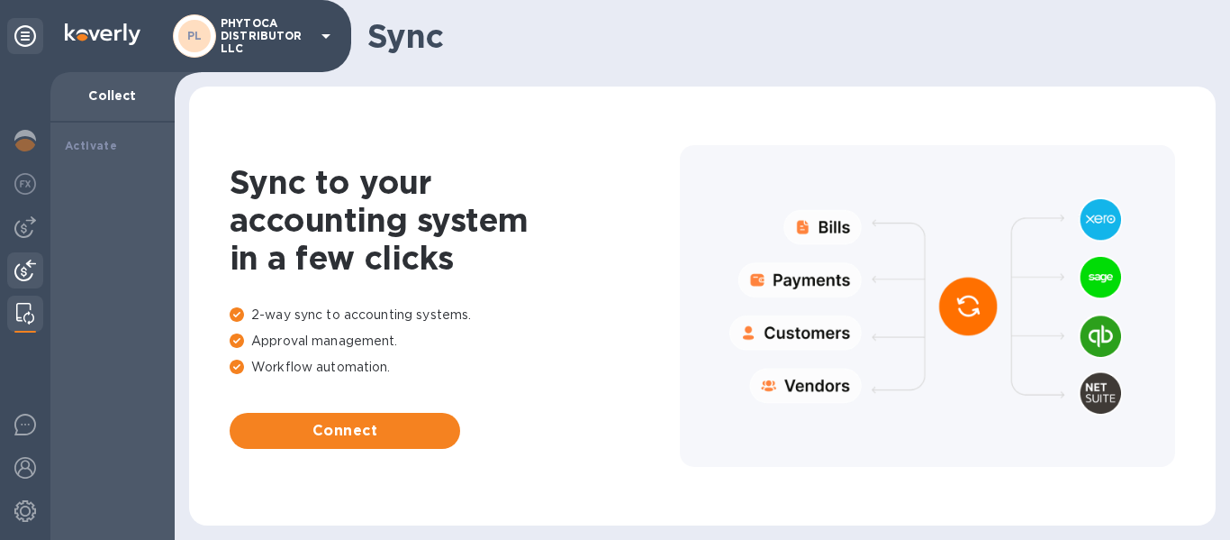
click at [9, 263] on div at bounding box center [25, 272] width 36 height 40
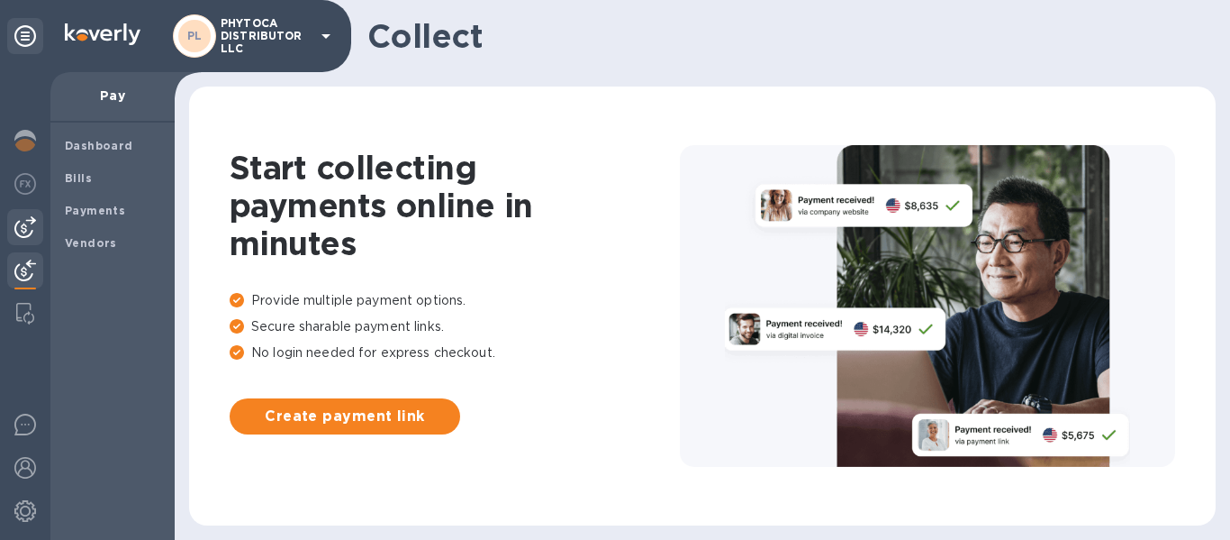
click at [24, 233] on img at bounding box center [25, 227] width 22 height 22
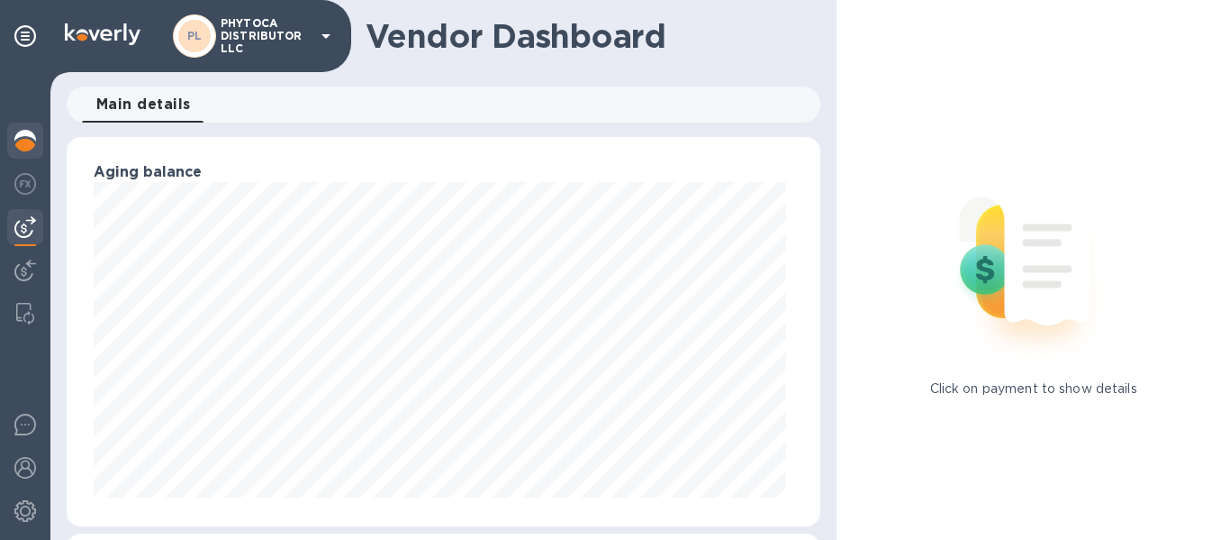
scroll to position [900320, 900044]
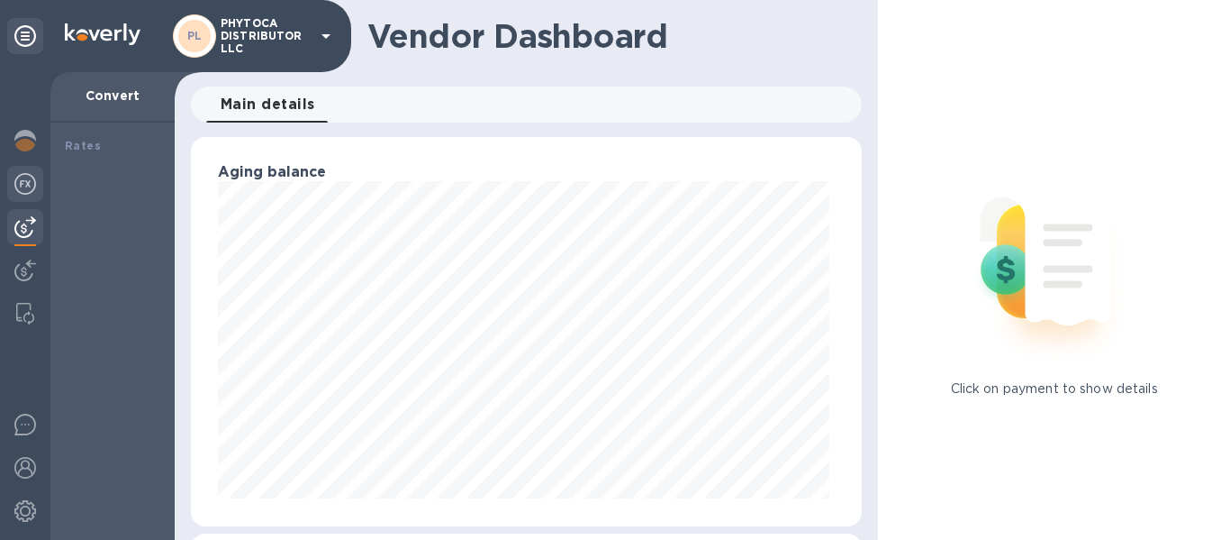
click at [28, 184] on img at bounding box center [25, 184] width 22 height 22
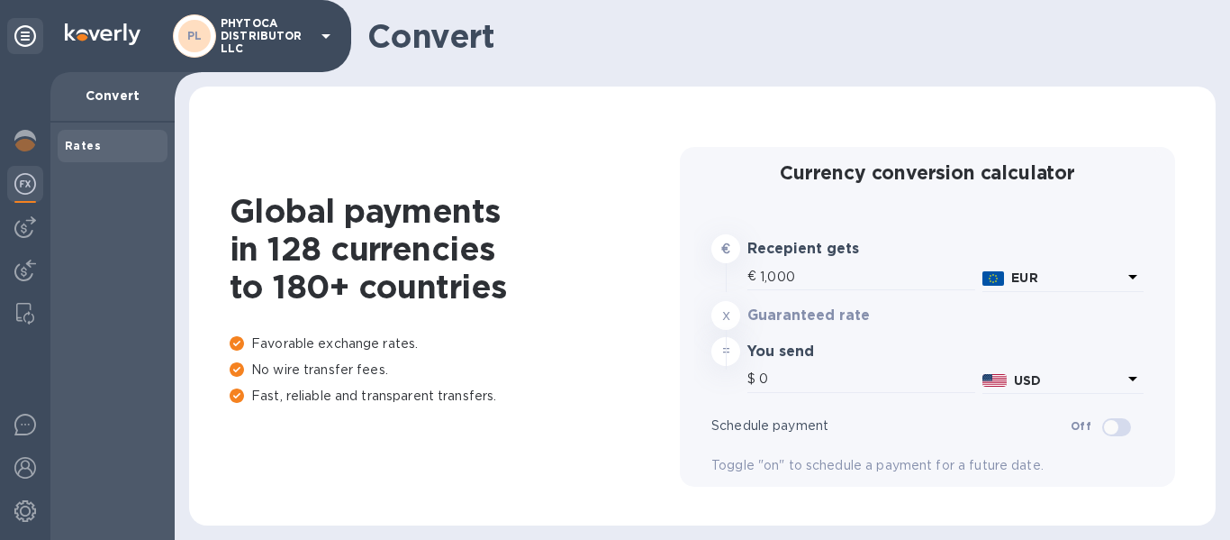
type input "1,170.63"
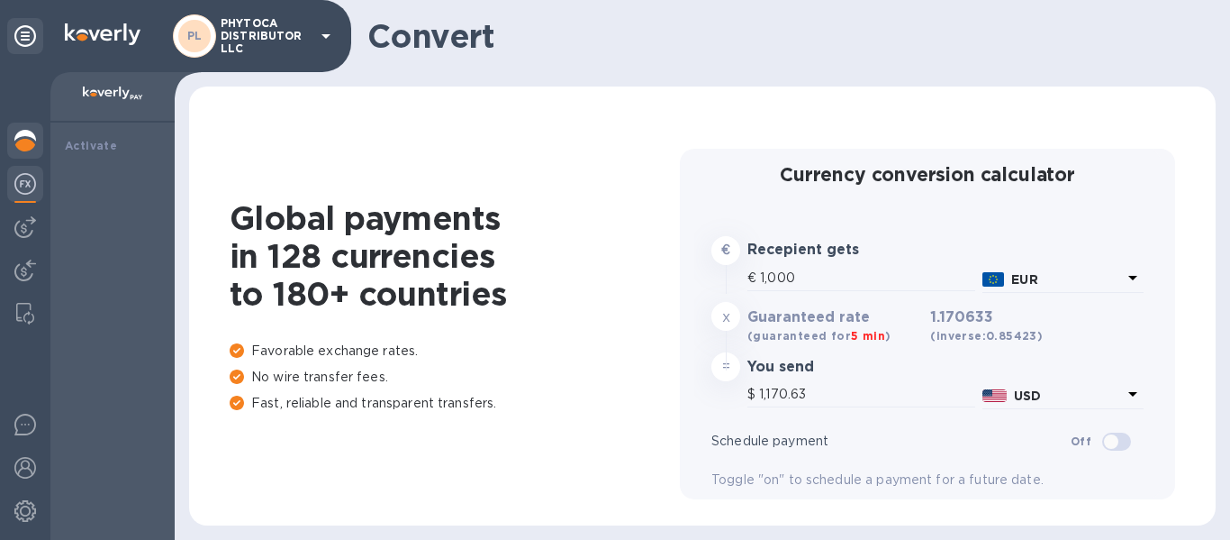
click at [29, 151] on div at bounding box center [25, 142] width 36 height 40
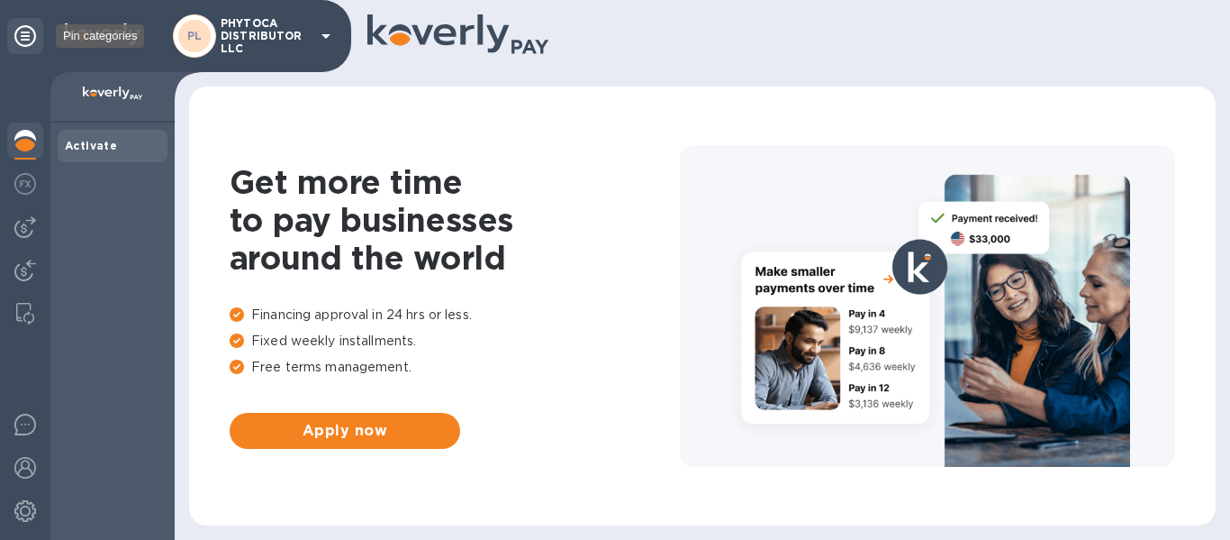
click at [29, 33] on icon at bounding box center [25, 36] width 22 height 22
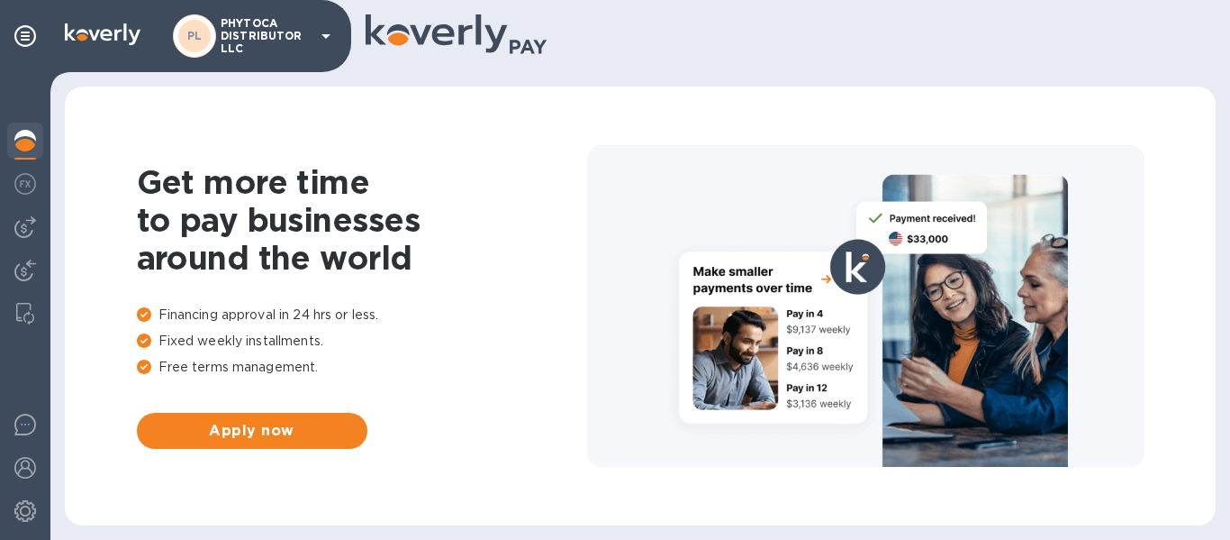
click at [104, 24] on img at bounding box center [103, 34] width 76 height 22
click at [186, 45] on div "PL" at bounding box center [194, 36] width 32 height 32
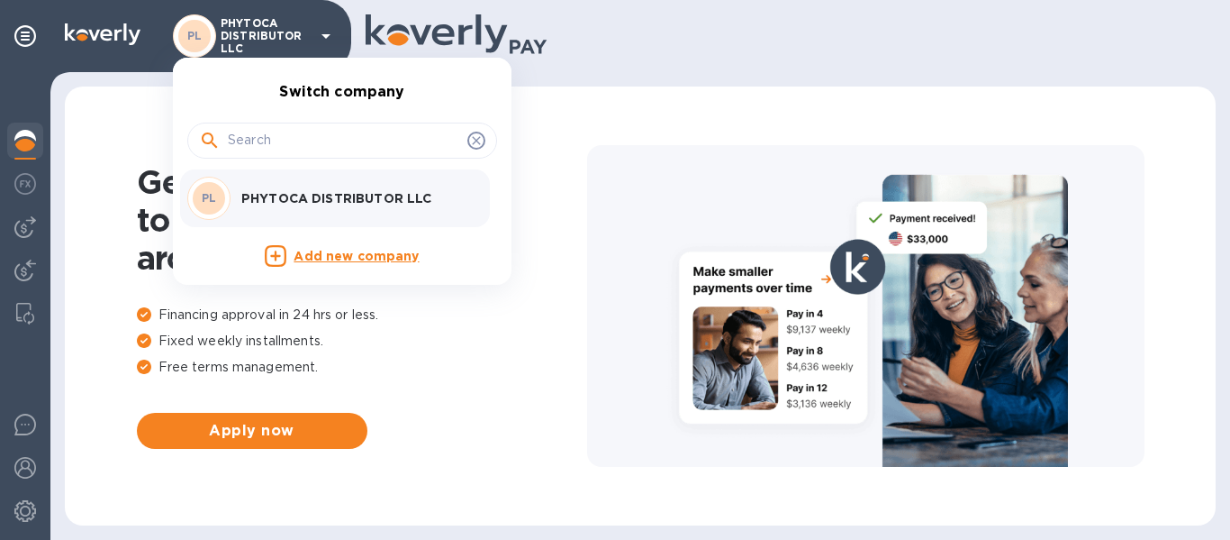
click at [150, 47] on div at bounding box center [615, 270] width 1230 height 540
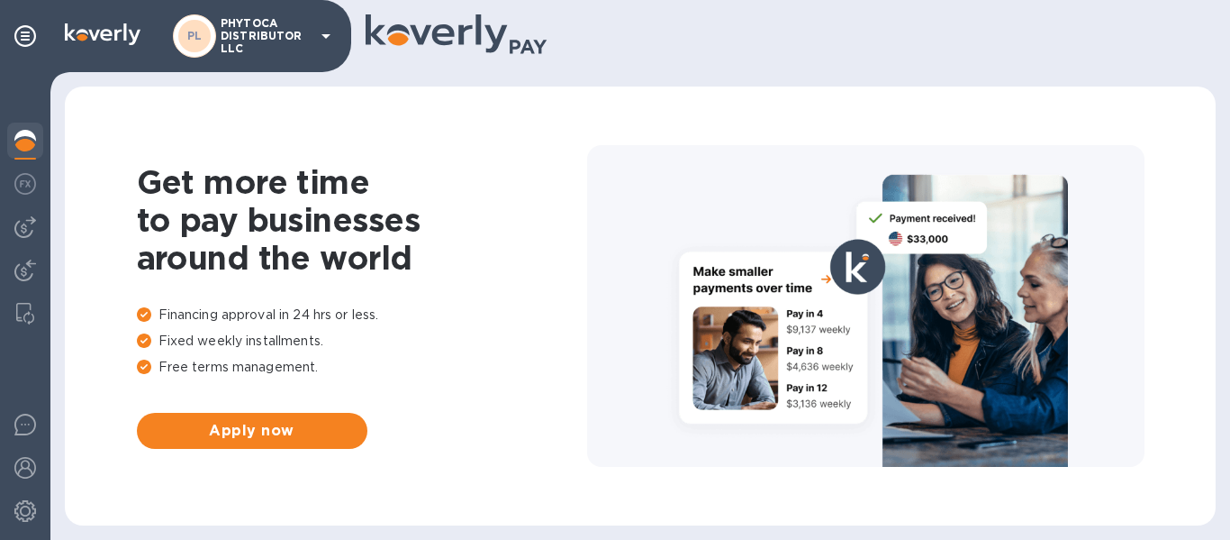
click at [649, 69] on div at bounding box center [640, 36] width 1180 height 72
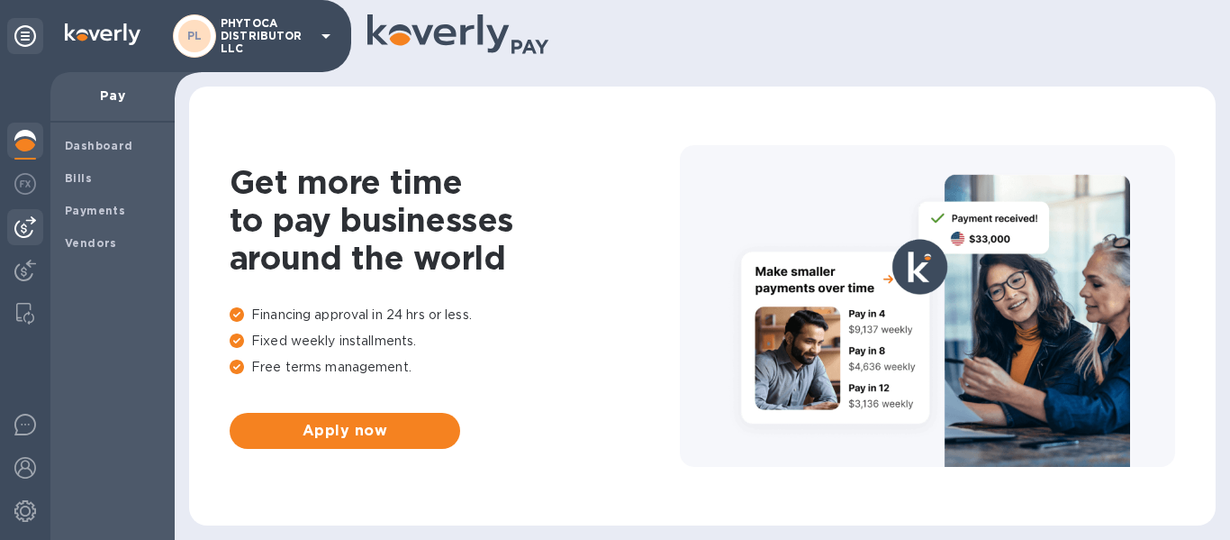
click at [19, 230] on img at bounding box center [25, 227] width 22 height 22
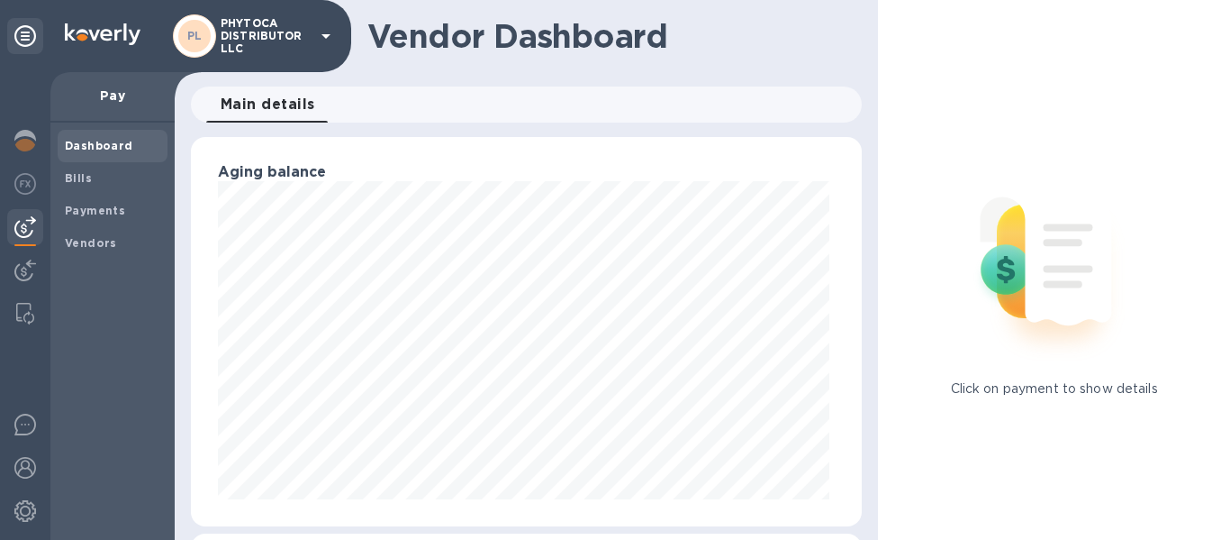
scroll to position [900320, 900044]
click at [104, 178] on span "Bills" at bounding box center [112, 178] width 95 height 18
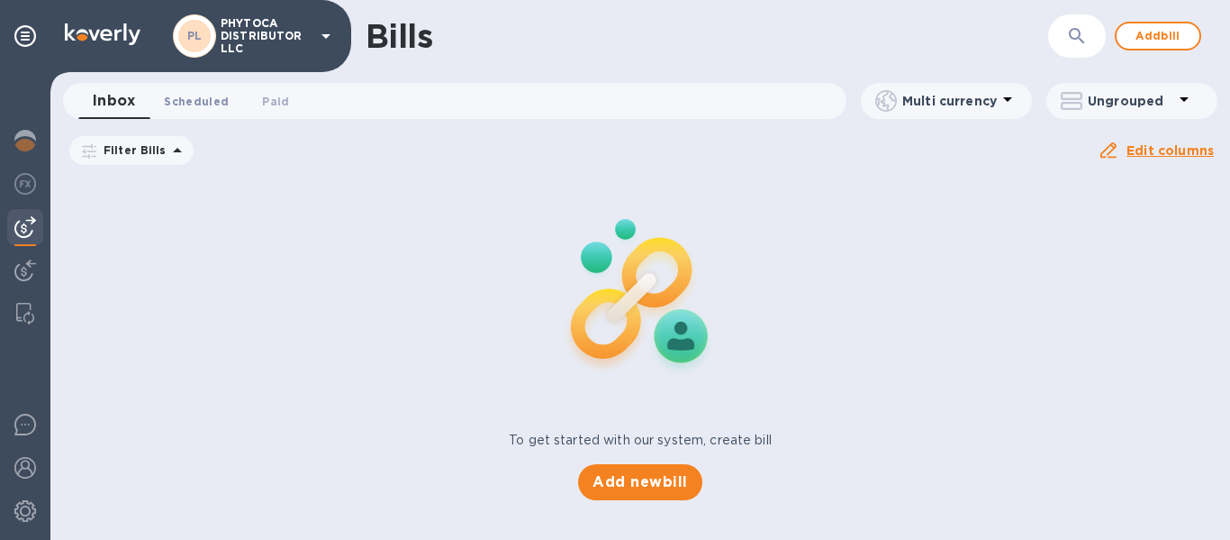
click at [195, 94] on span "Scheduled 0" at bounding box center [196, 101] width 65 height 19
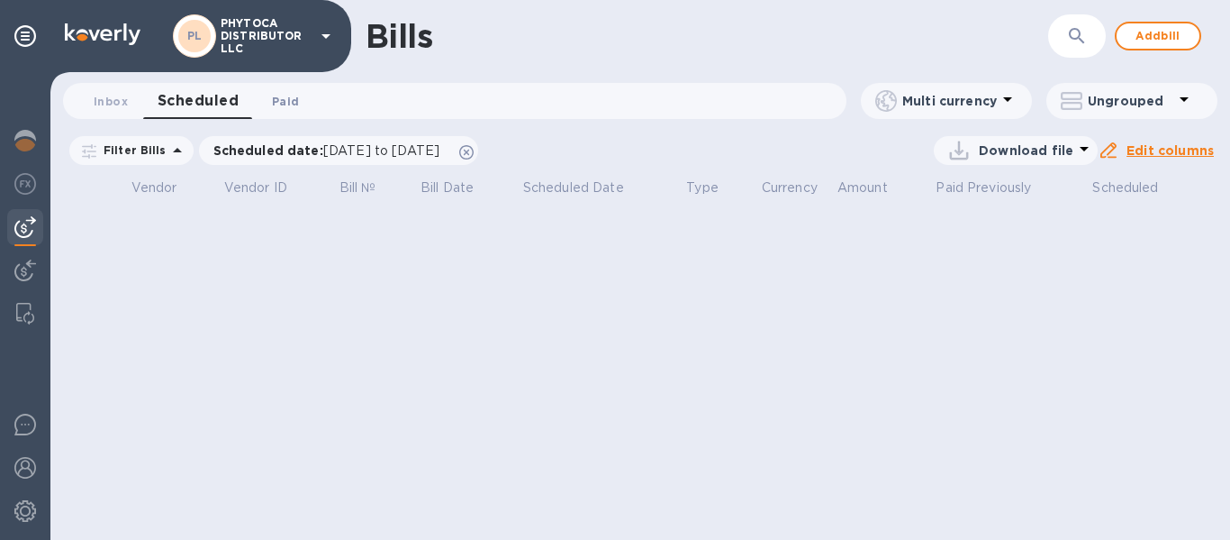
click at [277, 100] on span "Paid 0" at bounding box center [285, 101] width 27 height 19
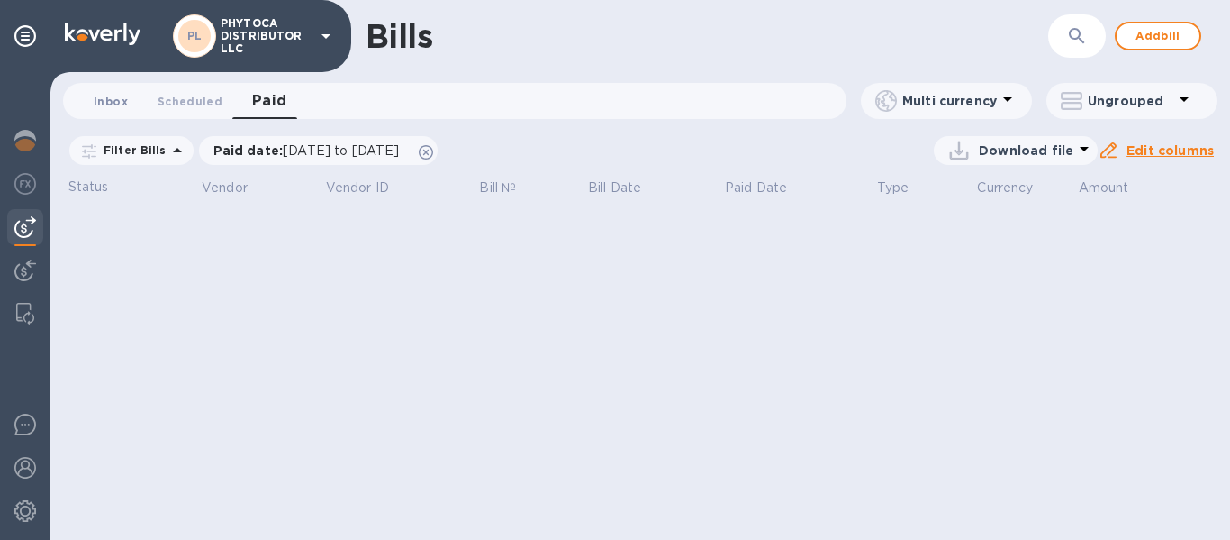
click at [106, 94] on span "Inbox 0" at bounding box center [111, 101] width 34 height 19
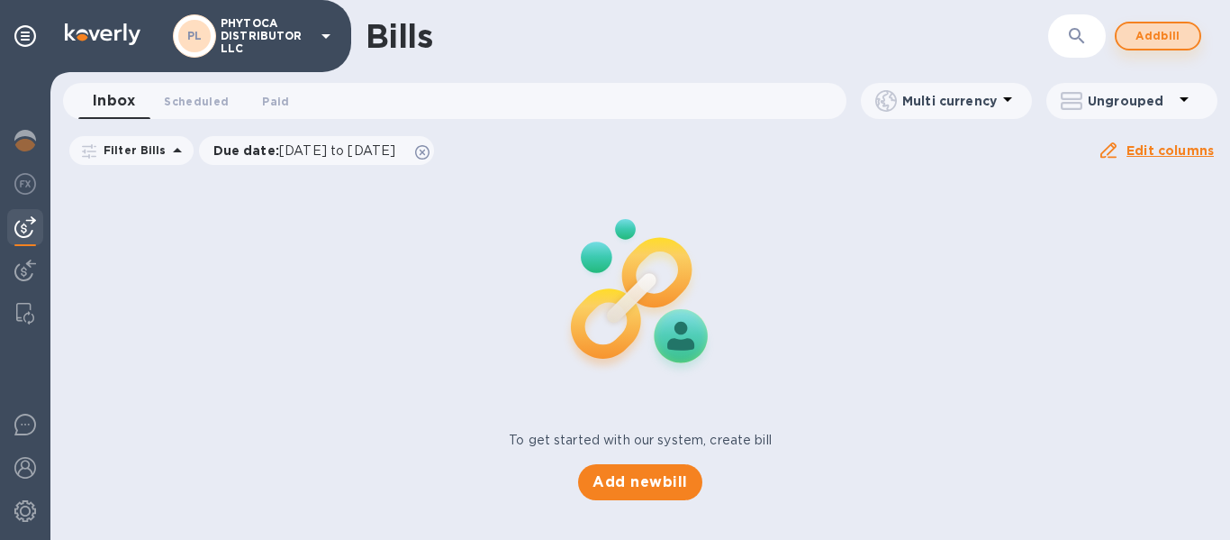
click at [1155, 31] on span "Add bill" at bounding box center [1158, 36] width 54 height 22
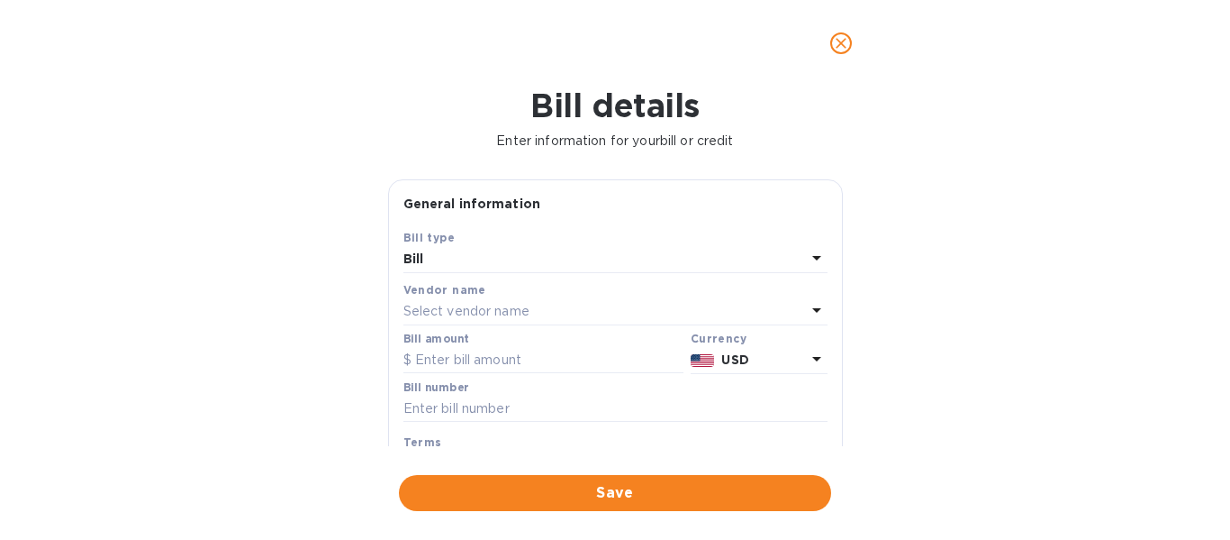
click at [458, 299] on div "Select vendor name" at bounding box center [605, 311] width 403 height 25
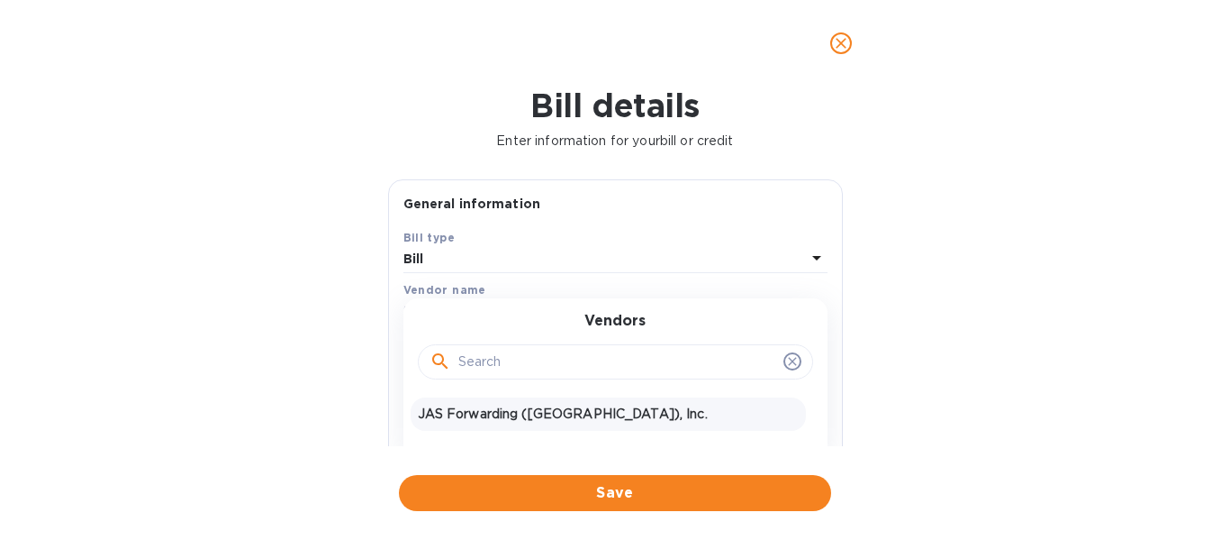
click at [475, 416] on p "JAS Forwarding ([GEOGRAPHIC_DATA]), Inc." at bounding box center [608, 413] width 381 height 19
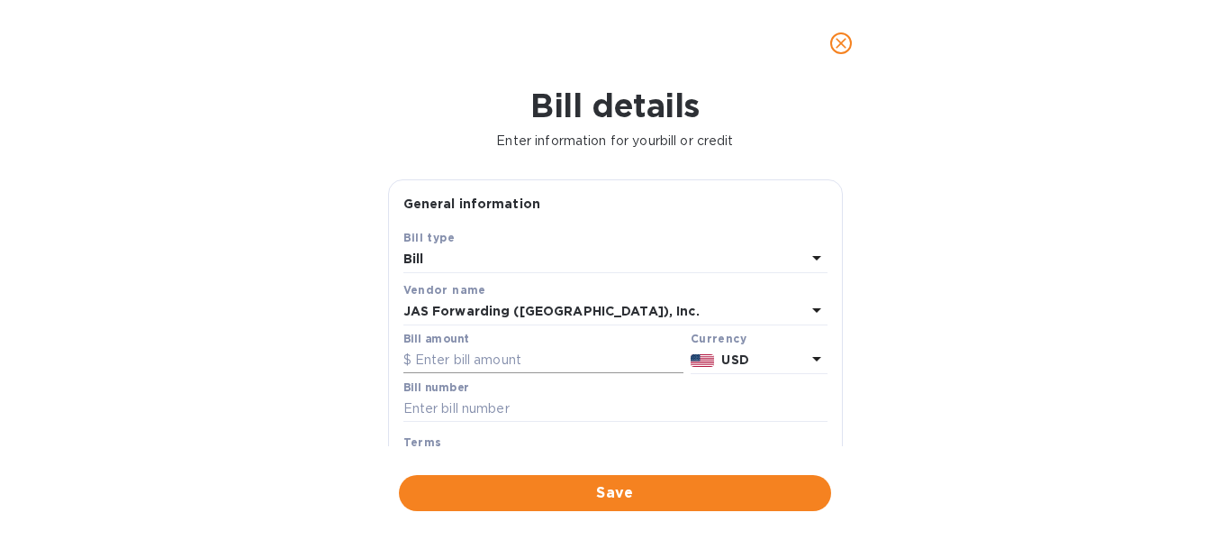
click at [502, 363] on input "text" at bounding box center [544, 360] width 280 height 27
click at [489, 399] on input "text" at bounding box center [616, 408] width 424 height 27
paste input "C5903295094"
type input "C5903295094"
click at [515, 363] on input "text" at bounding box center [544, 360] width 280 height 27
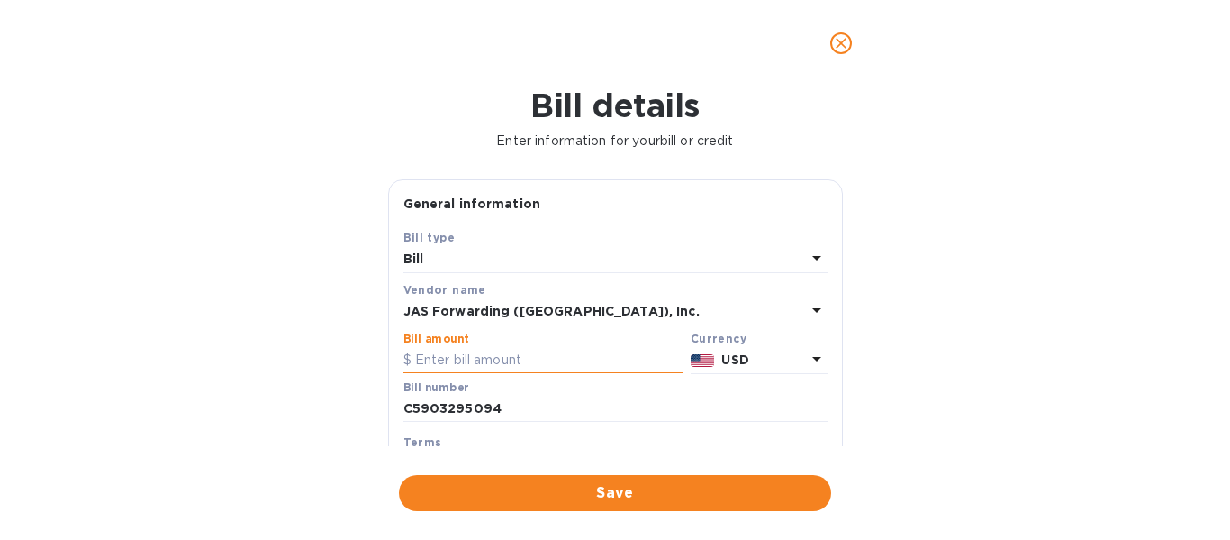
click at [473, 352] on input "text" at bounding box center [544, 360] width 280 height 27
paste input "27,258.40"
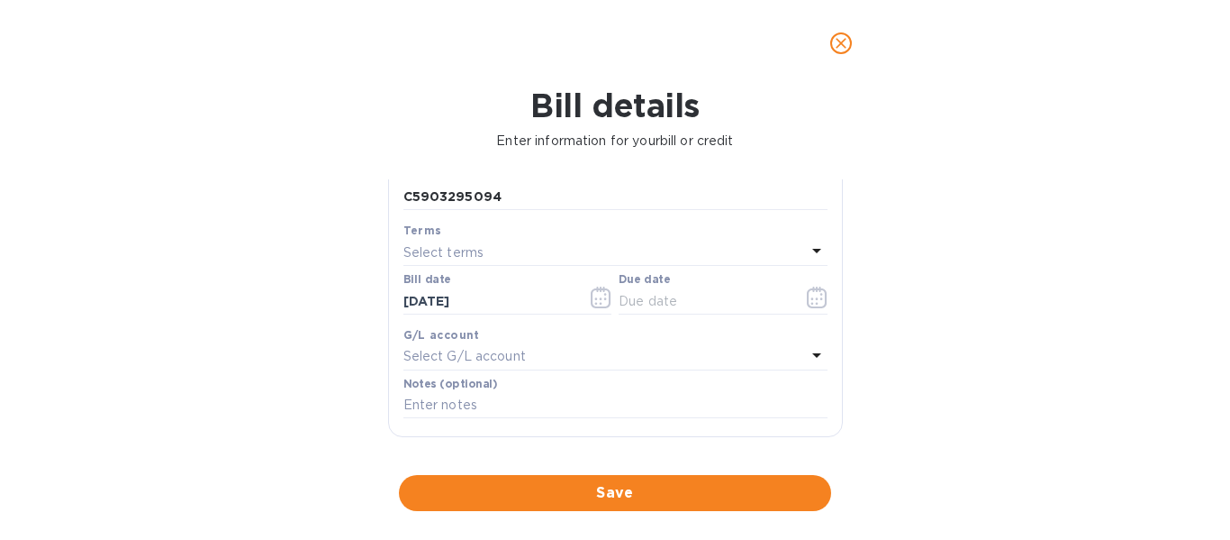
scroll to position [213, 0]
type input "27,258.40"
click at [691, 303] on input "text" at bounding box center [704, 299] width 170 height 27
type input "[DATE]"
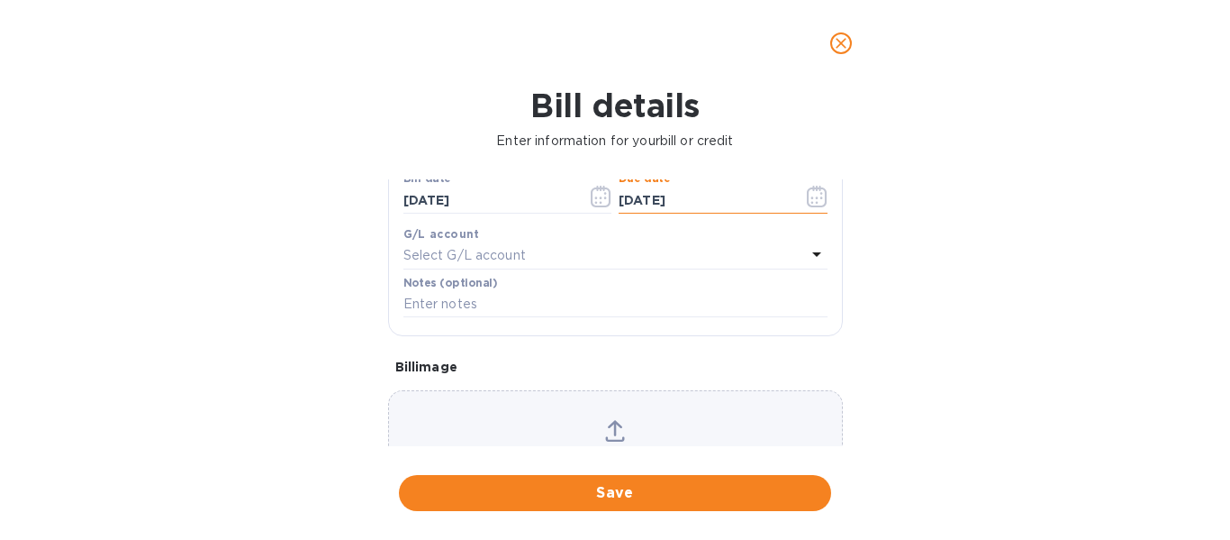
scroll to position [313, 0]
click at [611, 420] on icon at bounding box center [615, 430] width 20 height 22
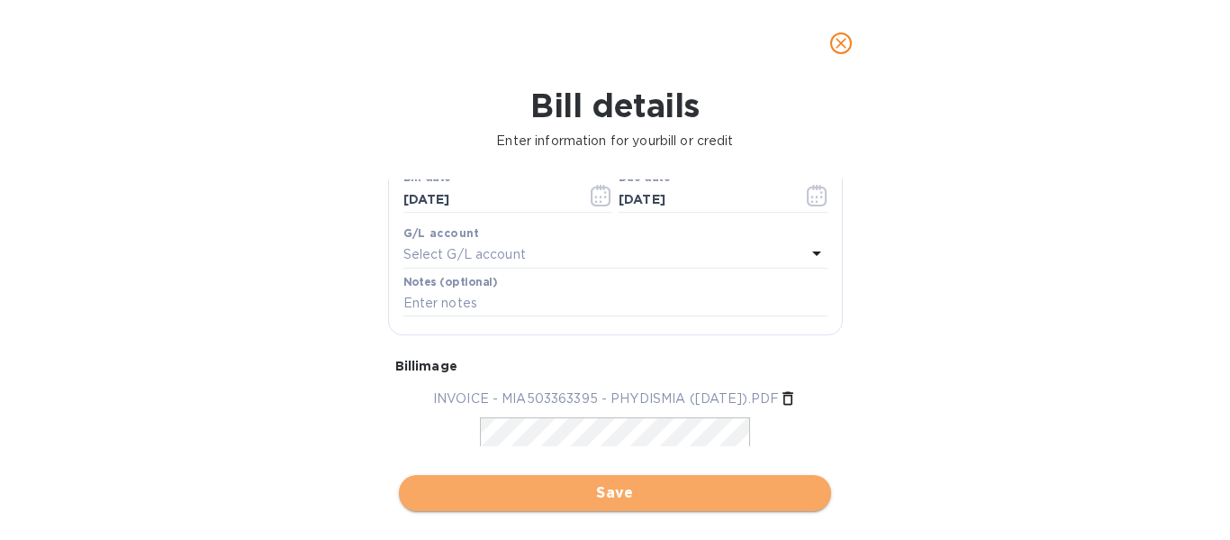
click at [544, 494] on span "Save" at bounding box center [615, 493] width 404 height 22
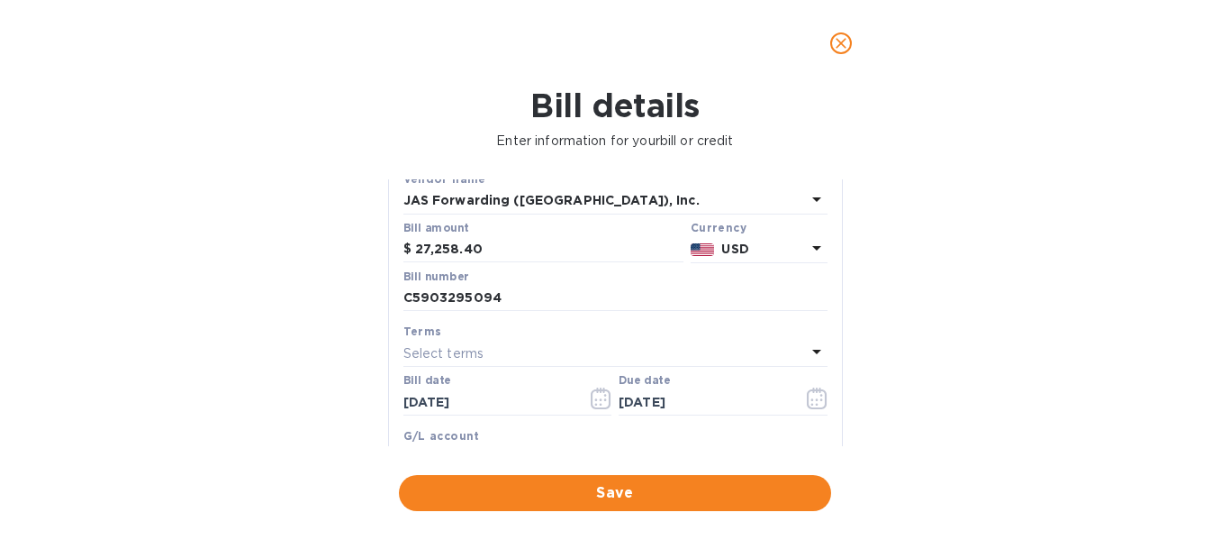
scroll to position [109, 0]
drag, startPoint x: 514, startPoint y: 289, endPoint x: 356, endPoint y: 301, distance: 159.0
click at [356, 301] on div "Bill details Enter information for your bill or credit General information Save…" at bounding box center [615, 312] width 1230 height 453
click at [479, 302] on input "text" at bounding box center [616, 299] width 424 height 27
paste input "S508799645"
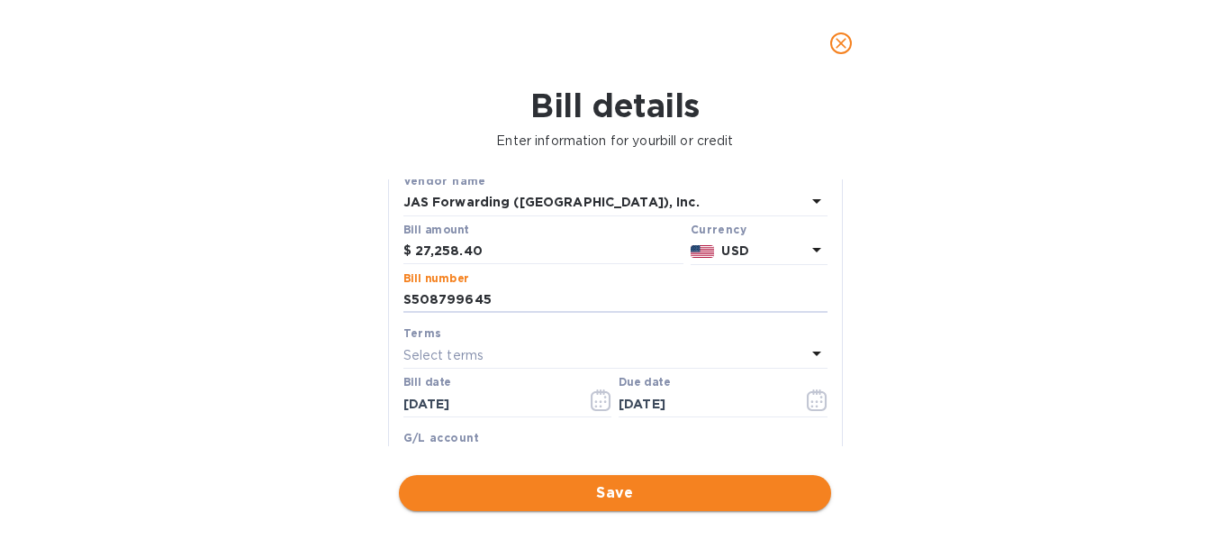
type input "S508799645"
click at [550, 490] on span "Save" at bounding box center [615, 493] width 404 height 22
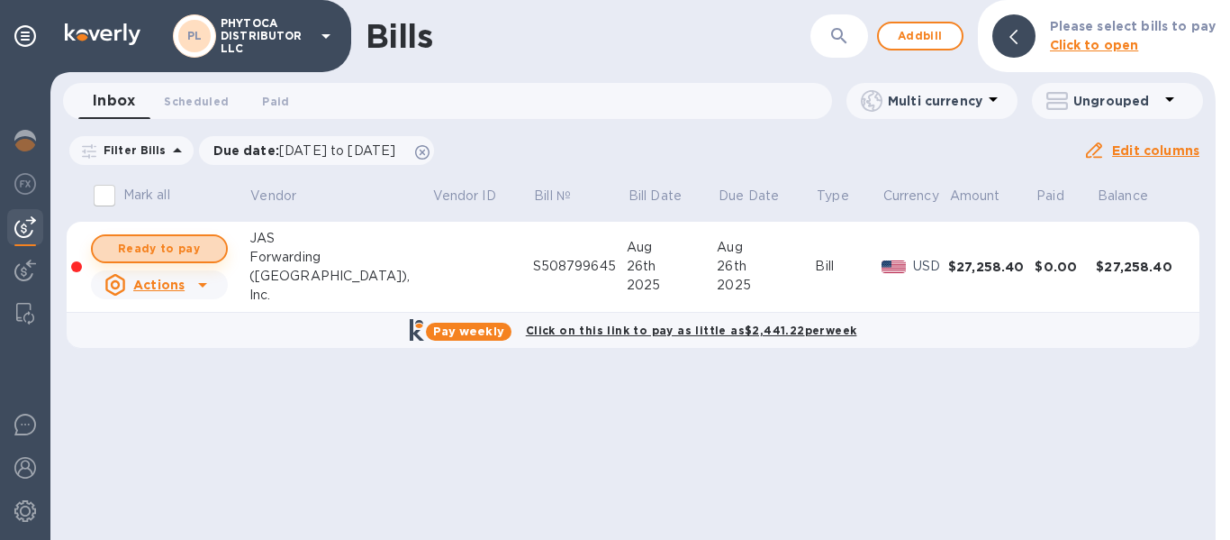
click at [164, 250] on span "Ready to pay" at bounding box center [159, 249] width 104 height 22
checkbox input "true"
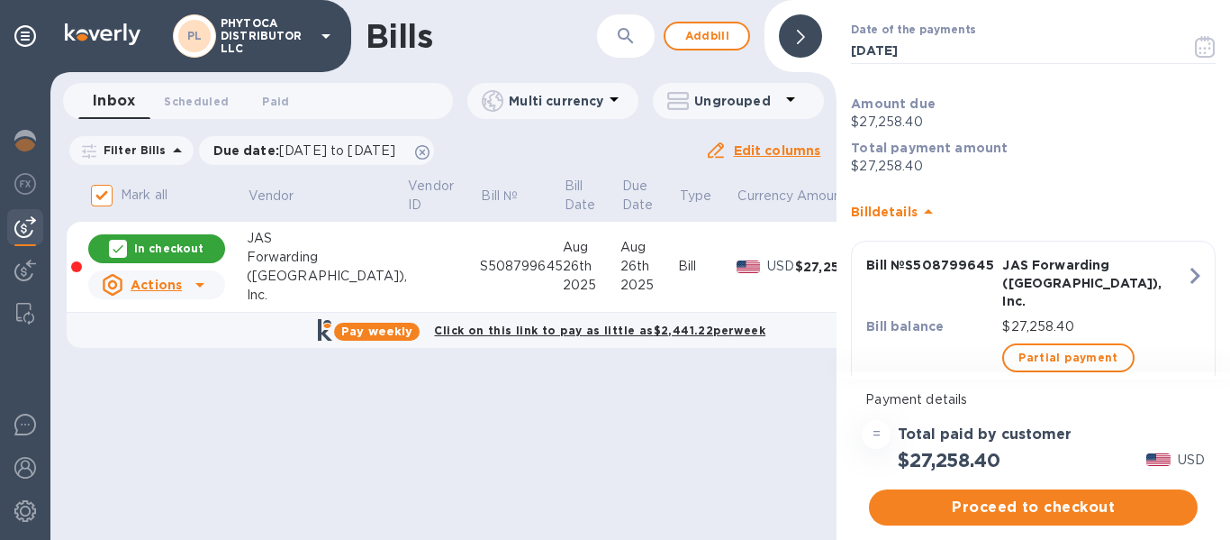
scroll to position [107, 0]
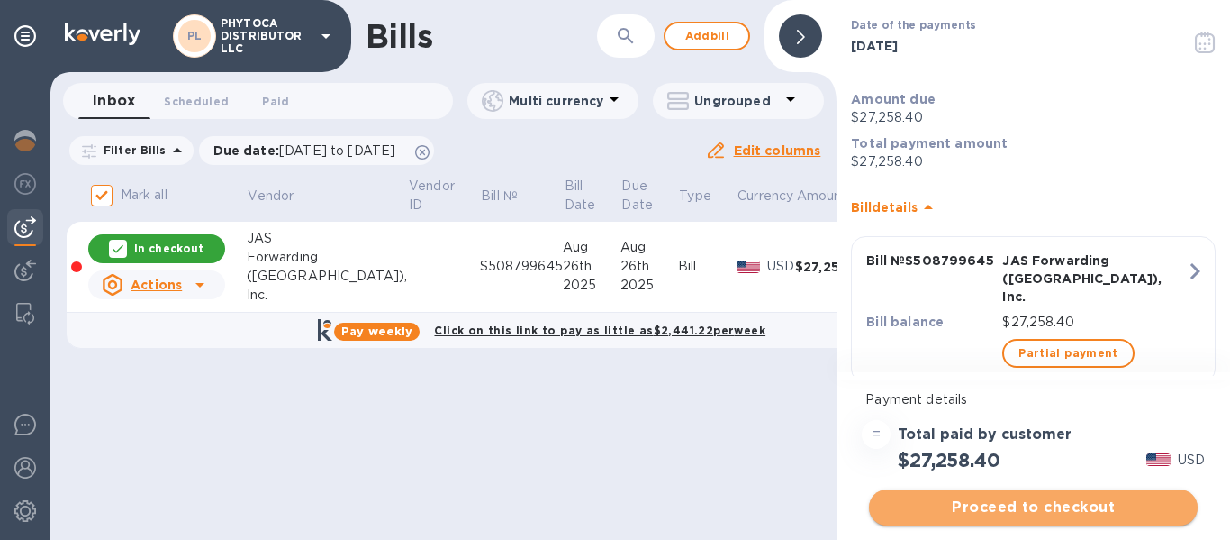
click at [947, 503] on span "Proceed to checkout" at bounding box center [1034, 507] width 300 height 22
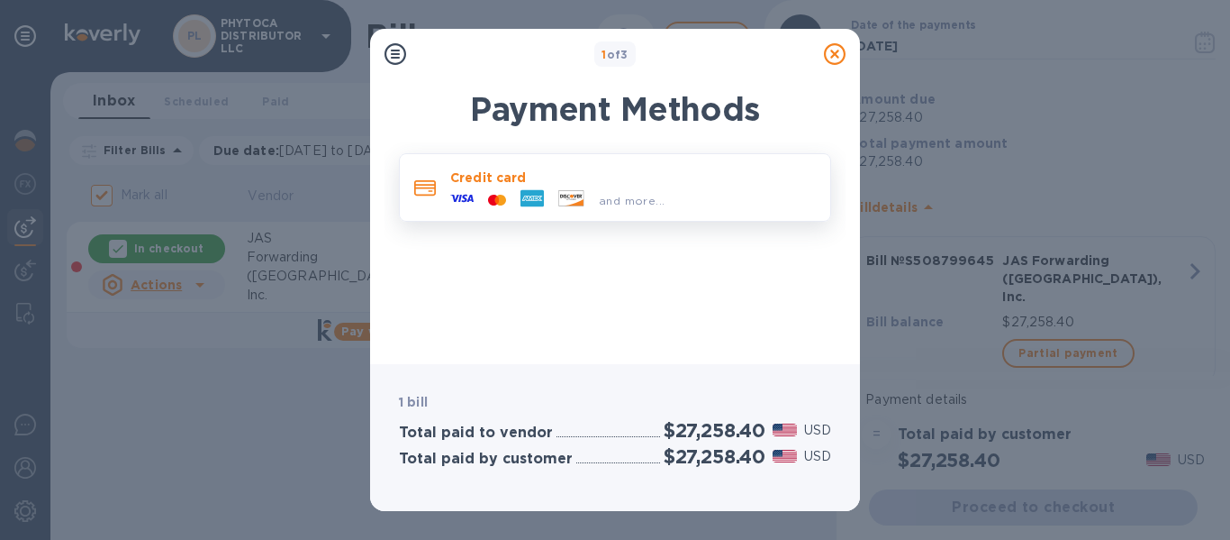
click at [663, 186] on div "and more..." at bounding box center [557, 199] width 229 height 27
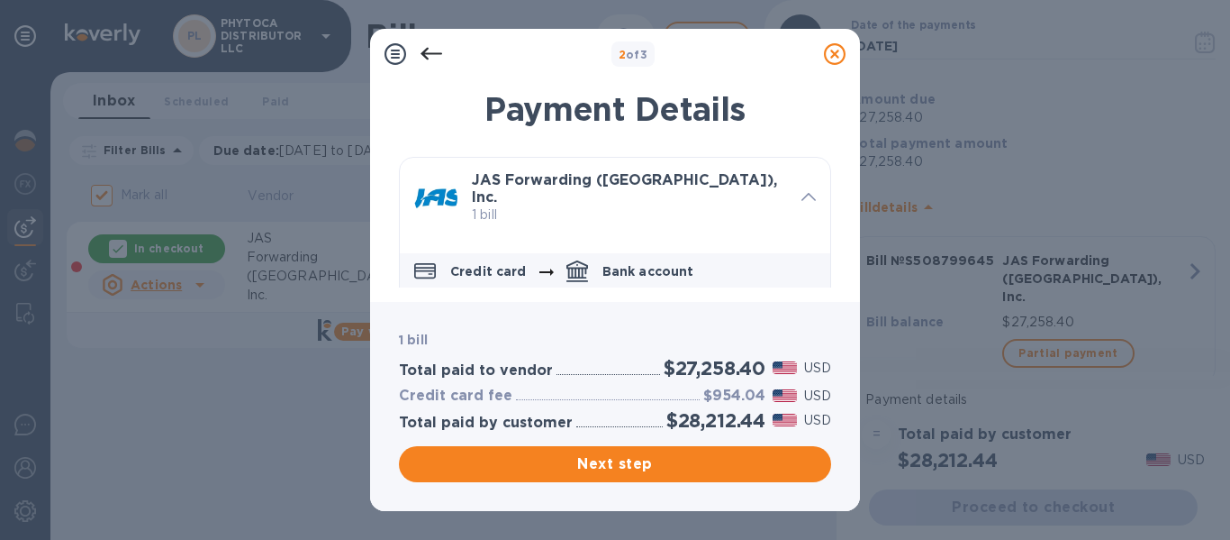
click at [647, 262] on p "Bank account" at bounding box center [649, 271] width 92 height 18
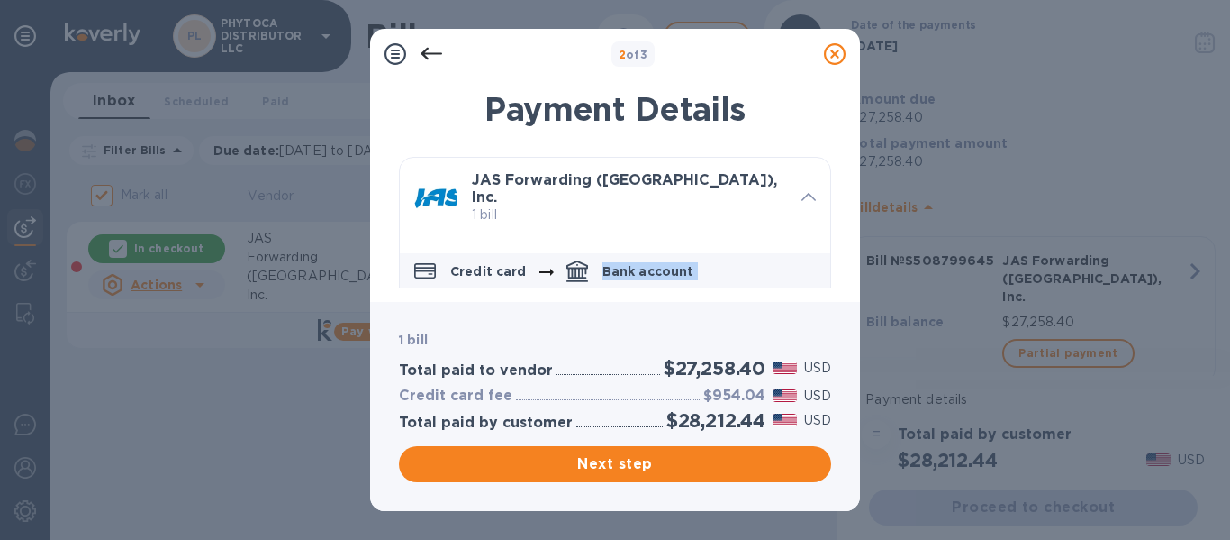
click at [647, 262] on p "Bank account" at bounding box center [649, 271] width 92 height 18
click at [437, 46] on icon at bounding box center [432, 54] width 22 height 22
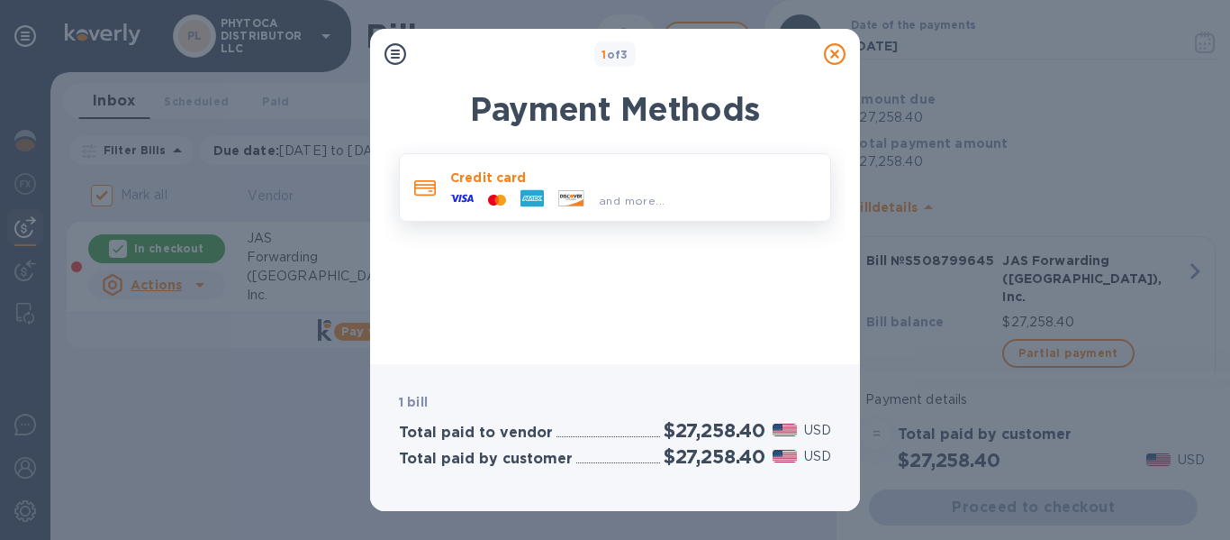
click at [635, 205] on span "and more..." at bounding box center [632, 201] width 66 height 14
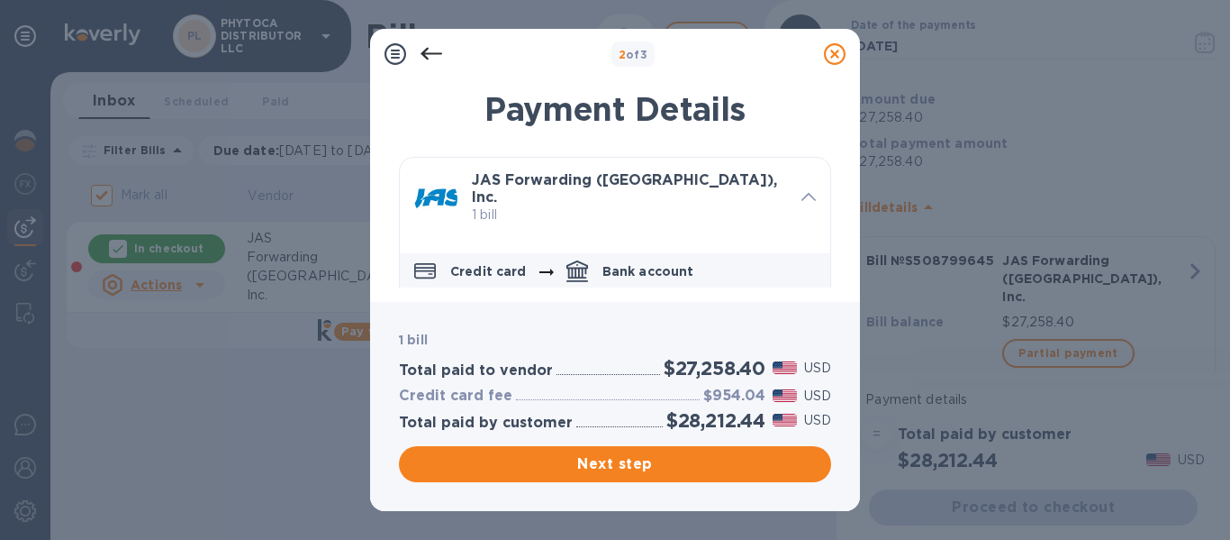
click at [576, 262] on icon "default-method" at bounding box center [578, 269] width 22 height 18
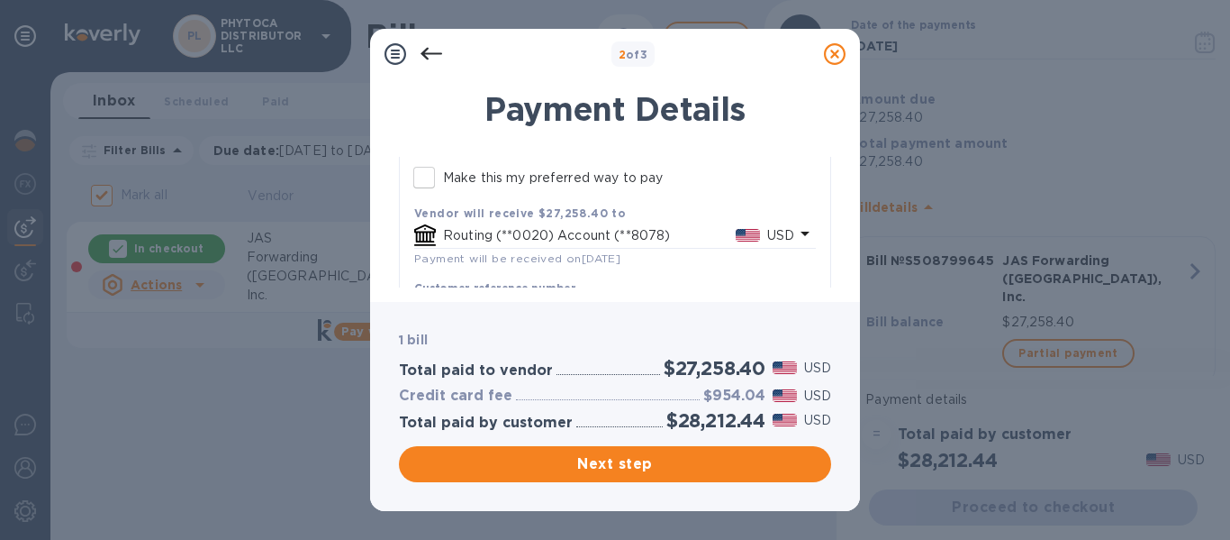
scroll to position [247, 0]
click at [602, 219] on div "Routing (**0020) Account (**8078) USD" at bounding box center [604, 233] width 387 height 29
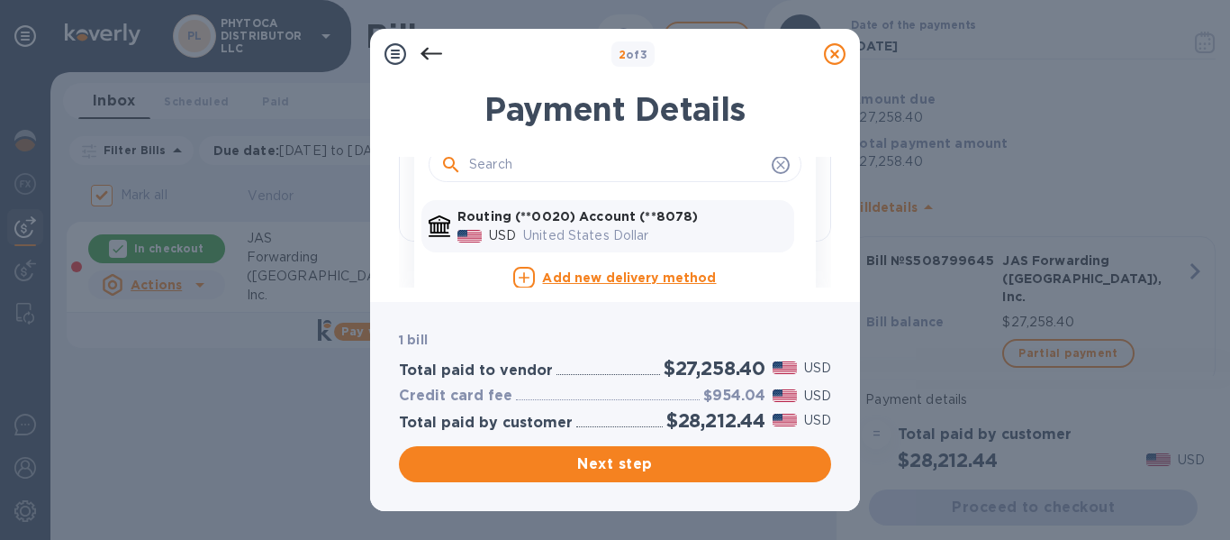
scroll to position [372, 0]
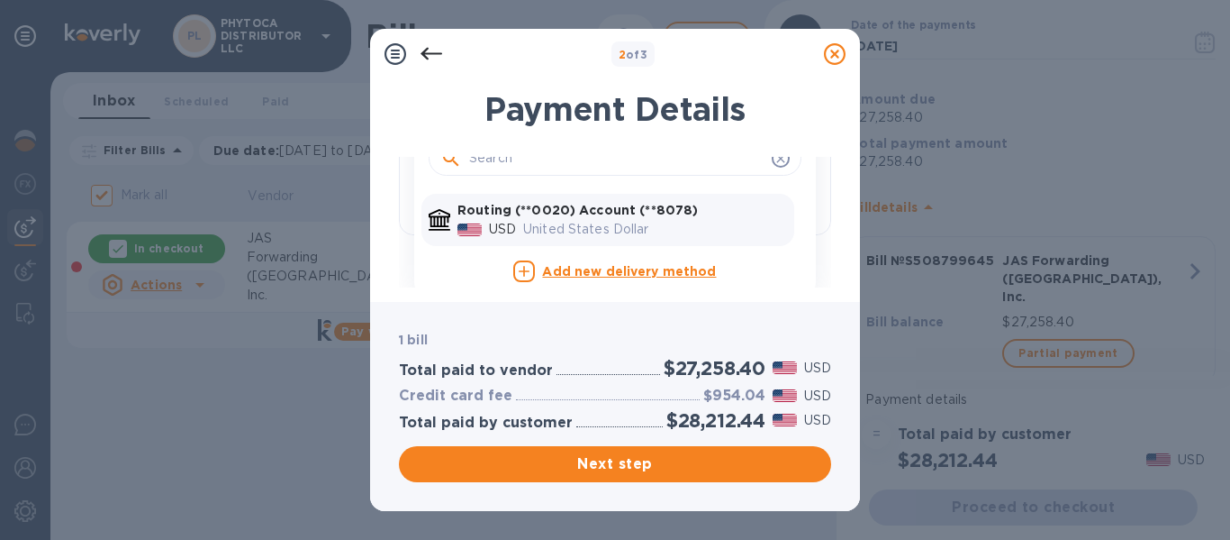
click at [609, 204] on b "Routing (**0020) Account (**8078)" at bounding box center [578, 210] width 240 height 14
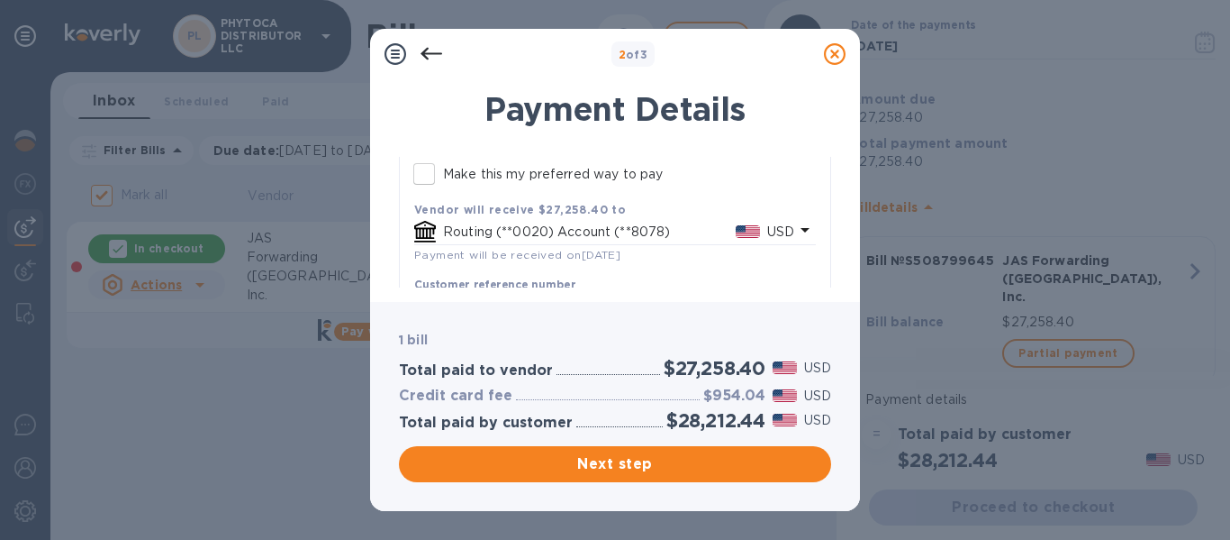
scroll to position [249, 0]
click at [442, 248] on span "Payment will be received on [DATE]" at bounding box center [517, 254] width 206 height 14
click at [422, 233] on div "default-method" at bounding box center [425, 230] width 29 height 29
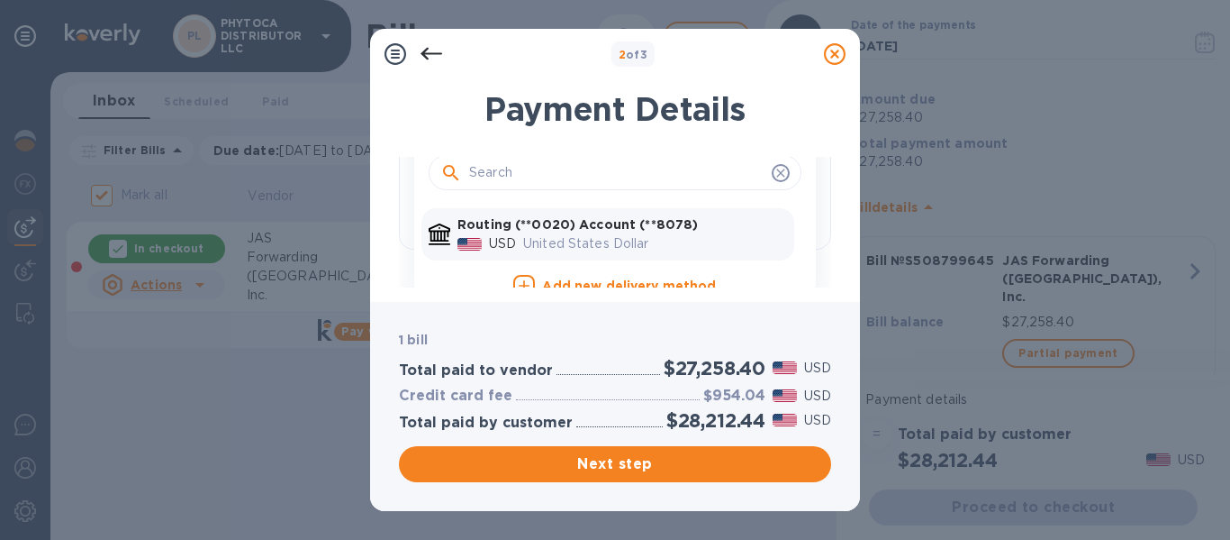
scroll to position [358, 0]
click at [567, 281] on b "Add new delivery method" at bounding box center [629, 285] width 174 height 14
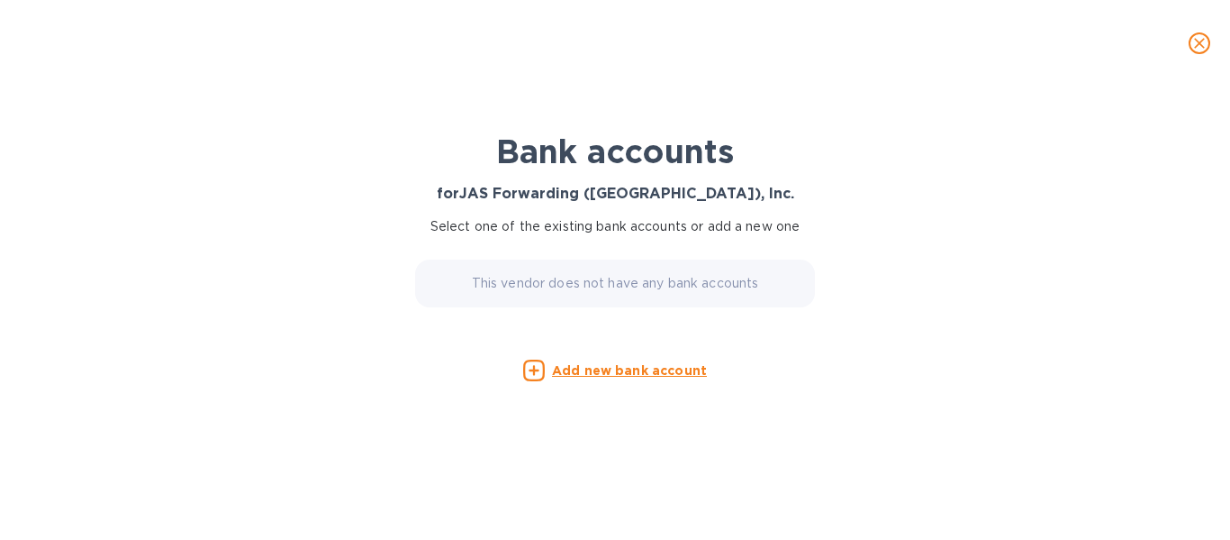
scroll to position [310, 0]
click at [594, 373] on u "Add new bank account" at bounding box center [629, 370] width 155 height 14
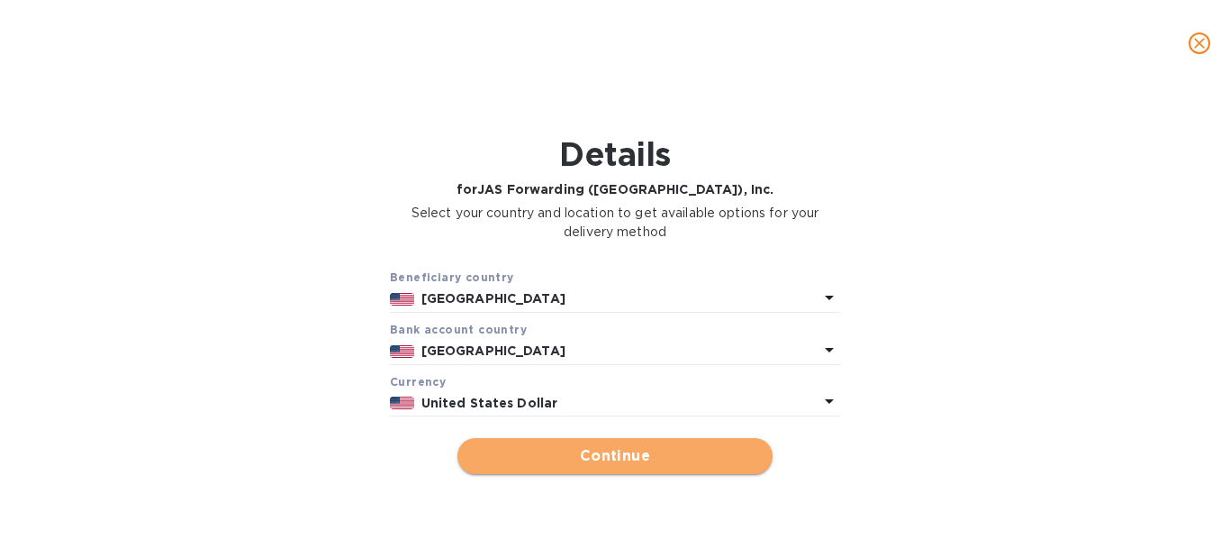
click at [543, 460] on span "Continue" at bounding box center [615, 456] width 286 height 22
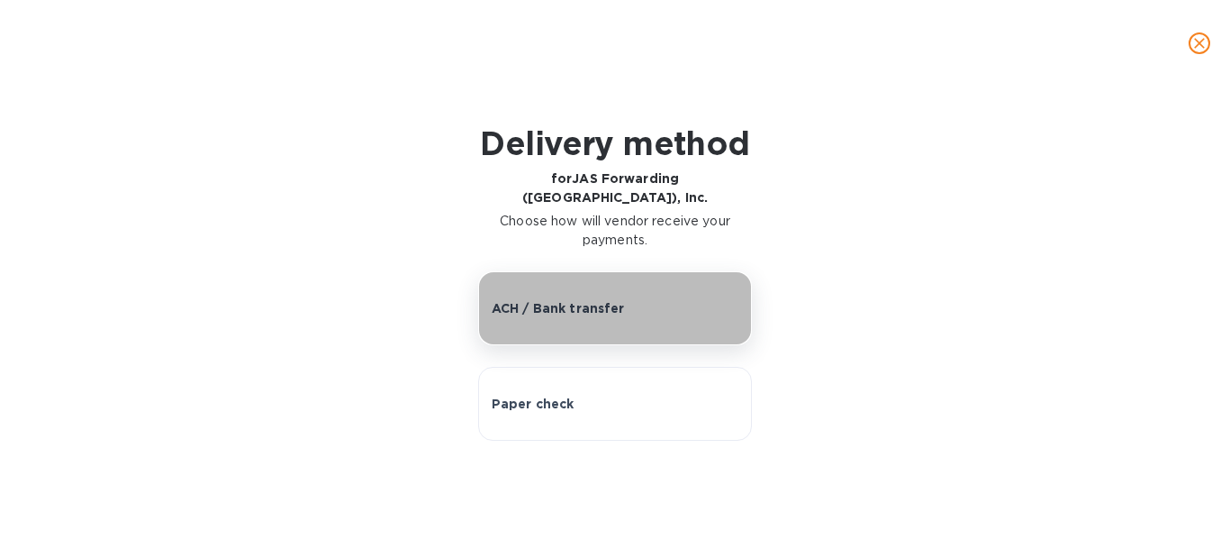
click at [648, 299] on button "ACH / Bank transfer" at bounding box center [615, 308] width 275 height 74
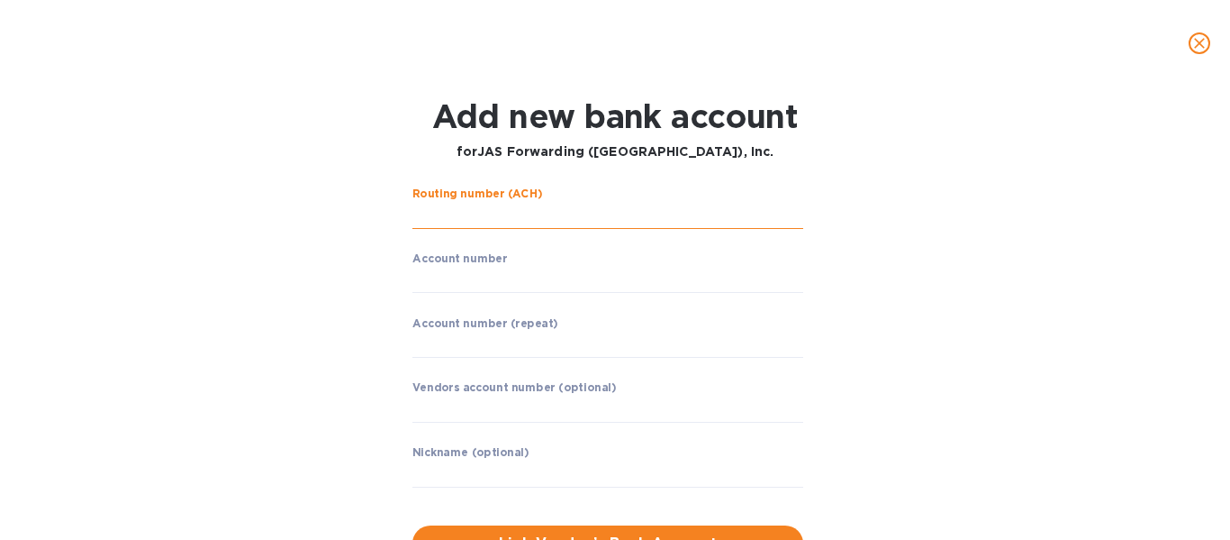
click at [557, 228] on input "string" at bounding box center [608, 215] width 391 height 27
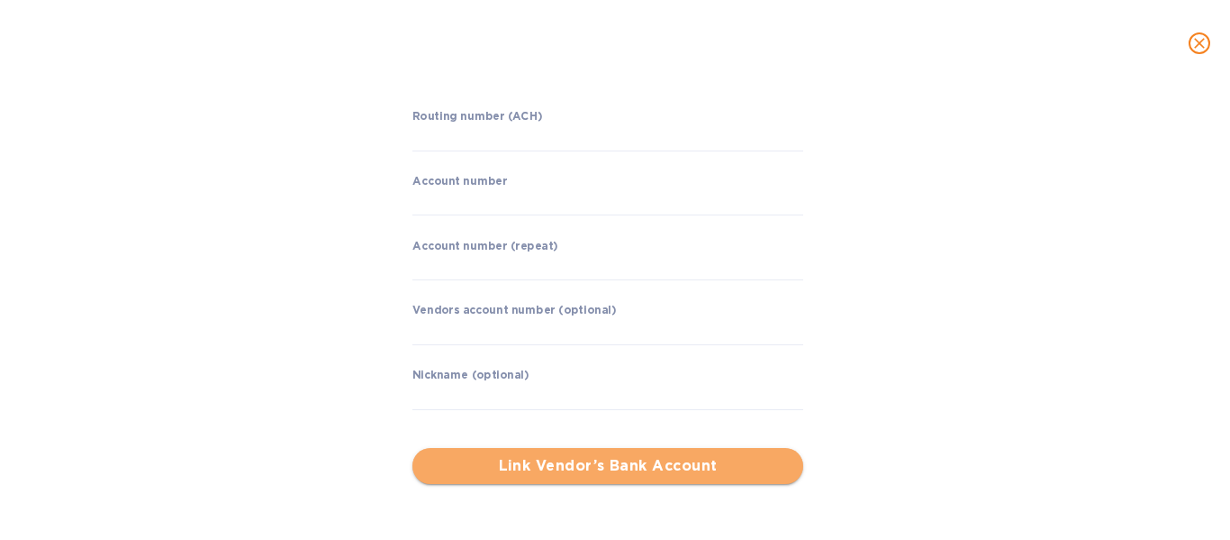
click at [498, 472] on span "Link Vendor’s Bank Account" at bounding box center [608, 466] width 362 height 22
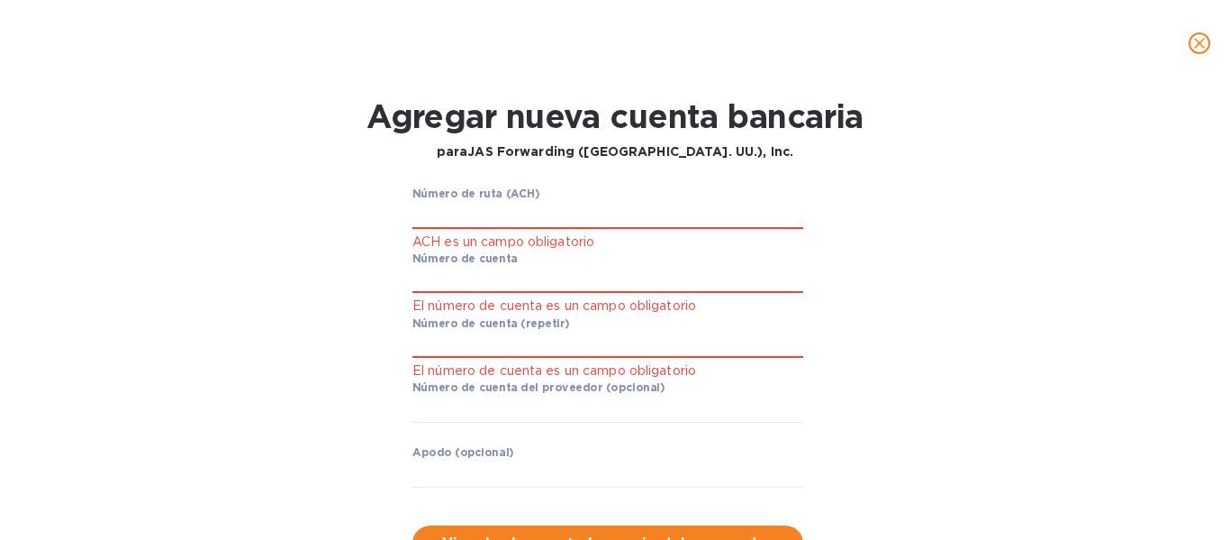
scroll to position [402, 0]
click at [440, 210] on input "string" at bounding box center [608, 215] width 391 height 27
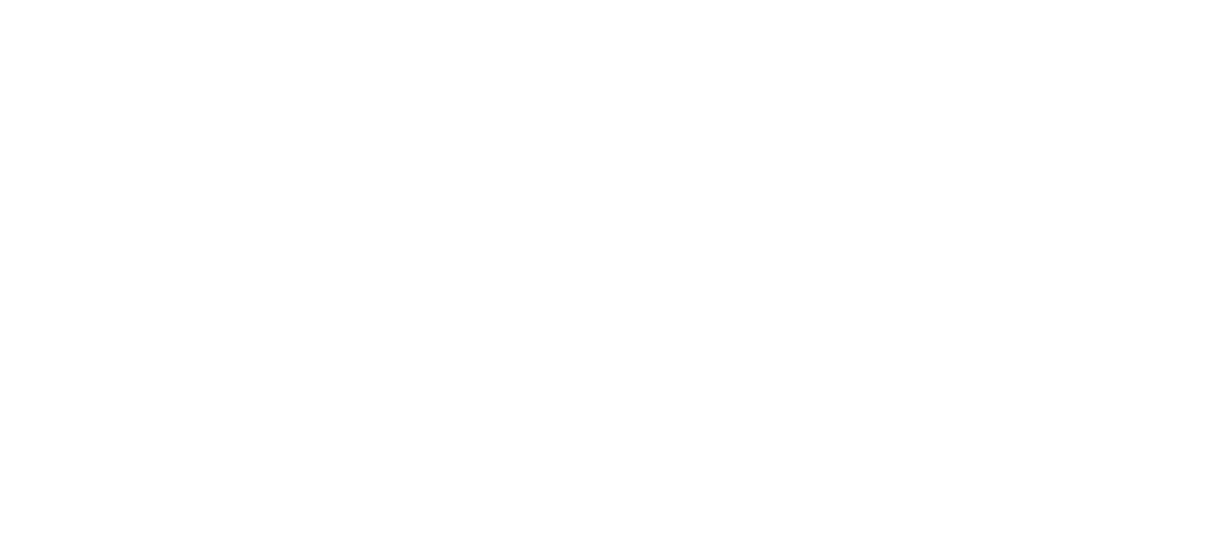
click at [226, 0] on html "Texto original Valora esta traducción Tu opinión servirá para ayudar a mejorar …" at bounding box center [615, 0] width 1230 height 0
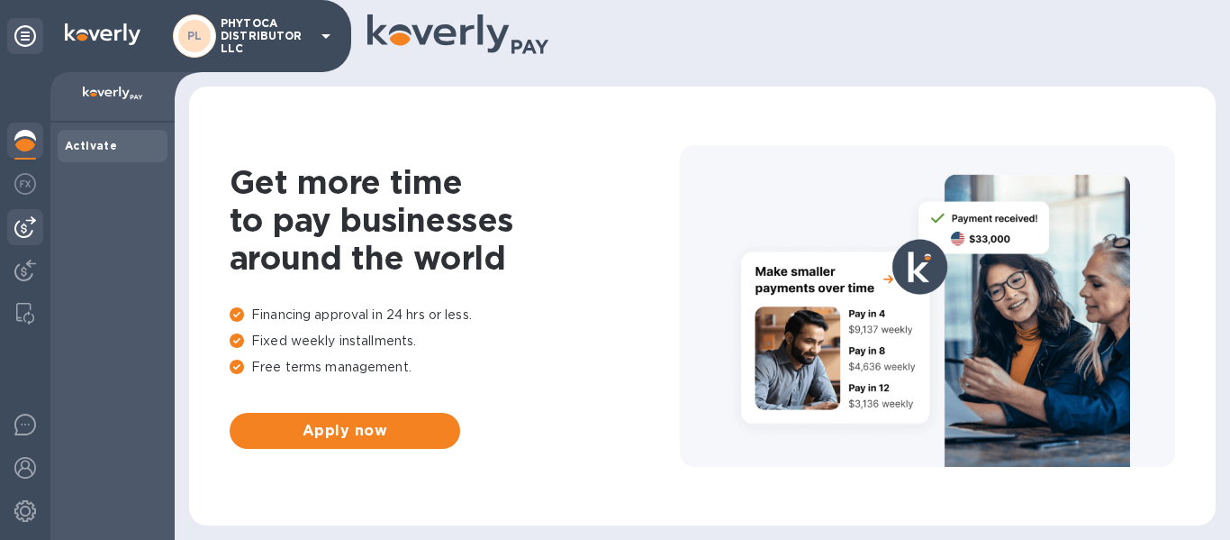
click at [15, 226] on img at bounding box center [25, 227] width 22 height 22
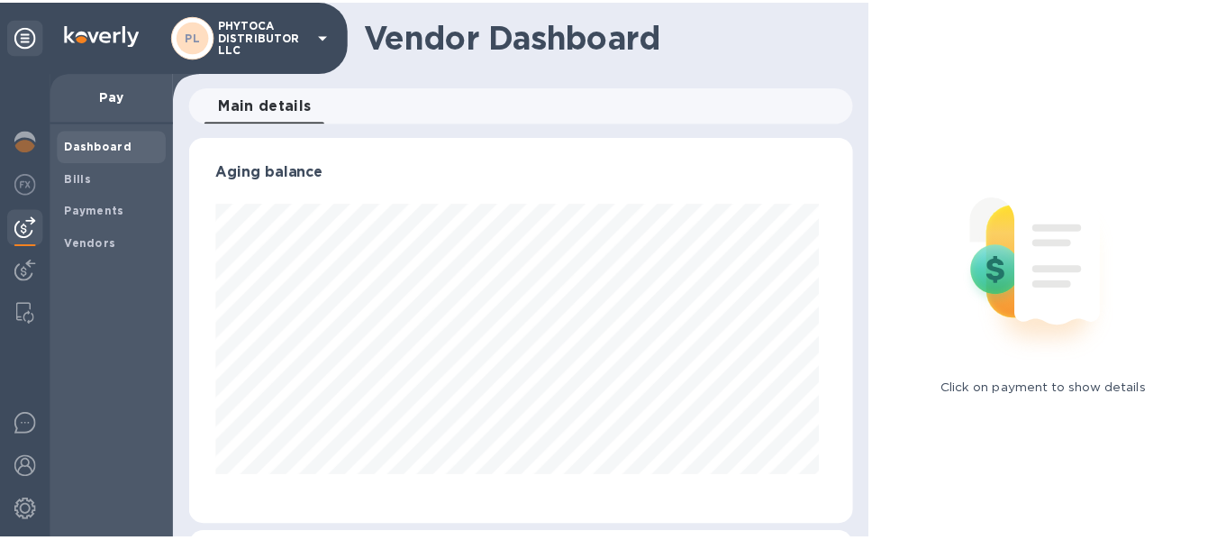
scroll to position [389, 665]
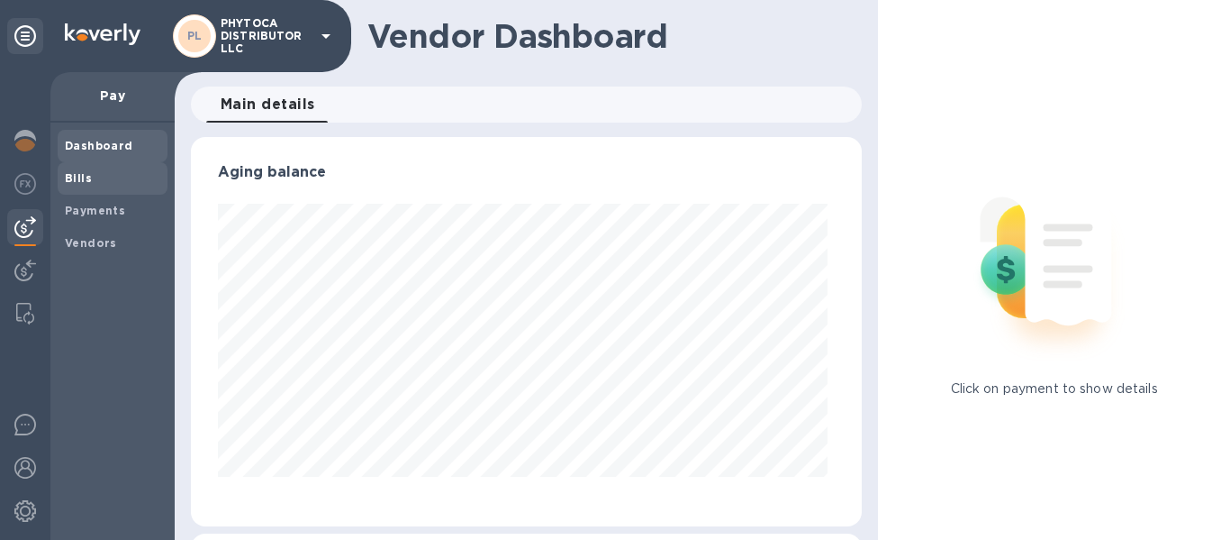
click at [104, 175] on span "Bills" at bounding box center [112, 178] width 95 height 18
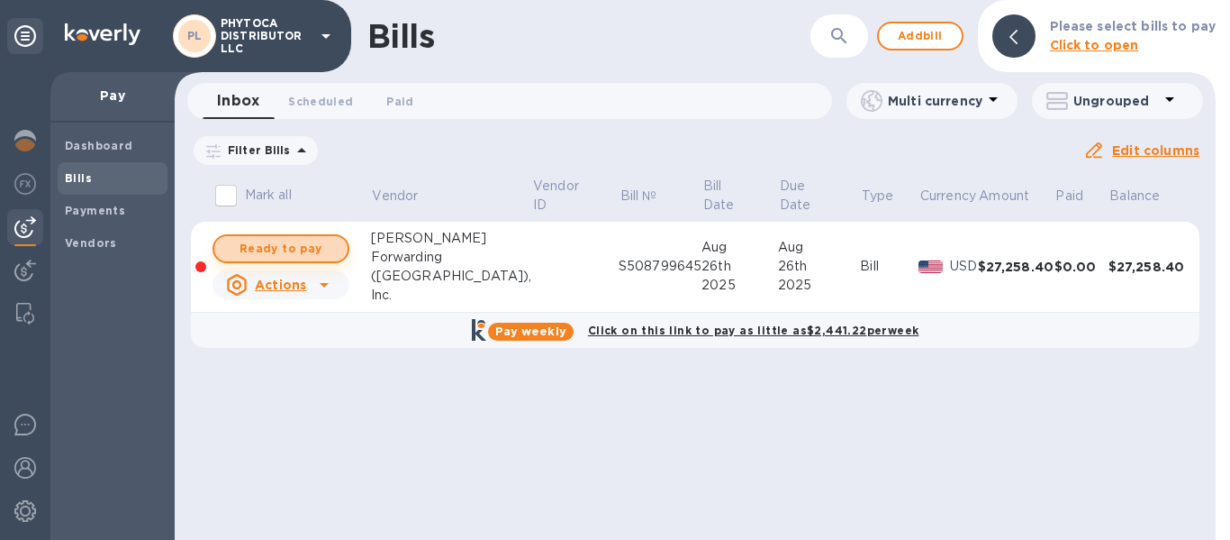
click at [273, 249] on span "Ready to pay" at bounding box center [281, 249] width 104 height 22
checkbox input "true"
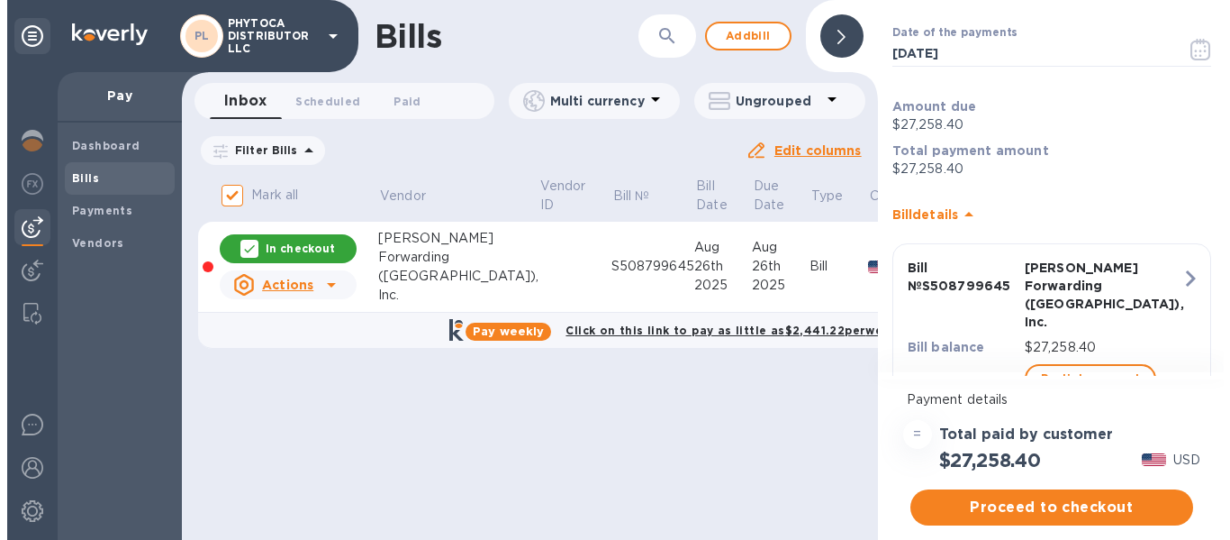
scroll to position [104, 0]
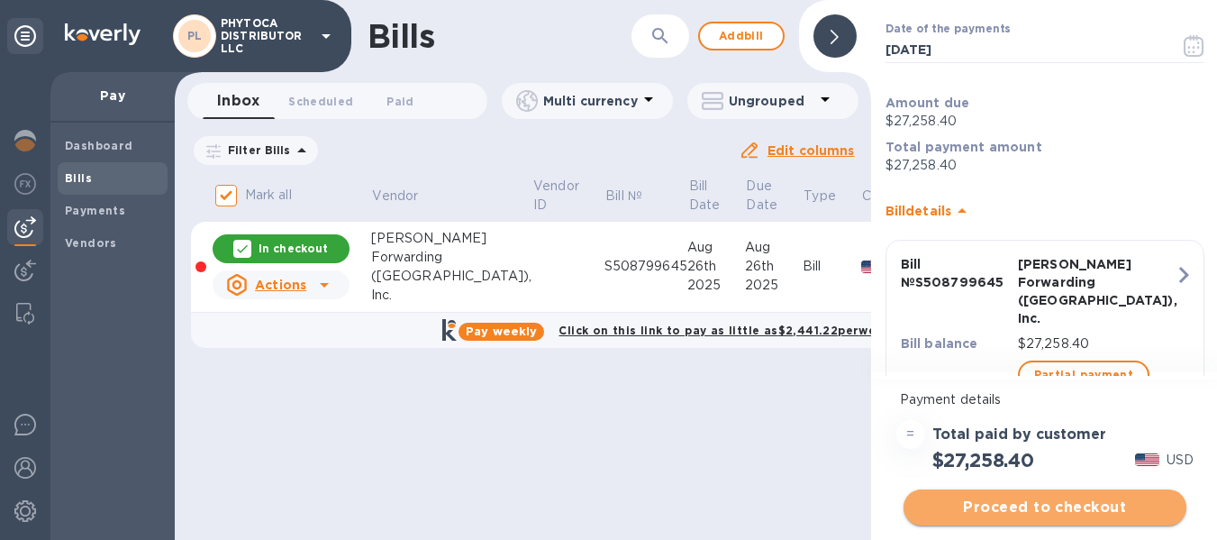
click at [985, 510] on span "Proceed to checkout" at bounding box center [1045, 507] width 254 height 22
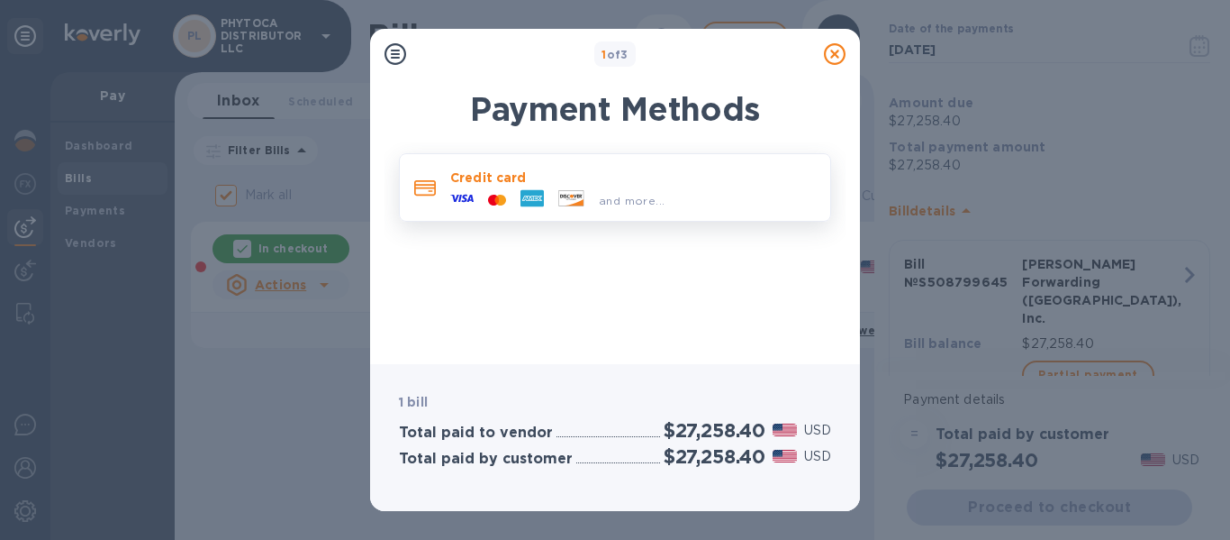
click at [687, 191] on div "and more..." at bounding box center [633, 196] width 366 height 20
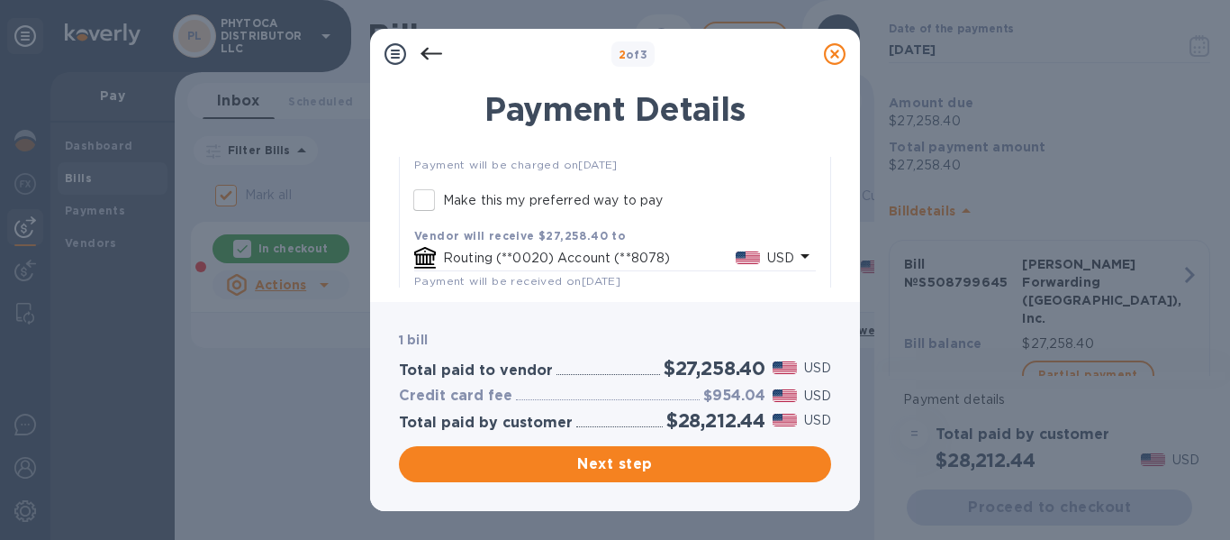
scroll to position [223, 0]
click at [579, 248] on p "Routing (**0020) Account (**8078)" at bounding box center [589, 257] width 293 height 19
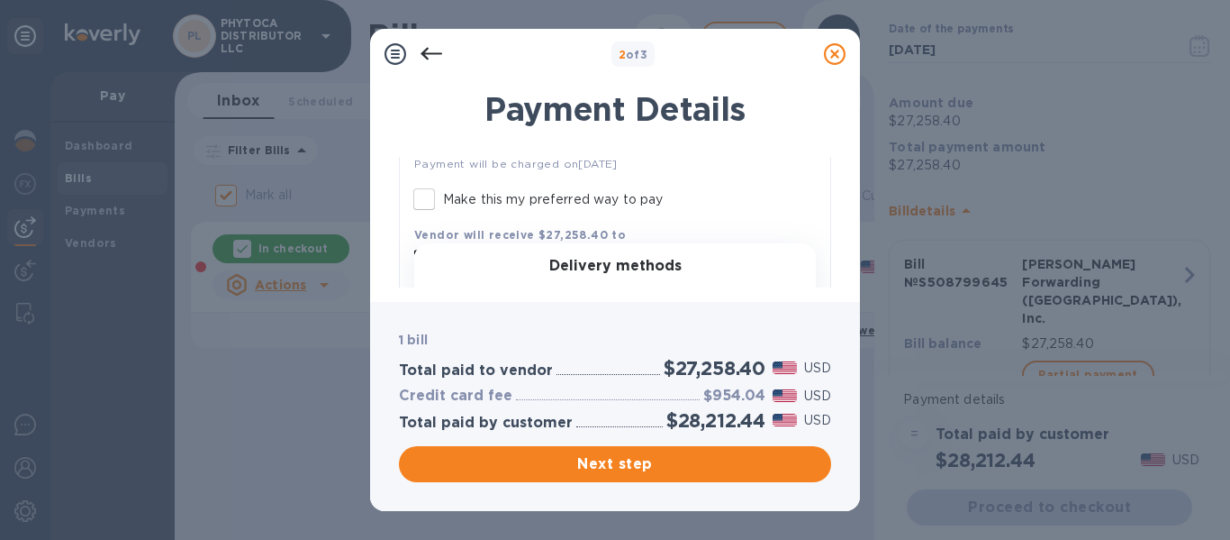
click at [630, 258] on h3 "Delivery methods" at bounding box center [615, 266] width 132 height 17
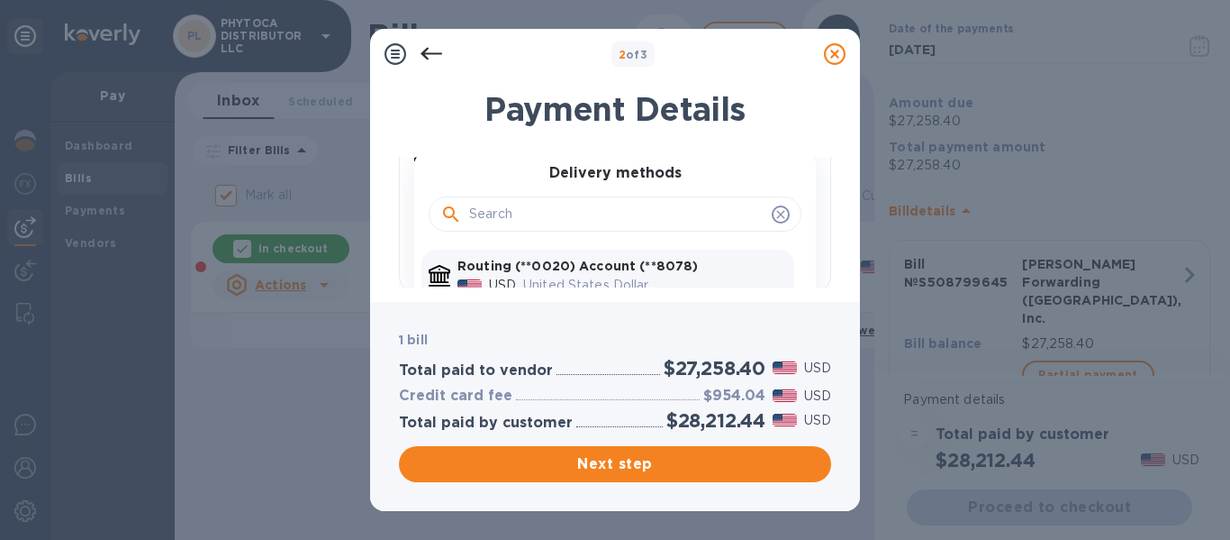
scroll to position [296, 0]
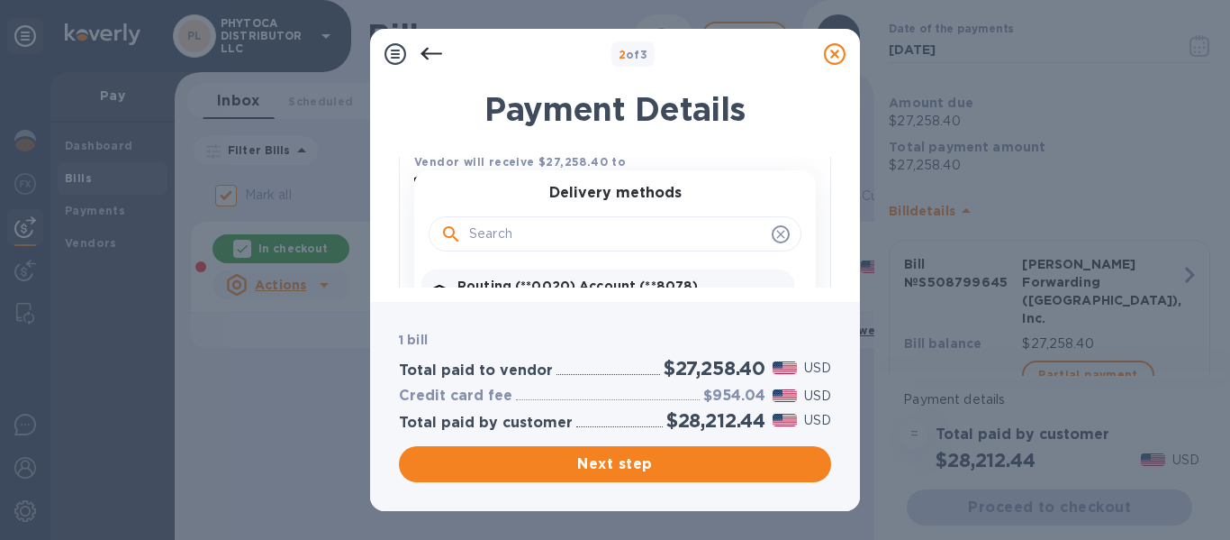
click at [690, 222] on input "default-method" at bounding box center [616, 234] width 295 height 27
click at [774, 231] on icon "default-method" at bounding box center [781, 234] width 14 height 14
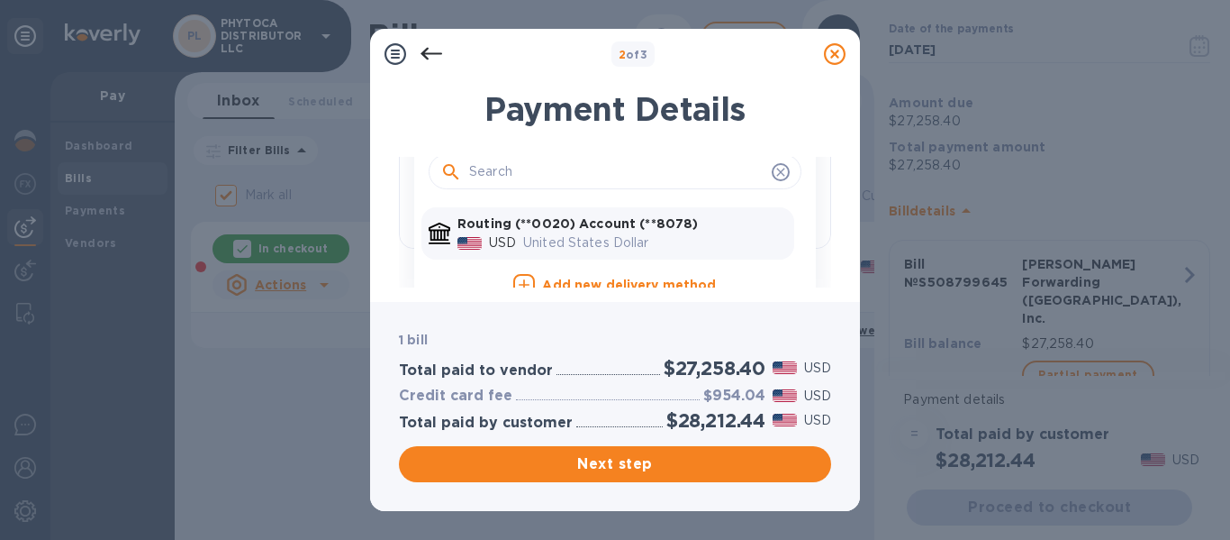
scroll to position [359, 0]
click at [685, 239] on p "United States Dollar" at bounding box center [655, 241] width 264 height 19
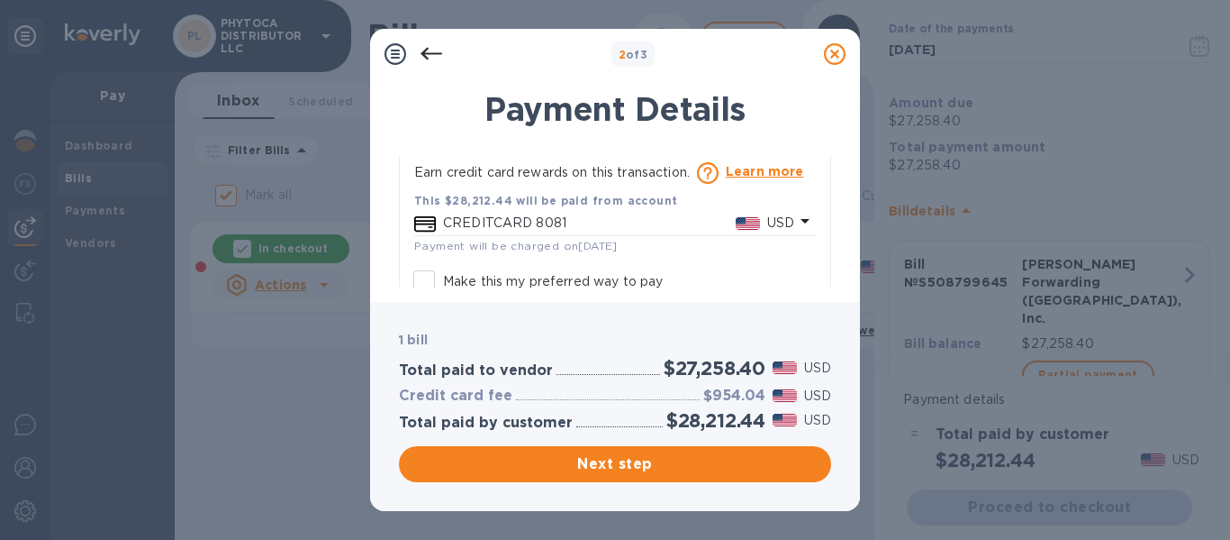
scroll to position [141, 0]
click at [836, 262] on div "Payment Details JAS Forwarding (USA), Inc. 1 bill Credit card Bank account Earn…" at bounding box center [615, 184] width 490 height 233
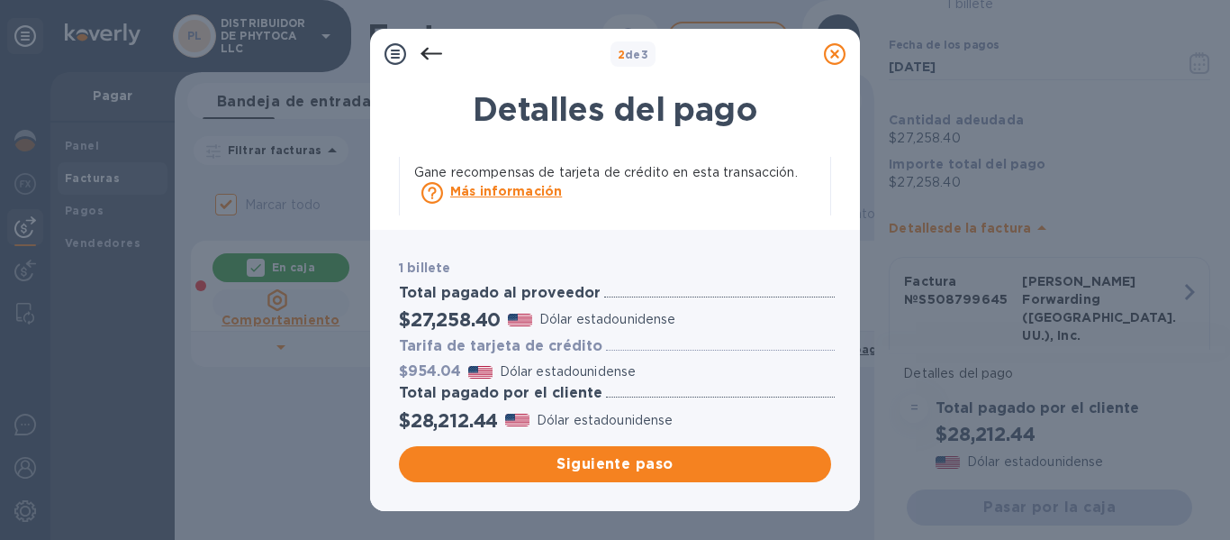
scroll to position [140, 0]
drag, startPoint x: 562, startPoint y: 295, endPoint x: 580, endPoint y: 325, distance: 35.5
click at [580, 325] on div "Total pagado al proveedor $27,258.40 Dólar estadounidense" at bounding box center [615, 308] width 440 height 54
click at [431, 50] on icon at bounding box center [432, 54] width 22 height 22
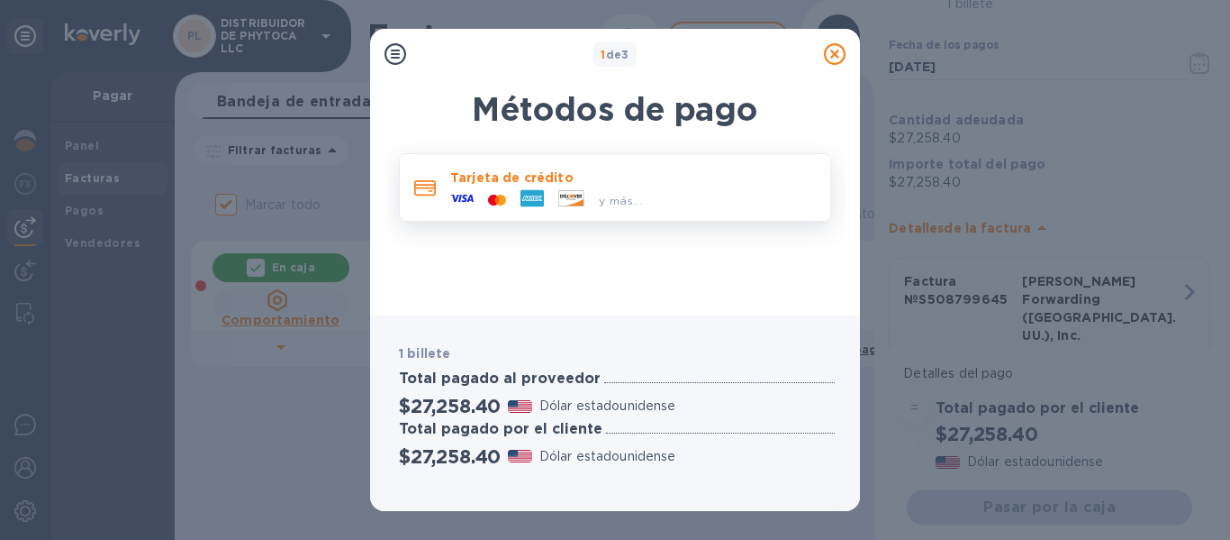
click at [640, 195] on font "y más..." at bounding box center [620, 201] width 43 height 14
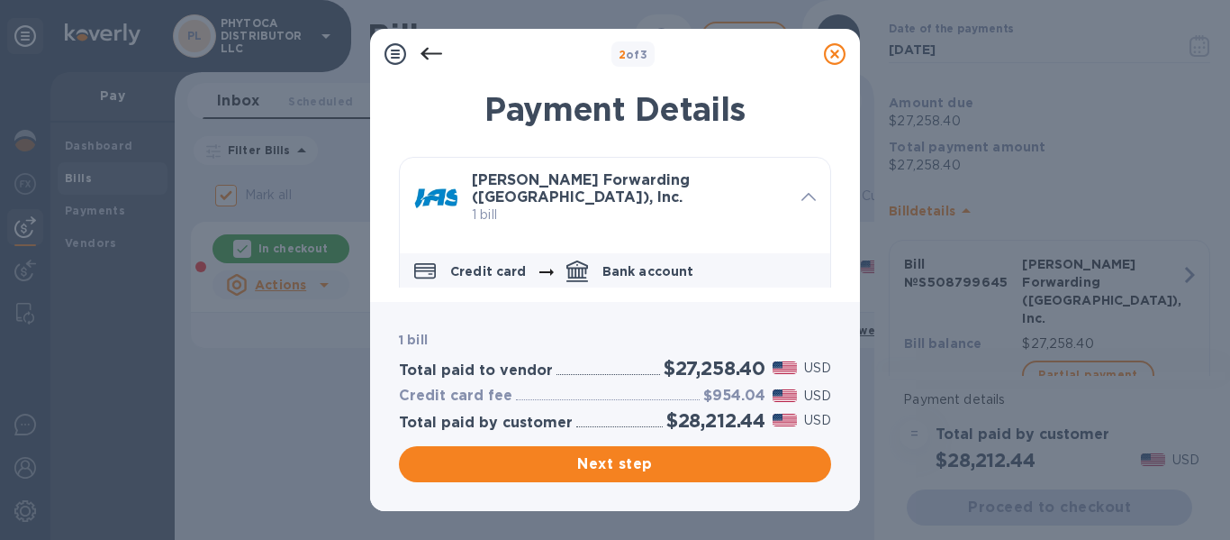
click at [655, 253] on div "Credit card Bank account" at bounding box center [615, 271] width 431 height 36
click at [649, 262] on p "Bank account" at bounding box center [649, 271] width 92 height 18
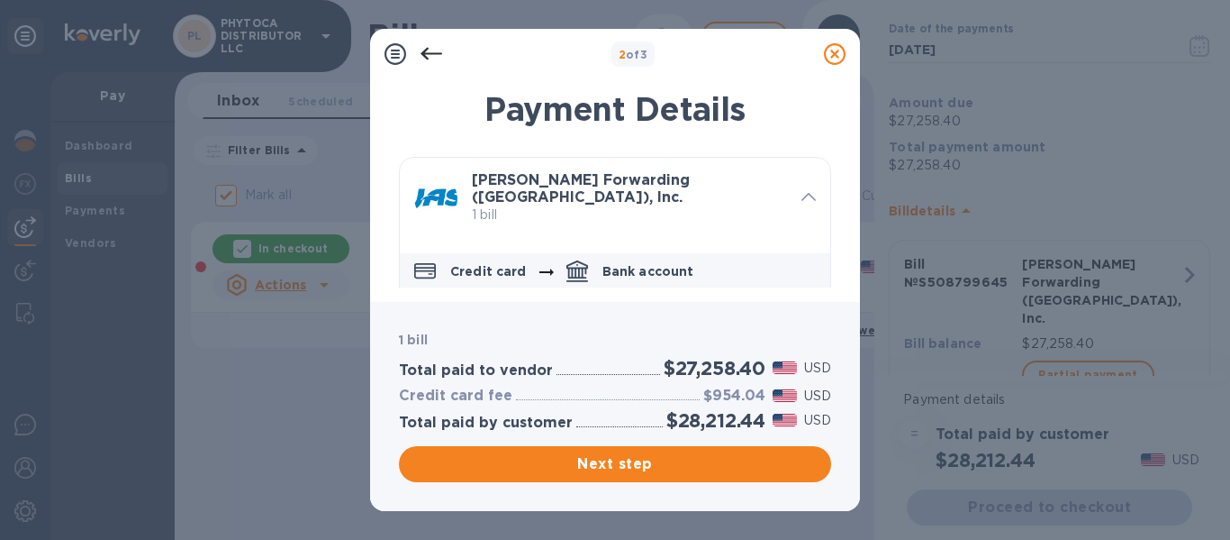
click at [605, 313] on div "1 bill Total paid to vendor $27,258.40 USD Credit card fee $954.04 USD Total pa…" at bounding box center [615, 406] width 490 height 209
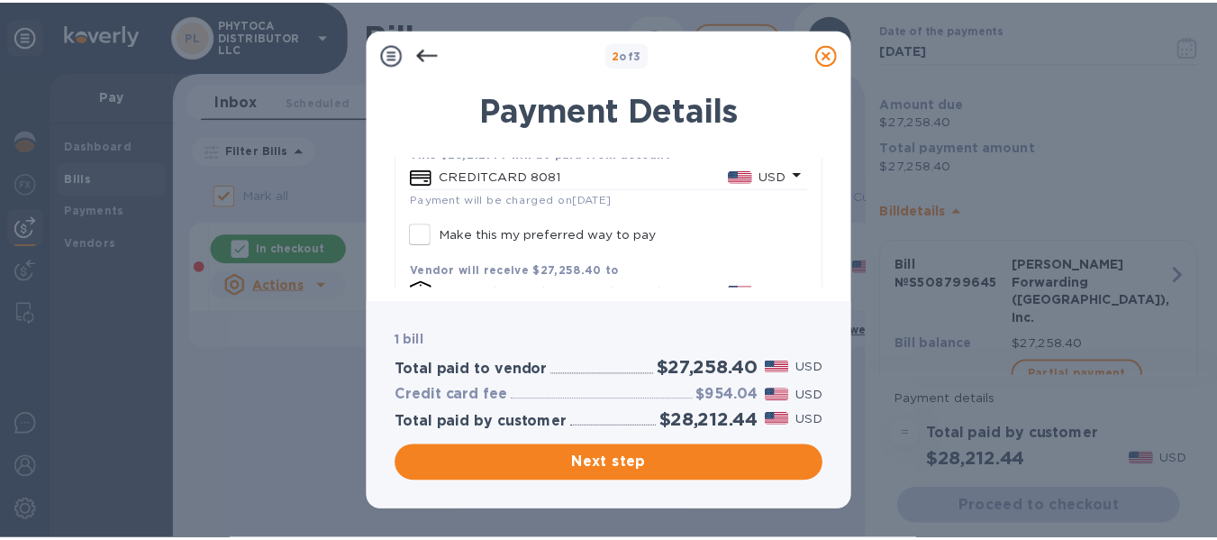
scroll to position [194, 0]
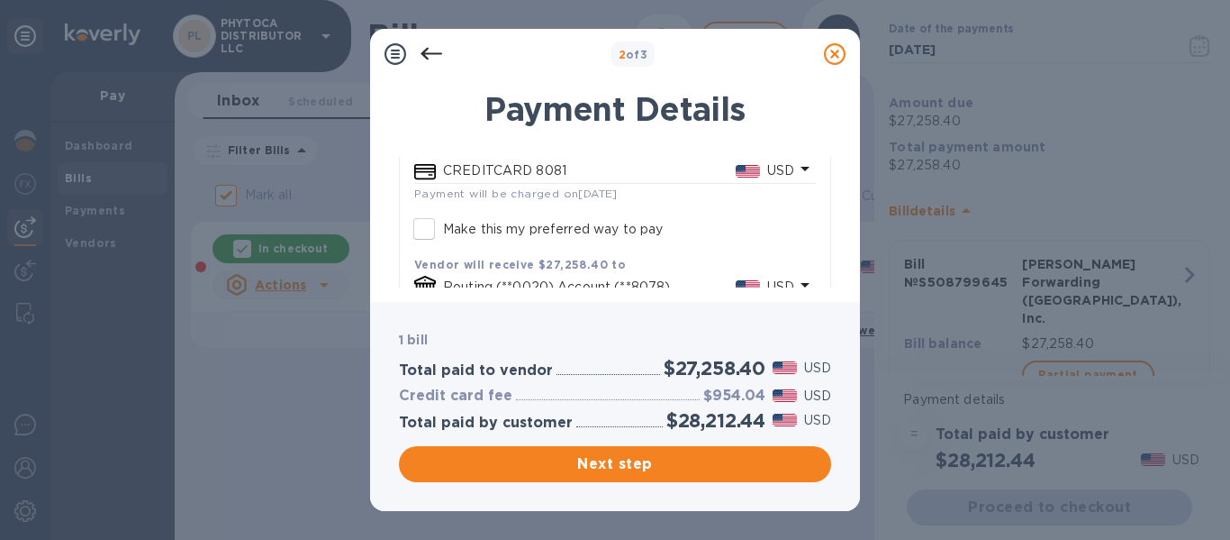
click at [839, 53] on icon at bounding box center [835, 54] width 22 height 22
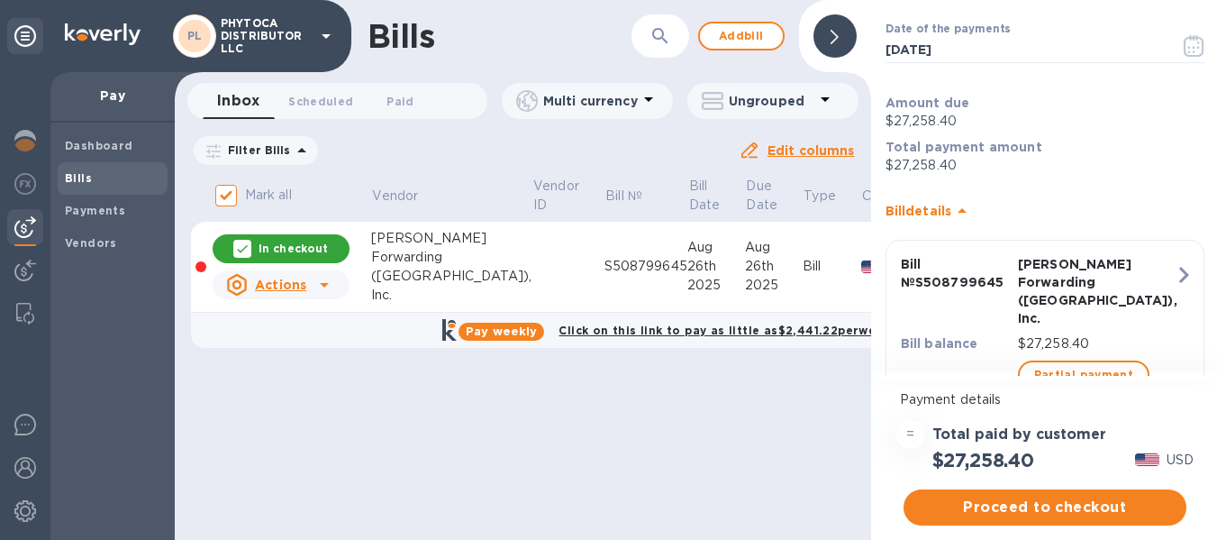
click at [784, 153] on u "Edit columns" at bounding box center [810, 150] width 87 height 14
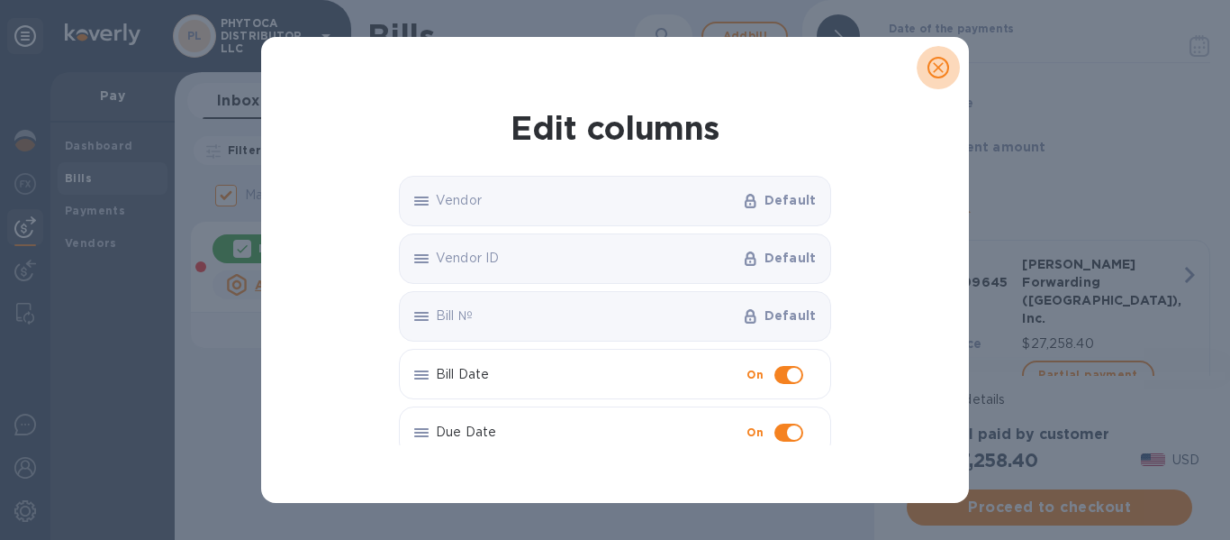
click at [951, 73] on button "close" at bounding box center [938, 67] width 43 height 43
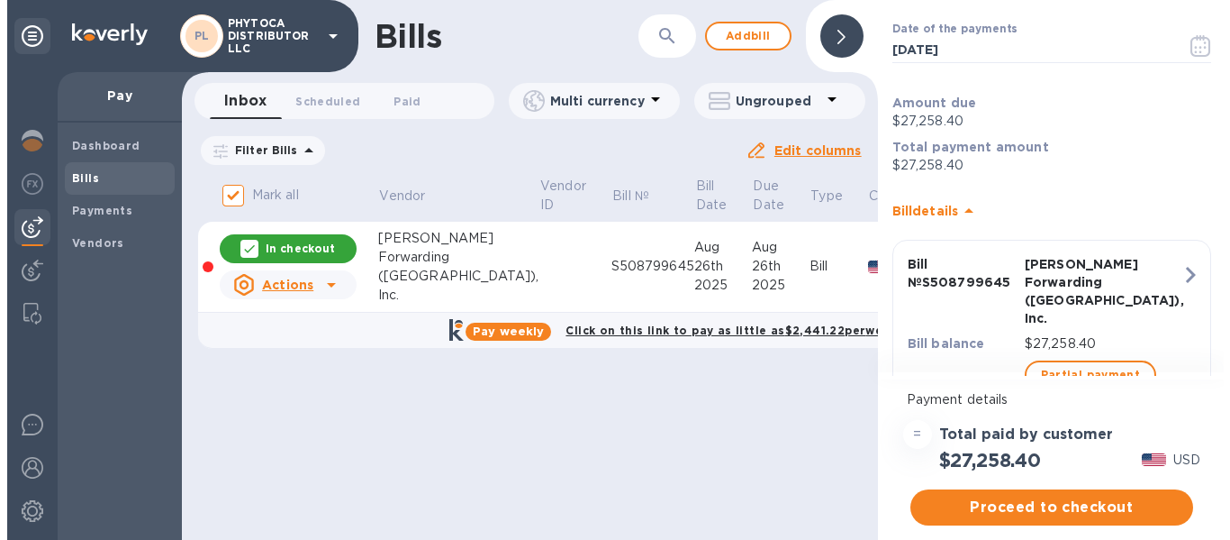
scroll to position [0, 187]
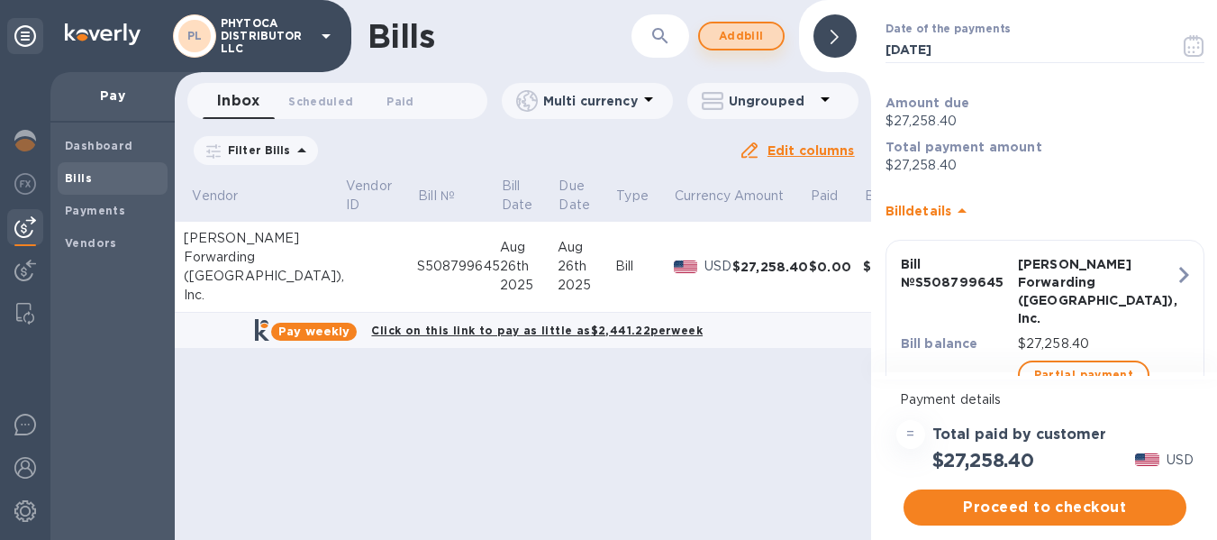
click at [744, 33] on span "Add bill" at bounding box center [741, 36] width 54 height 22
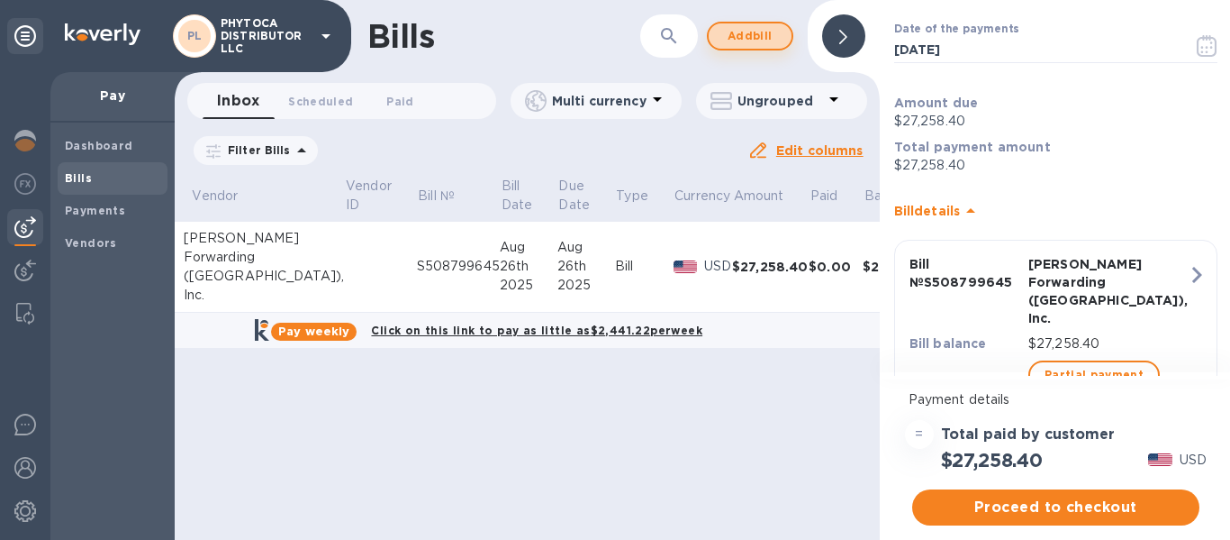
scroll to position [0, 184]
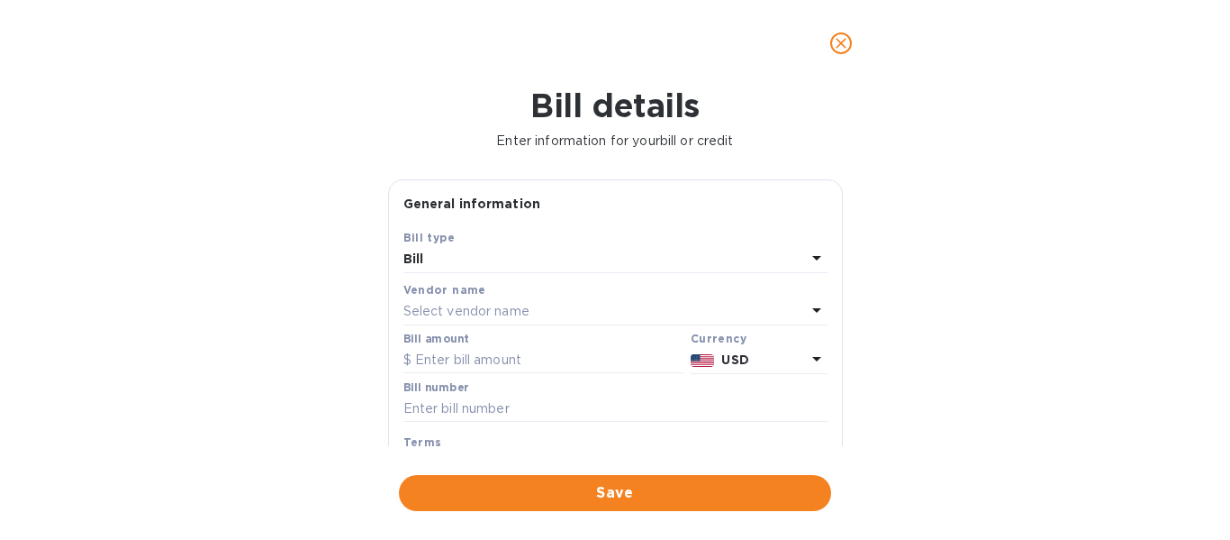
click at [453, 312] on p "Select vendor name" at bounding box center [467, 311] width 126 height 19
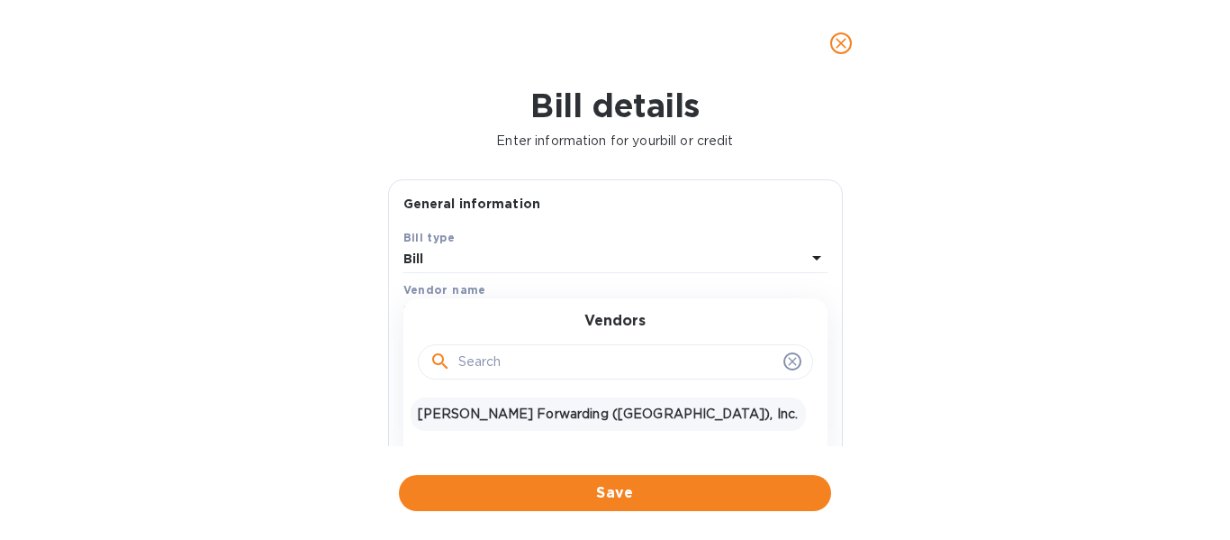
click at [497, 415] on p "JAS Forwarding ([GEOGRAPHIC_DATA]), Inc." at bounding box center [608, 413] width 381 height 19
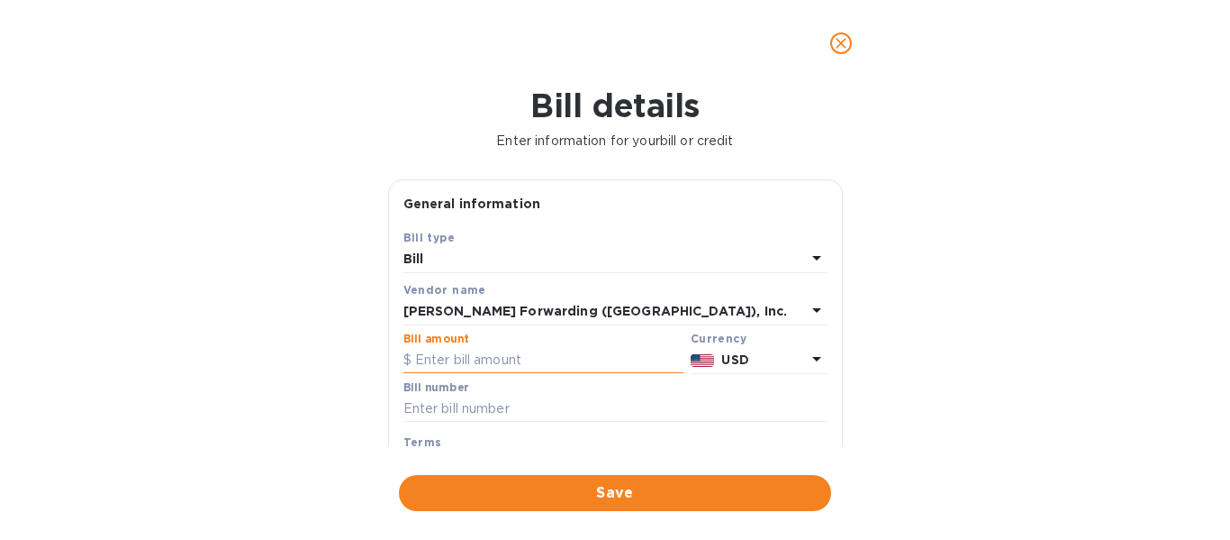
click at [526, 367] on input "text" at bounding box center [544, 360] width 280 height 27
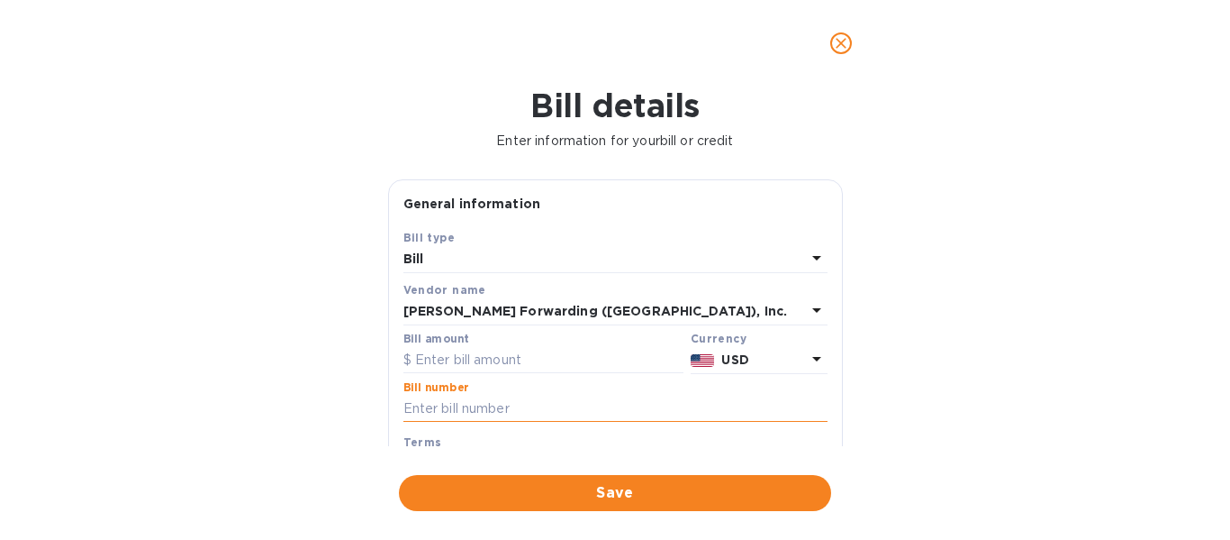
click at [458, 405] on input "text" at bounding box center [616, 408] width 424 height 27
paste input "S508799645"
type input "S508799645"
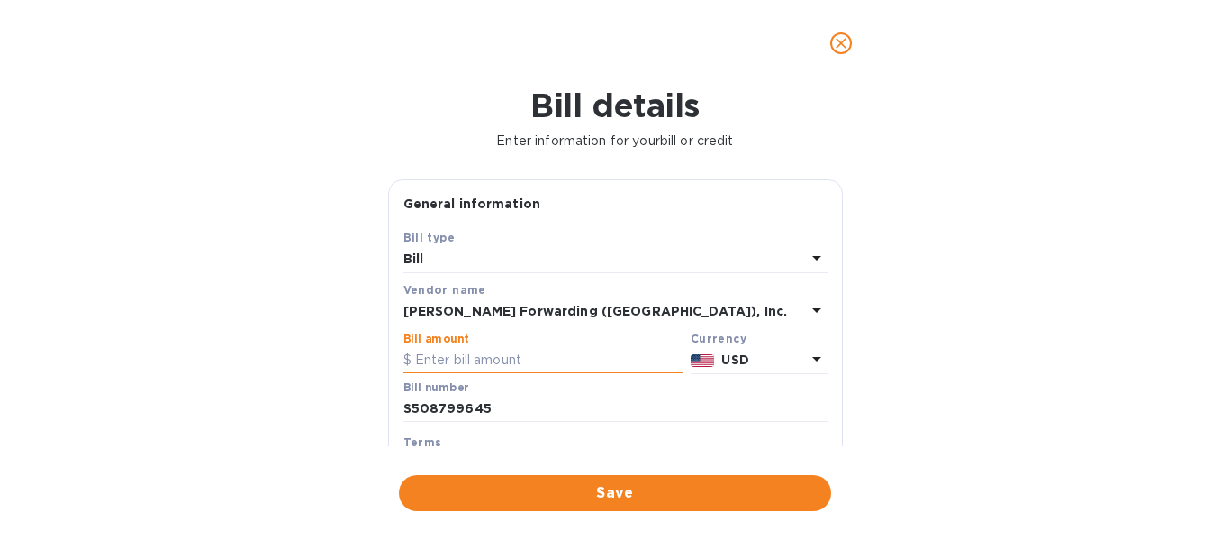
click at [458, 353] on input "text" at bounding box center [544, 360] width 280 height 27
click at [492, 365] on input "text" at bounding box center [544, 360] width 280 height 27
paste input "508,799,645"
type input "5"
click at [476, 349] on input "text" at bounding box center [544, 360] width 280 height 27
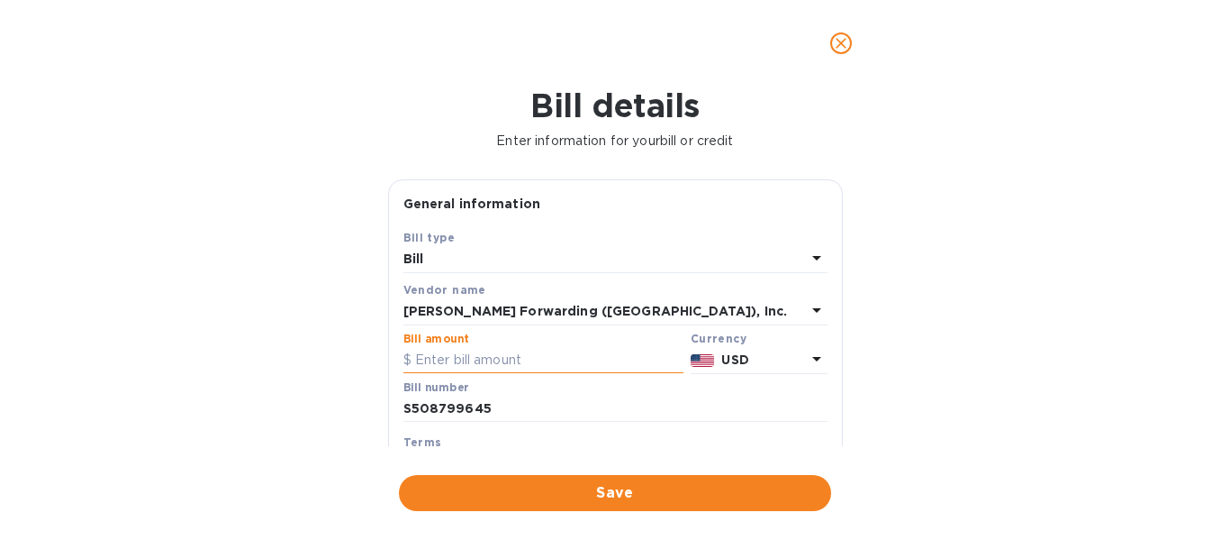
paste input "8,922.42"
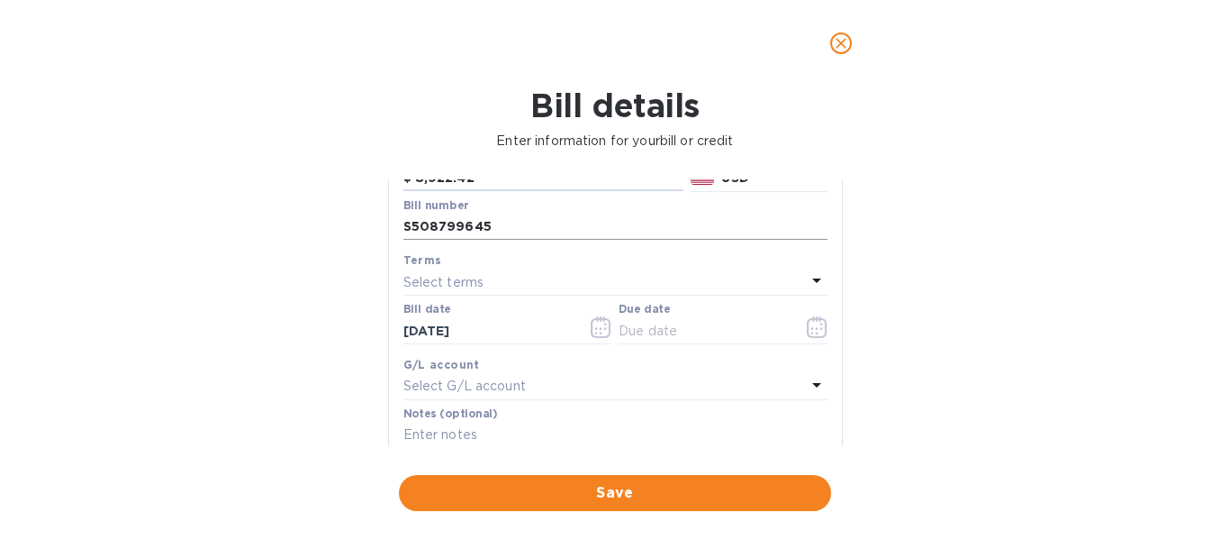
scroll to position [183, 0]
type input "8,922.42"
click at [694, 329] on input "text" at bounding box center [704, 329] width 170 height 27
type input "[DATE]"
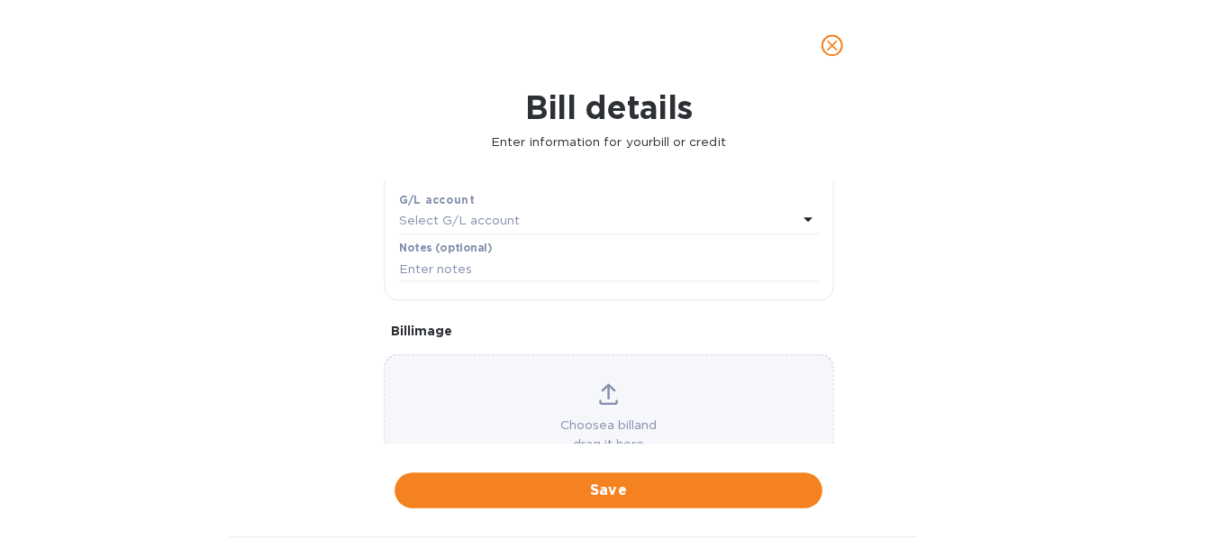
scroll to position [349, 0]
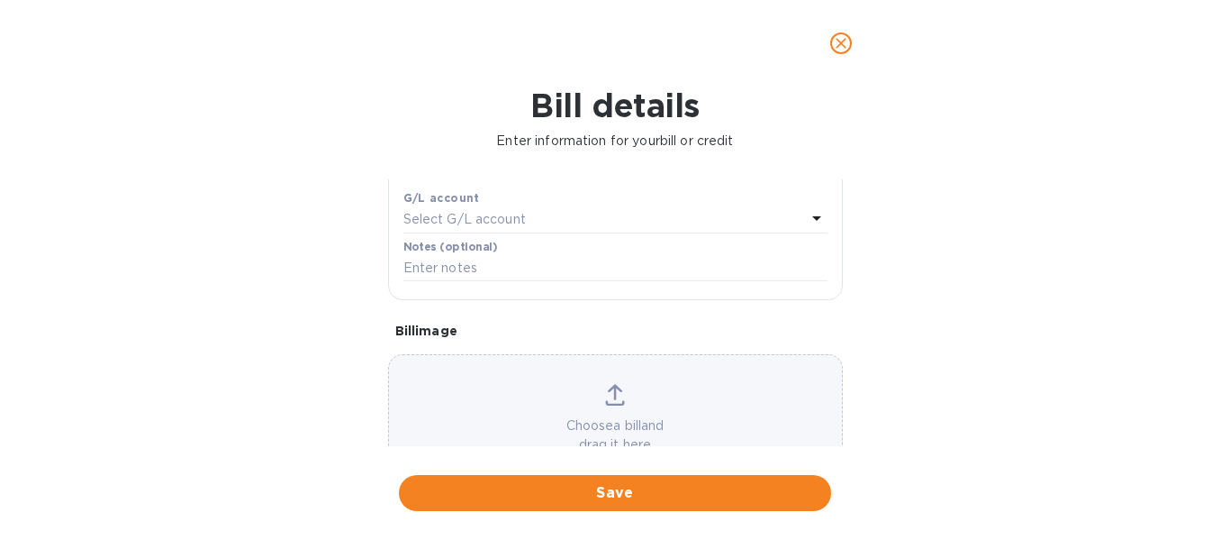
click at [595, 415] on div "Choose a bill and drag it here" at bounding box center [615, 419] width 453 height 70
click at [605, 390] on icon at bounding box center [615, 395] width 20 height 22
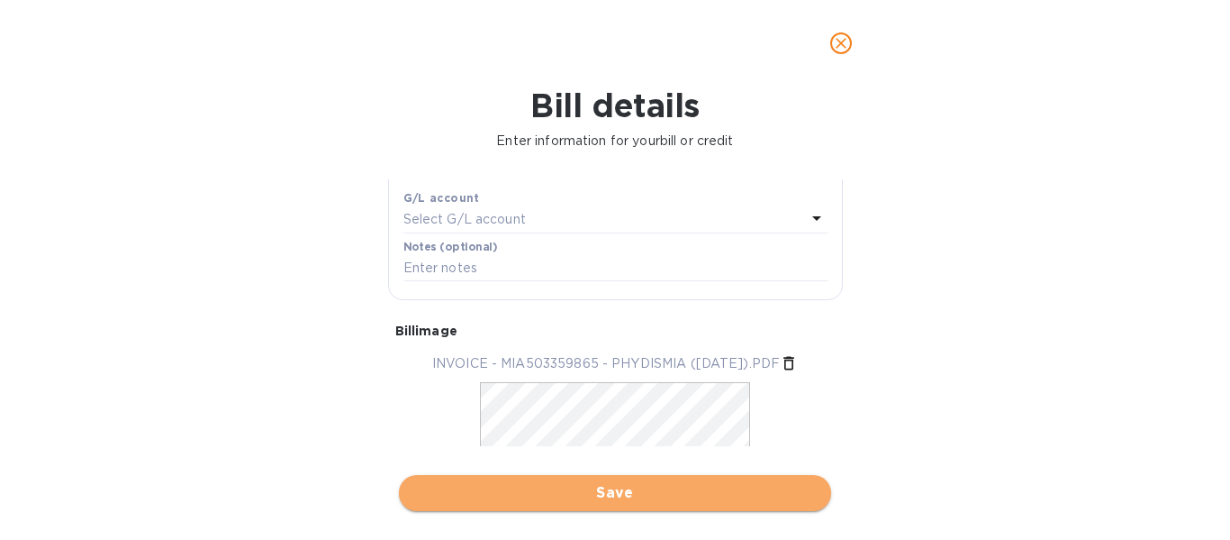
click at [521, 493] on span "Save" at bounding box center [615, 493] width 404 height 22
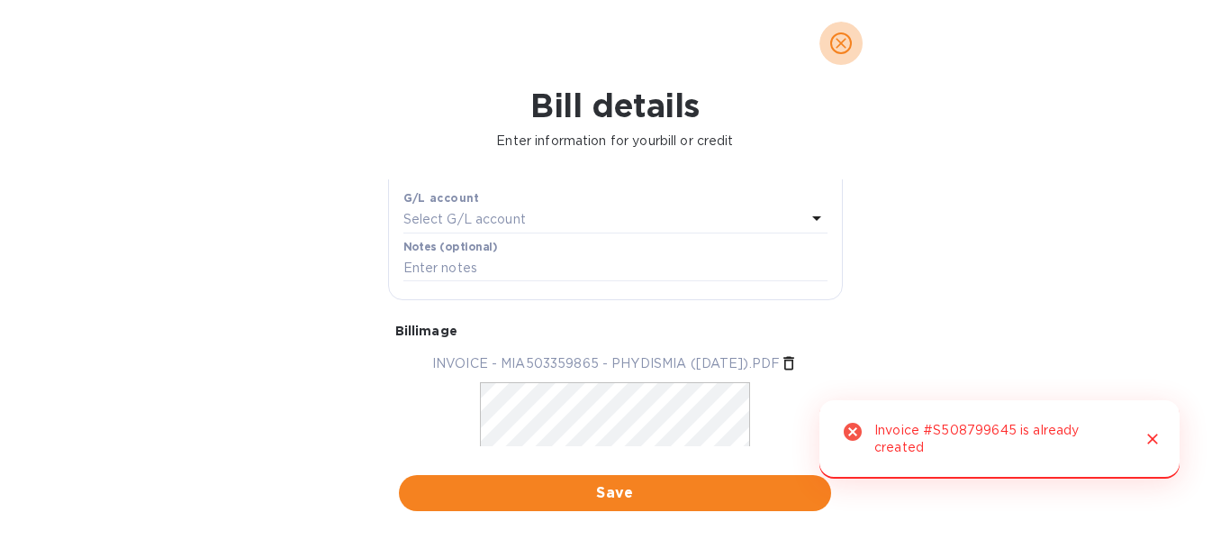
click at [842, 48] on icon "close" at bounding box center [841, 43] width 18 height 18
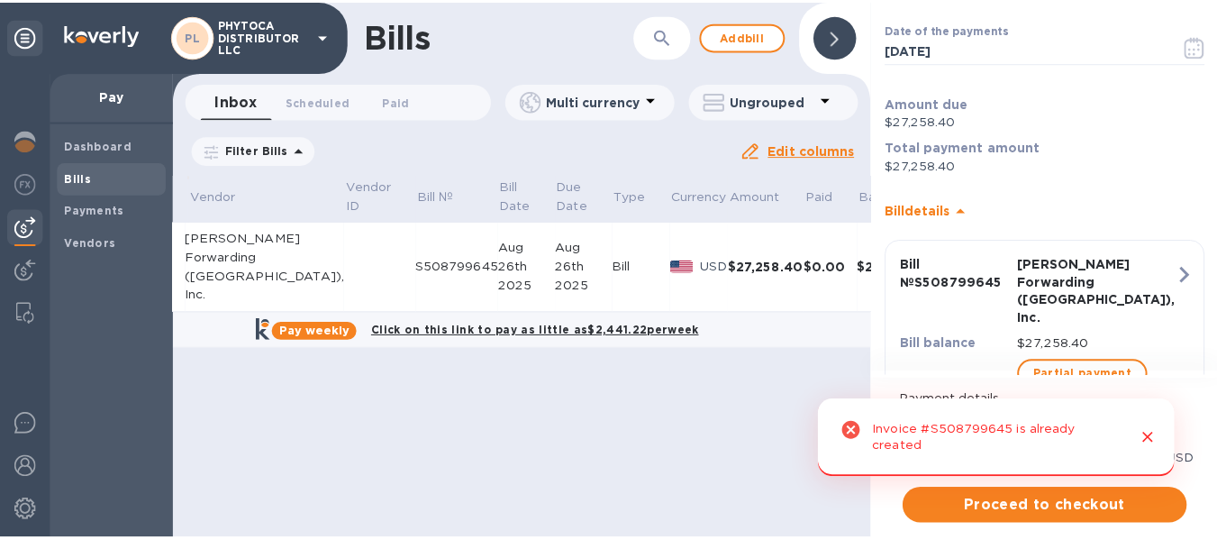
scroll to position [0, 178]
